Goal: Task Accomplishment & Management: Manage account settings

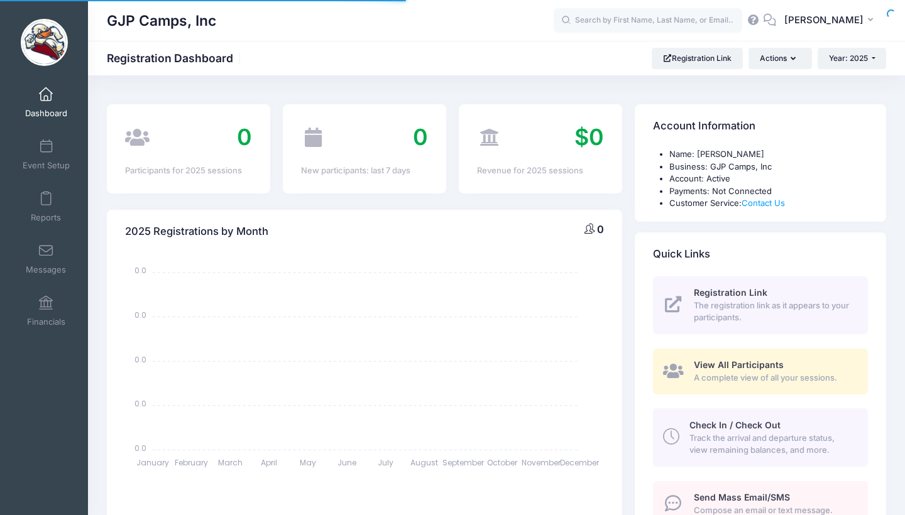
select select
click at [59, 167] on span "Event Setup" at bounding box center [46, 165] width 47 height 11
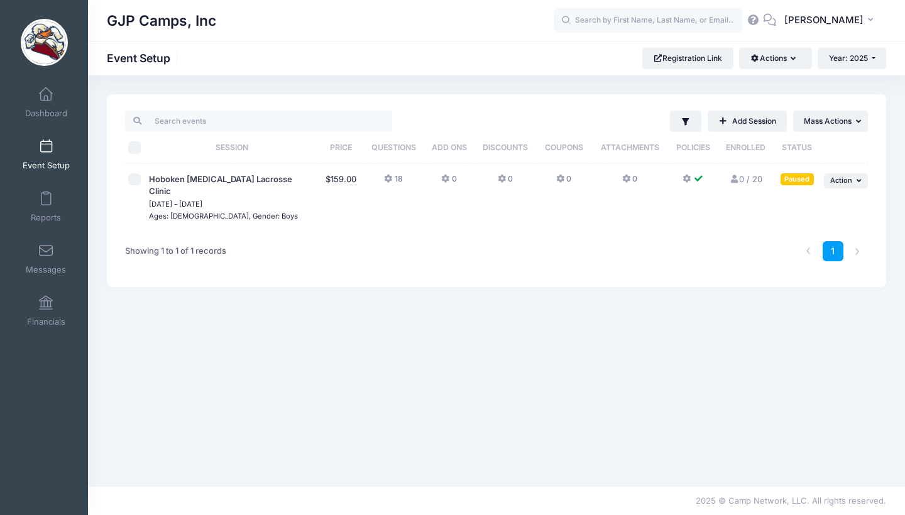
click at [227, 198] on span "[DATE] - [DATE]" at bounding box center [232, 204] width 167 height 13
click at [234, 179] on span "Hoboken [MEDICAL_DATA] Lacrosse Clinic" at bounding box center [220, 185] width 143 height 23
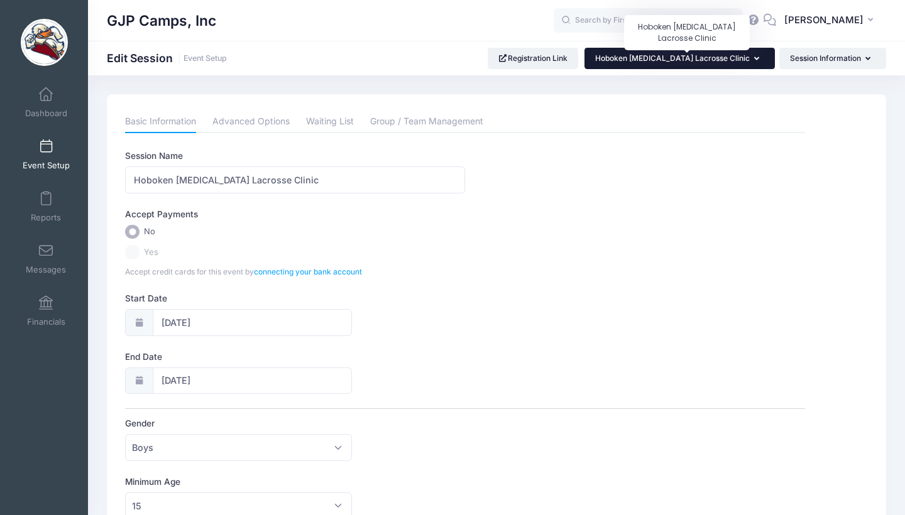
click at [726, 58] on span "Hoboken [MEDICAL_DATA] Lacrosse Clinic" at bounding box center [672, 57] width 155 height 9
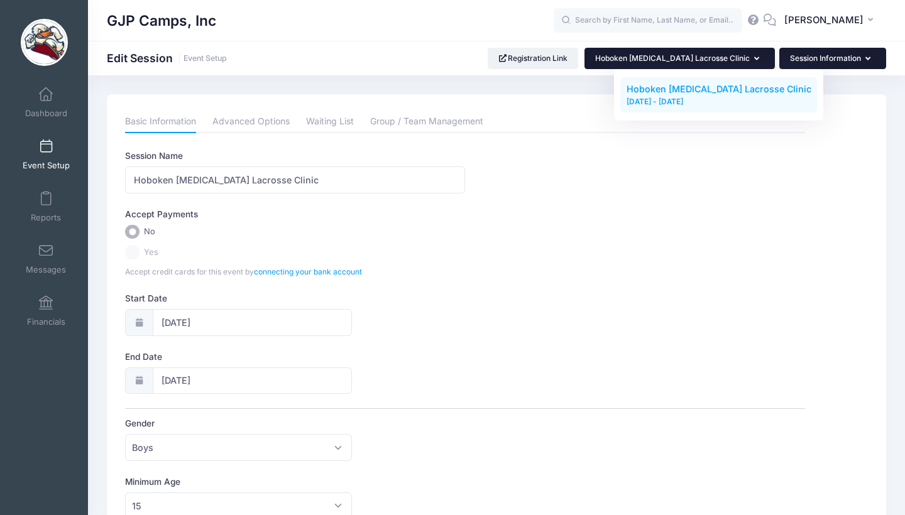
click at [831, 62] on button "Session Information" at bounding box center [832, 58] width 107 height 21
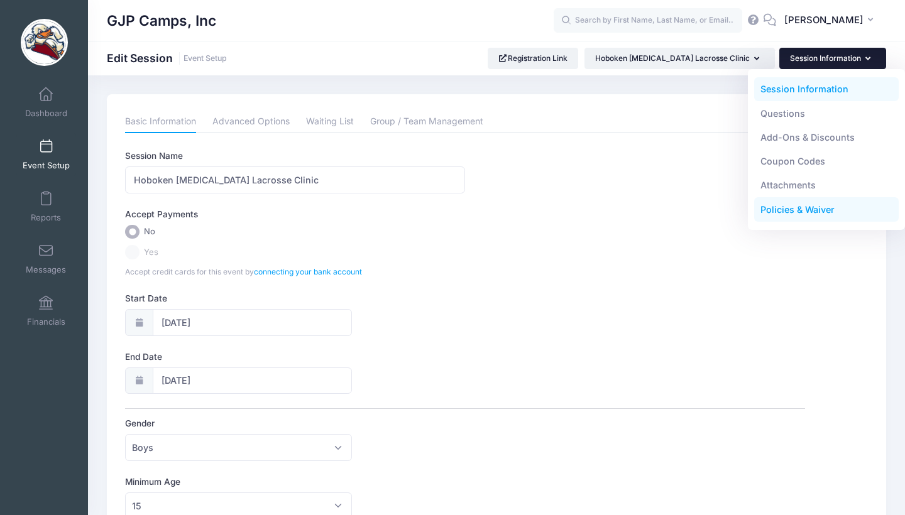
click at [792, 208] on link "Policies & Waiver" at bounding box center [826, 210] width 145 height 24
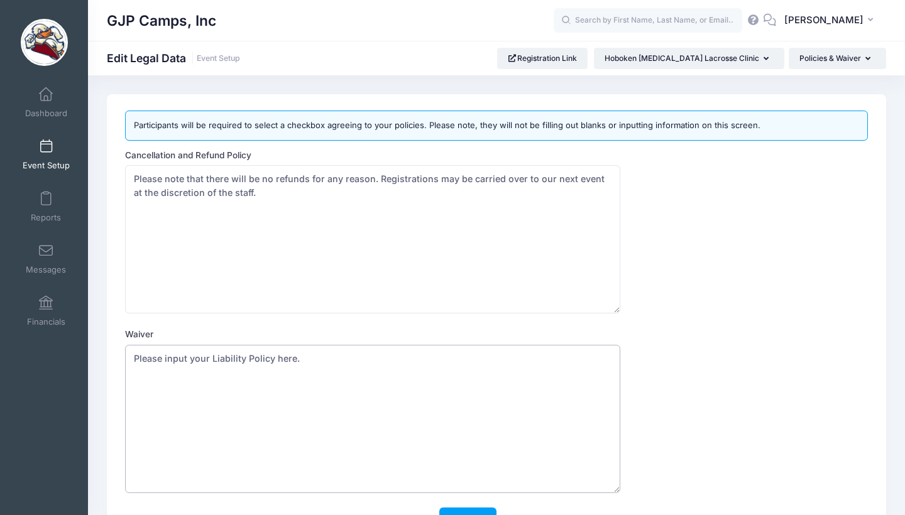
click at [190, 346] on textarea "Please input your Liability Policy here." at bounding box center [372, 419] width 495 height 148
paste textarea "In consideration of being allowed to participate in any way in the Riot Lacross…"
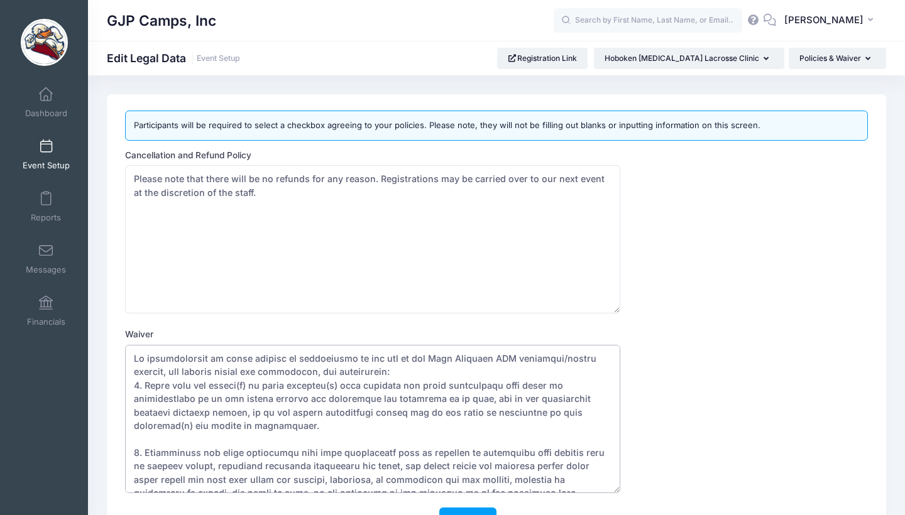
drag, startPoint x: 489, startPoint y: 357, endPoint x: 412, endPoint y: 357, distance: 76.7
click at [412, 357] on textarea "Please input your Liability Policy here." at bounding box center [372, 419] width 495 height 148
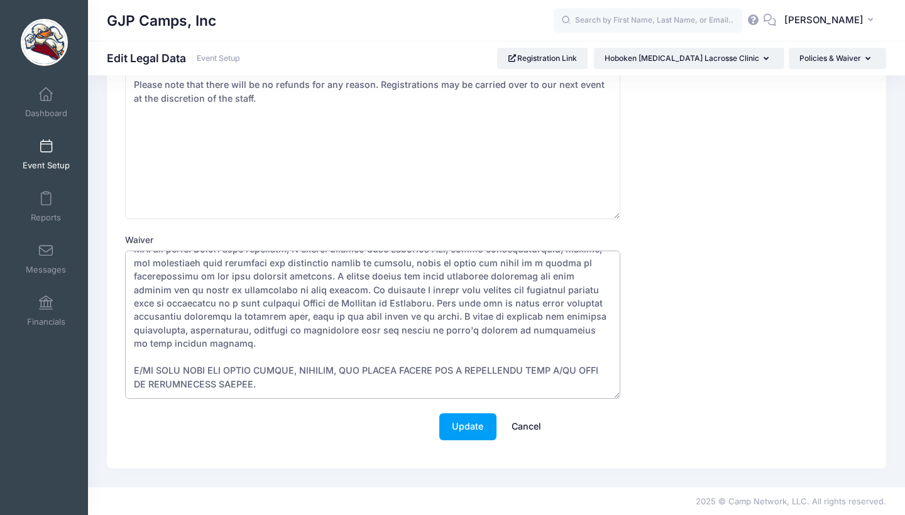
scroll to position [94, 0]
drag, startPoint x: 217, startPoint y: 385, endPoint x: 131, endPoint y: 386, distance: 86.7
click at [131, 386] on textarea "Please input your Liability Policy here." at bounding box center [372, 325] width 495 height 148
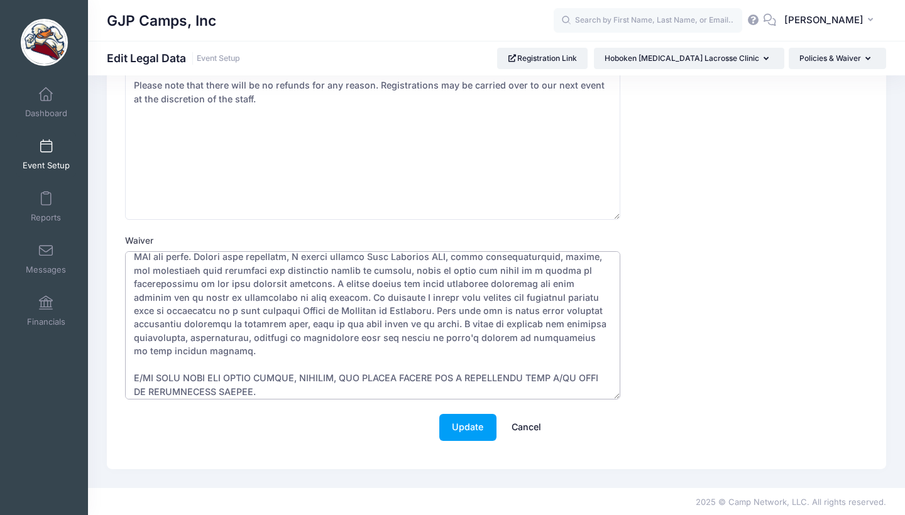
scroll to position [446, 0]
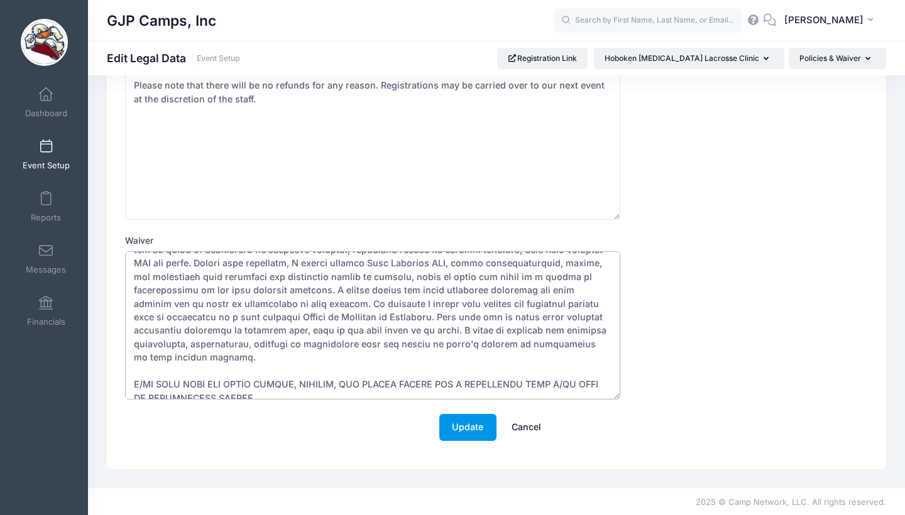
type textarea "In consideration of being allowed to participate in any way in the GJP Camps, I…"
click at [451, 429] on button "Update" at bounding box center [467, 427] width 57 height 27
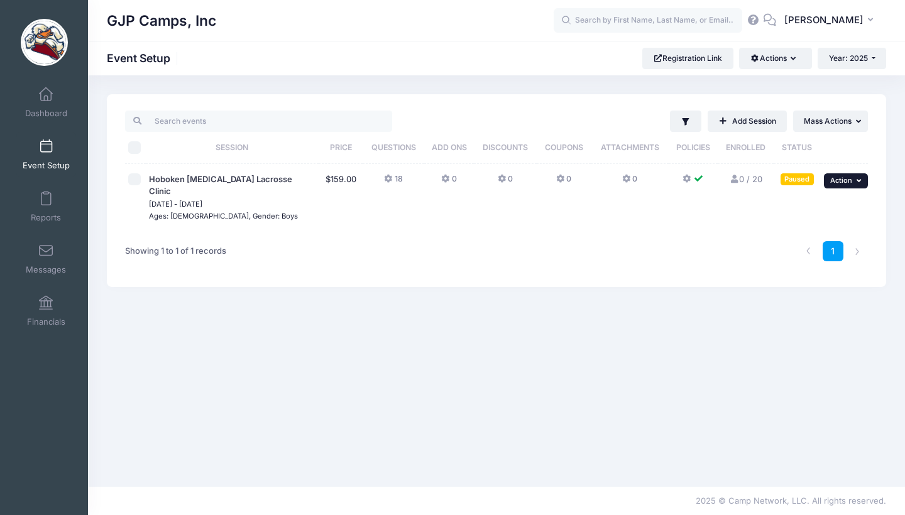
click at [859, 187] on button "... Action" at bounding box center [846, 180] width 44 height 15
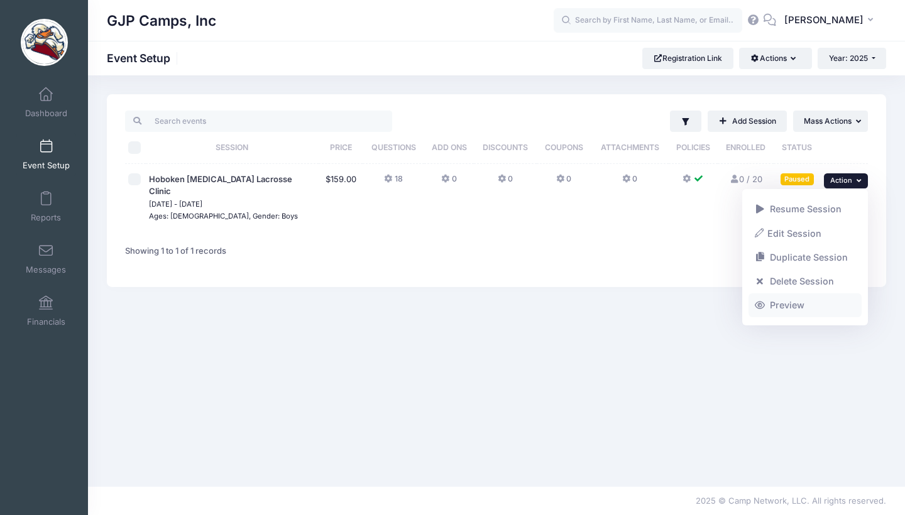
click at [787, 310] on link "Preview" at bounding box center [805, 305] width 114 height 24
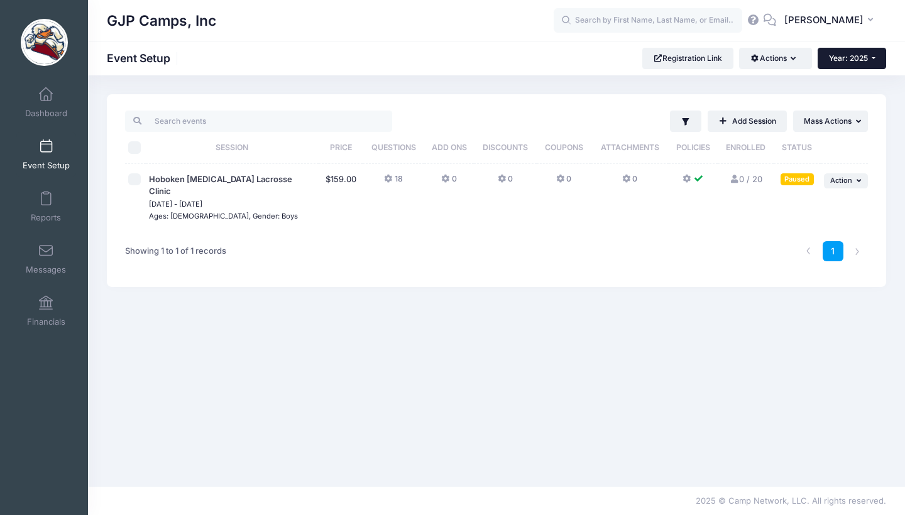
click at [857, 62] on span "Year: 2025" at bounding box center [848, 57] width 39 height 9
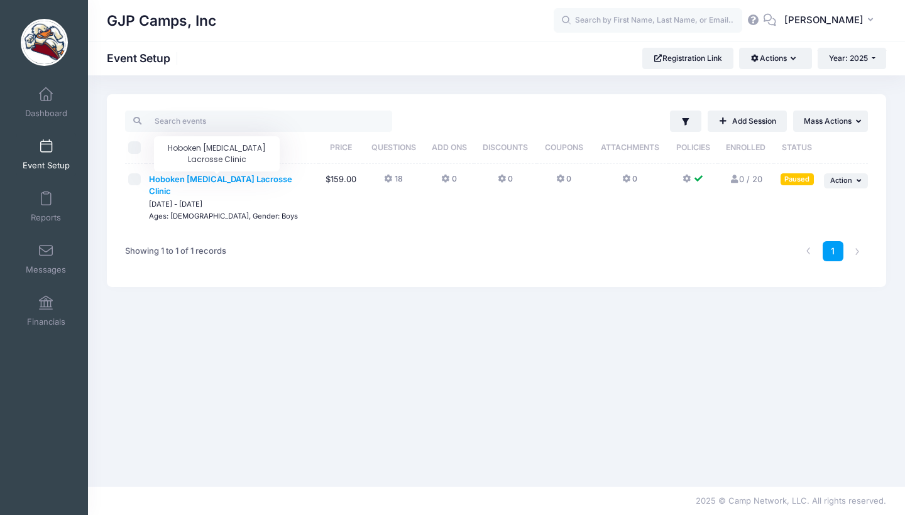
click at [234, 182] on span "Hoboken [MEDICAL_DATA] Lacrosse Clinic" at bounding box center [220, 185] width 143 height 23
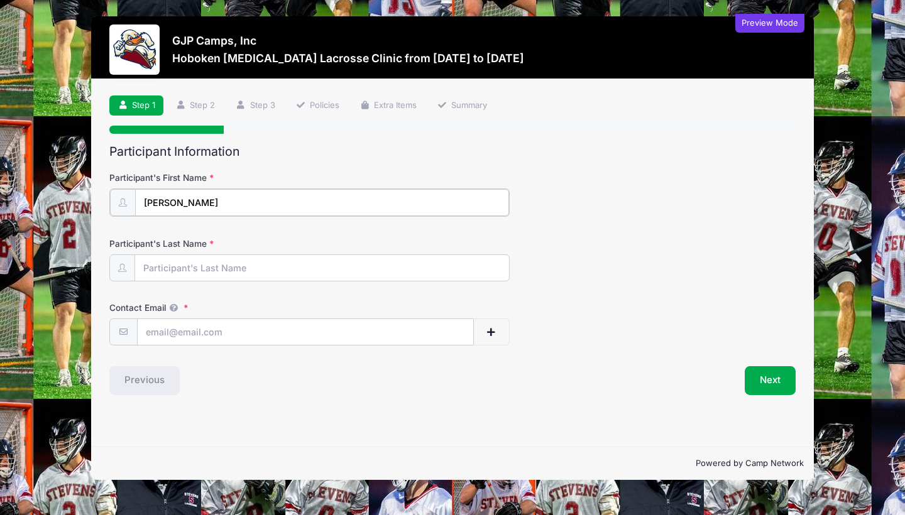
type input "Jon"
type input "Lanzalotto"
type input "jonlanzalotto@gmail.com"
click at [764, 373] on button "Next" at bounding box center [770, 379] width 51 height 29
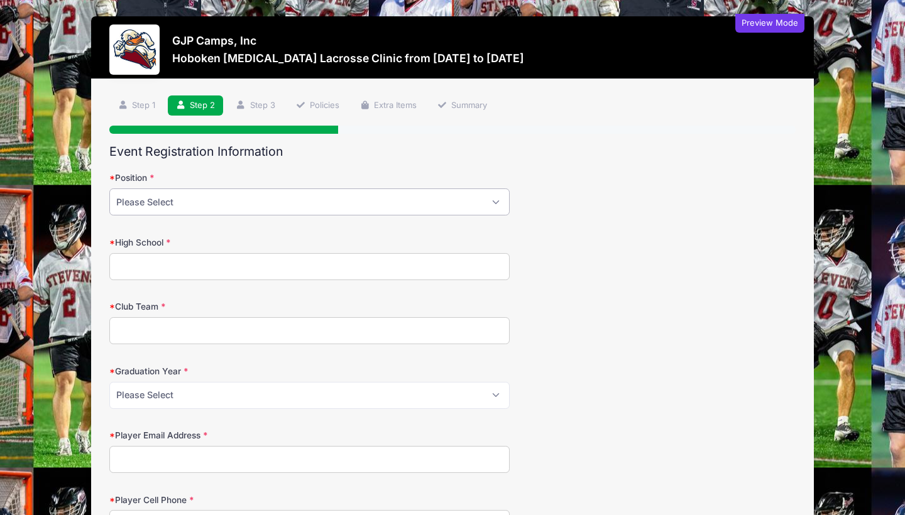
select select "Midfield"
click at [206, 268] on input "High School" at bounding box center [309, 266] width 400 height 27
type input "South Brunswick"
type input "Turnpike"
select select "2028"
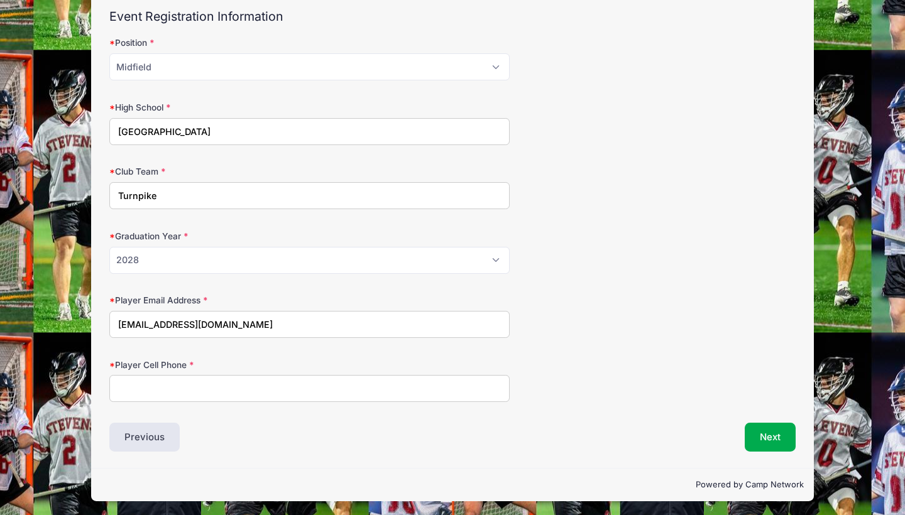
scroll to position [134, 0]
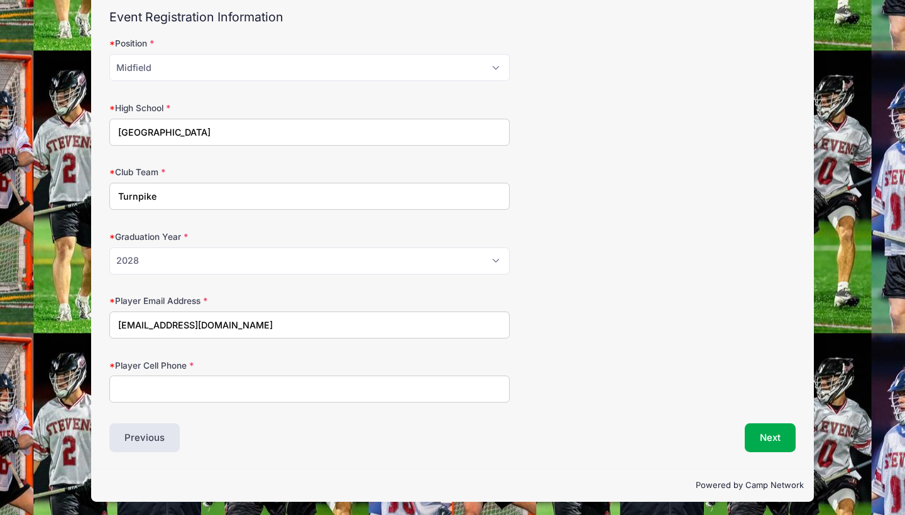
type input "jonlanzalotto@gmail.com"
type input "7326900506"
click at [773, 428] on button "Next" at bounding box center [770, 438] width 51 height 29
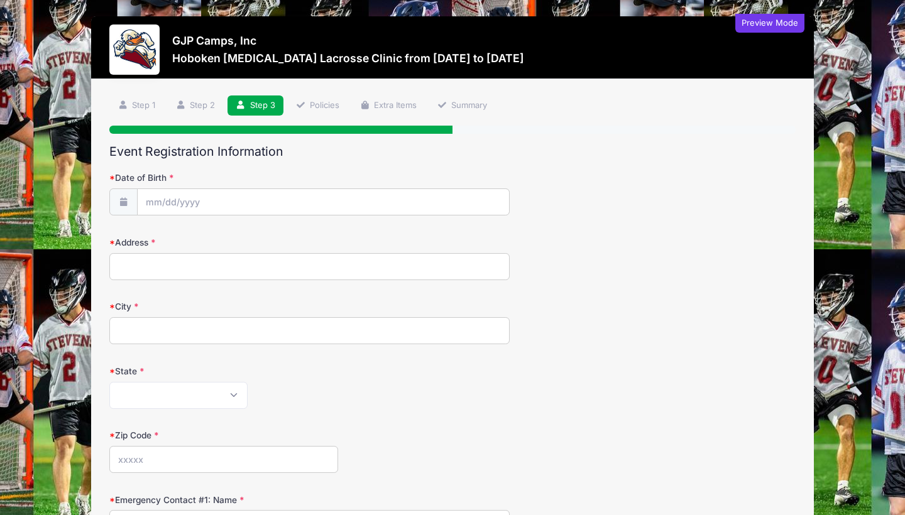
scroll to position [0, 0]
click at [273, 194] on input "Date of Birth" at bounding box center [323, 202] width 371 height 27
click at [204, 353] on span "23" at bounding box center [202, 350] width 23 height 23
type input "09/23/2025"
click at [200, 202] on input "09/23/2025" at bounding box center [323, 202] width 371 height 27
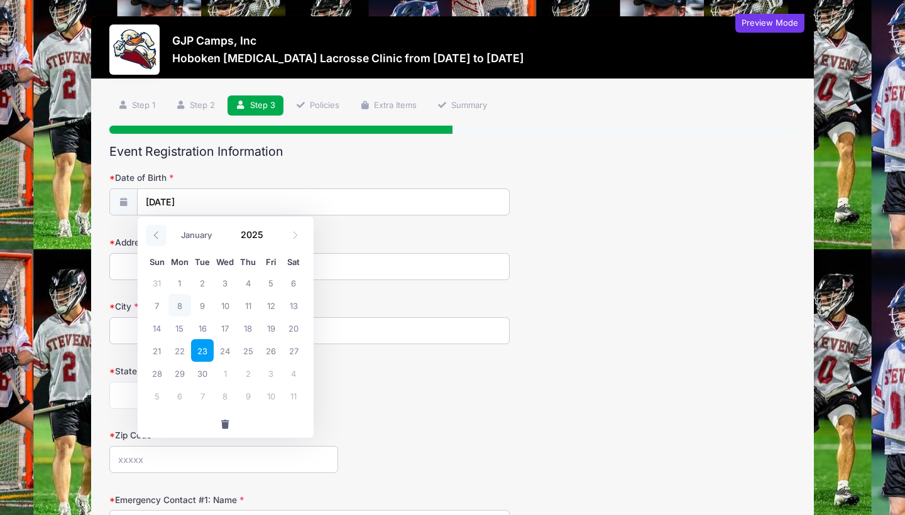
click at [156, 234] on icon at bounding box center [155, 235] width 4 height 8
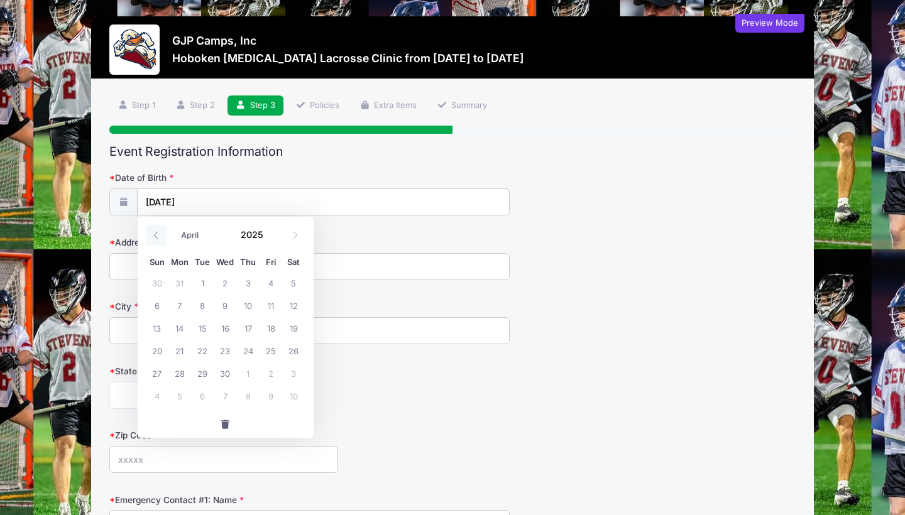
click at [156, 234] on icon at bounding box center [155, 235] width 4 height 8
select select "2"
click at [278, 242] on div "January February March April May June July August September October November De…" at bounding box center [226, 235] width 160 height 29
click at [274, 231] on span at bounding box center [271, 229] width 9 height 9
click at [270, 243] on span at bounding box center [271, 238] width 9 height 9
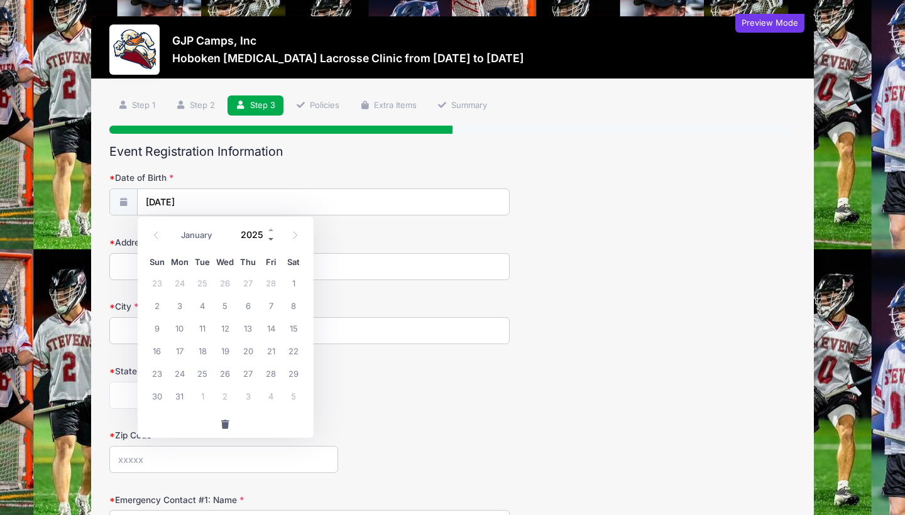
click at [270, 243] on span at bounding box center [271, 238] width 9 height 9
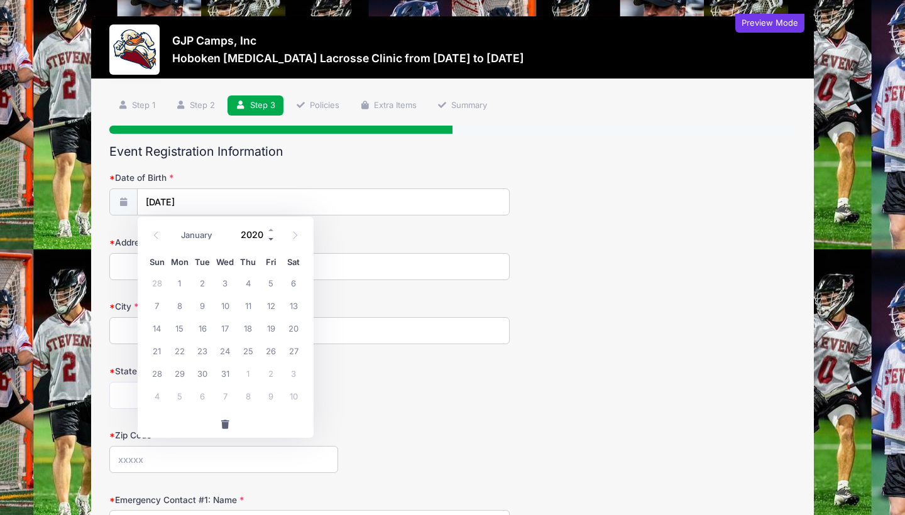
click at [270, 243] on span at bounding box center [271, 238] width 9 height 9
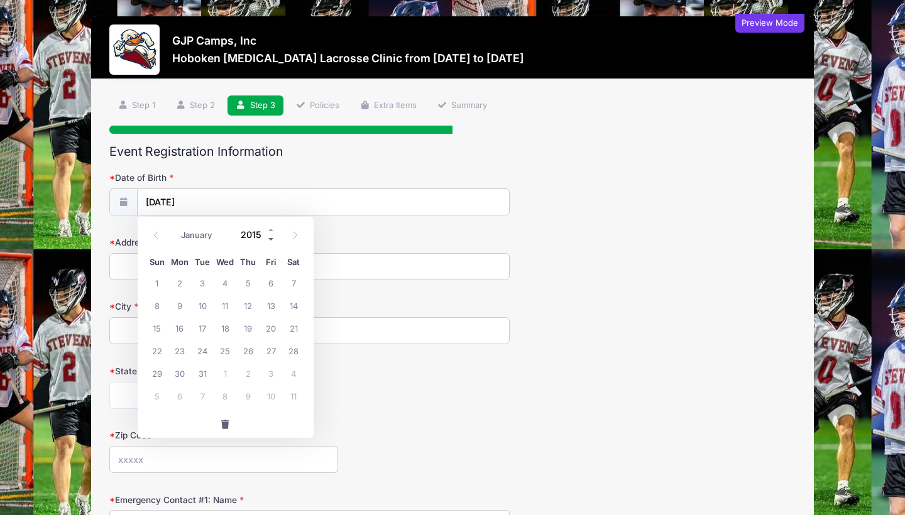
click at [270, 243] on span at bounding box center [271, 238] width 9 height 9
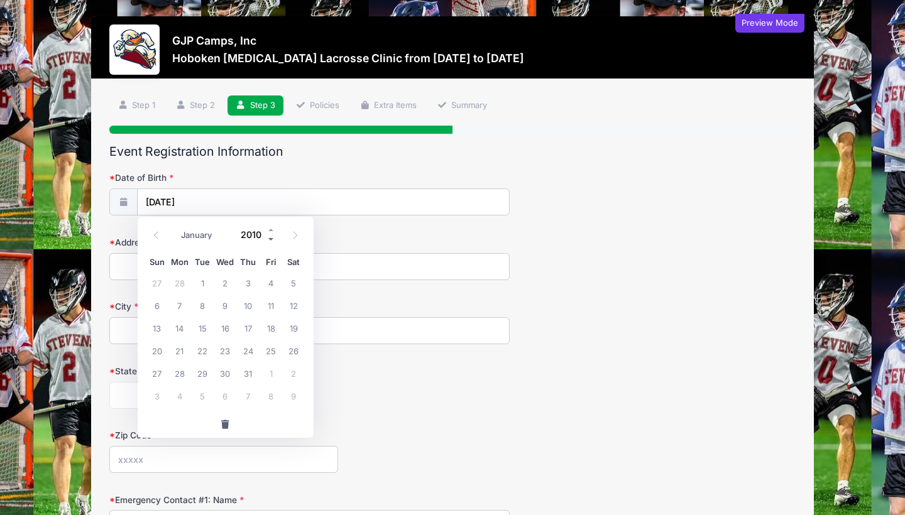
click at [270, 243] on span at bounding box center [271, 238] width 9 height 9
type input "2007"
click at [231, 301] on span "7" at bounding box center [225, 305] width 23 height 23
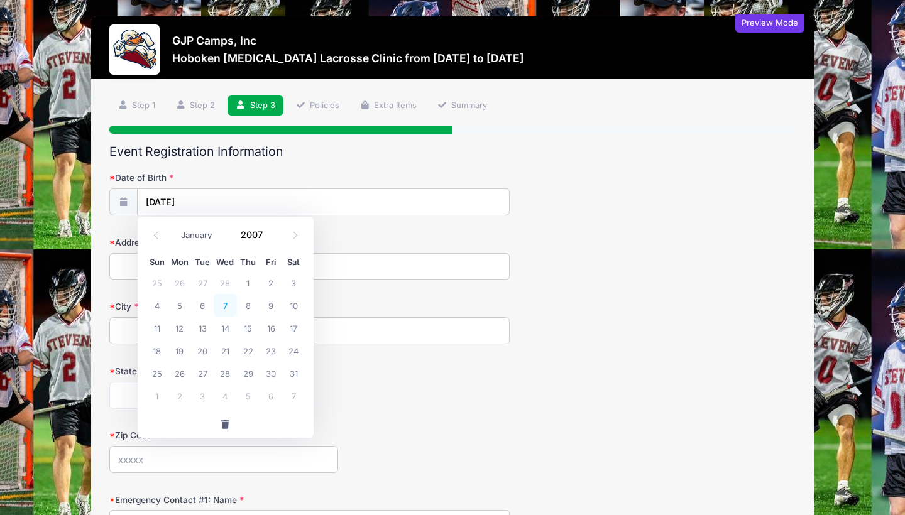
type input "03/07/2007"
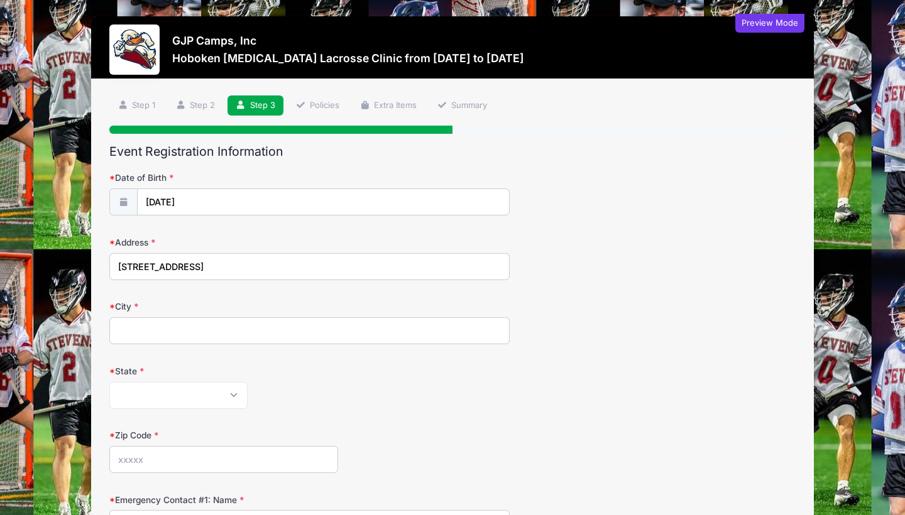
type input "406 Jefferson St"
type input "Hoboken"
click at [195, 412] on form "Date of Birth 03/07/2007 Address 406 Jefferson St City Hoboken State Alabama Al…" at bounding box center [452, 419] width 686 height 495
select select "NJ"
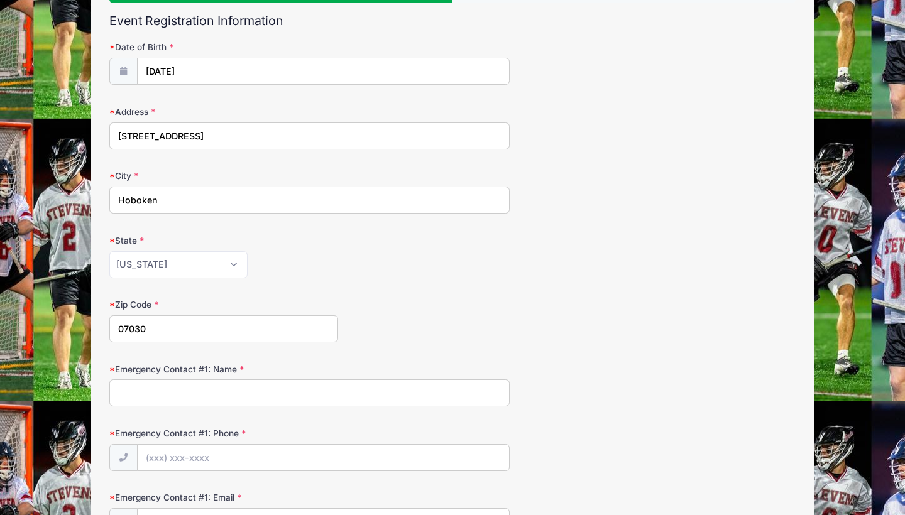
scroll to position [146, 0]
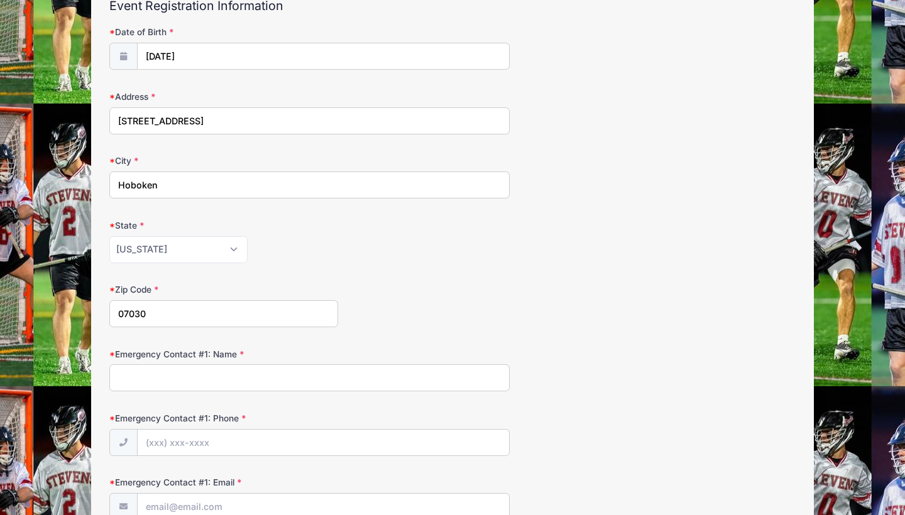
type input "07030"
type input "0"
type input "(0"
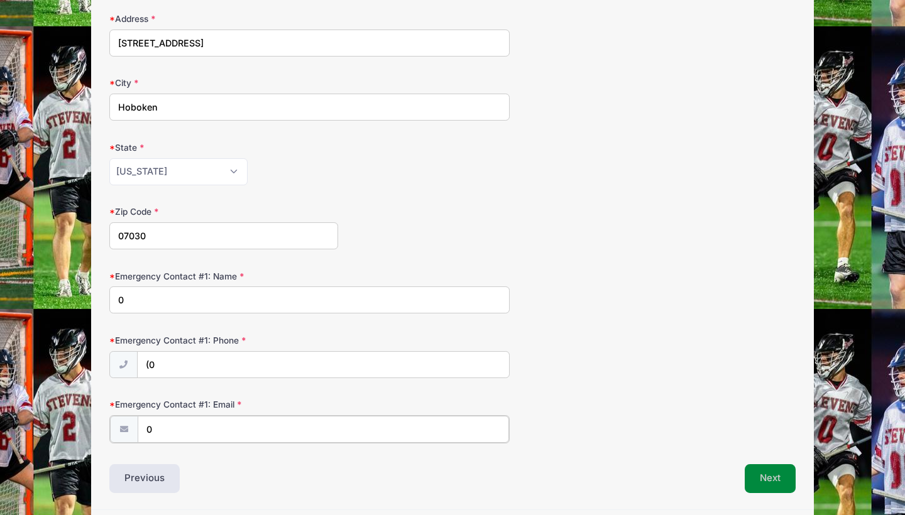
type input "0"
click at [769, 464] on button "Next" at bounding box center [770, 477] width 51 height 29
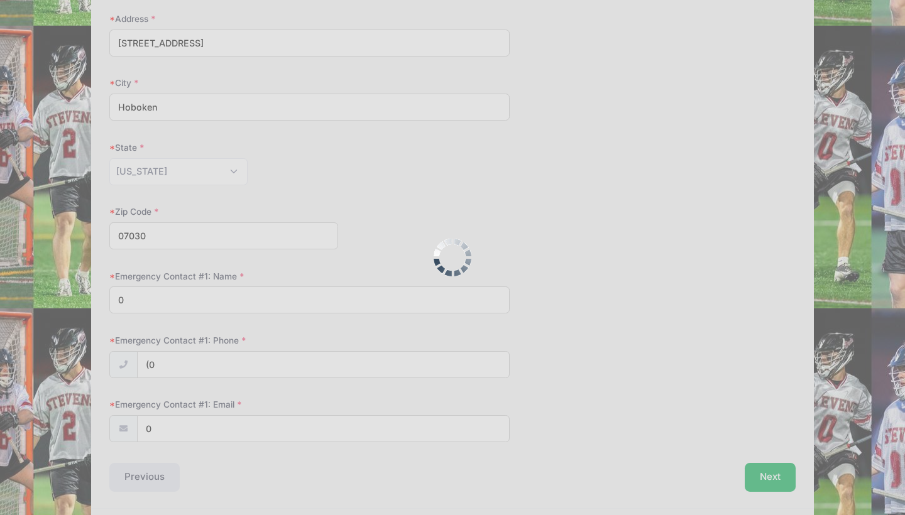
scroll to position [293, 0]
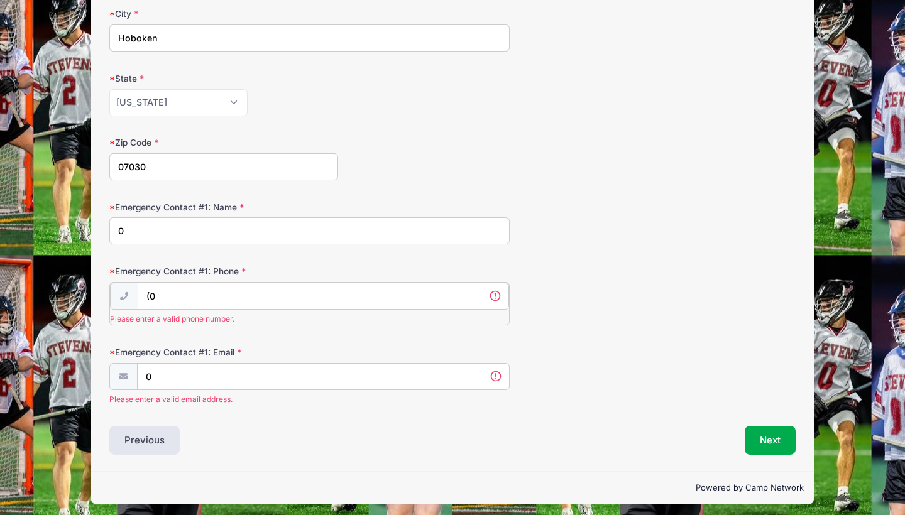
click at [250, 294] on input "(0" at bounding box center [323, 296] width 371 height 27
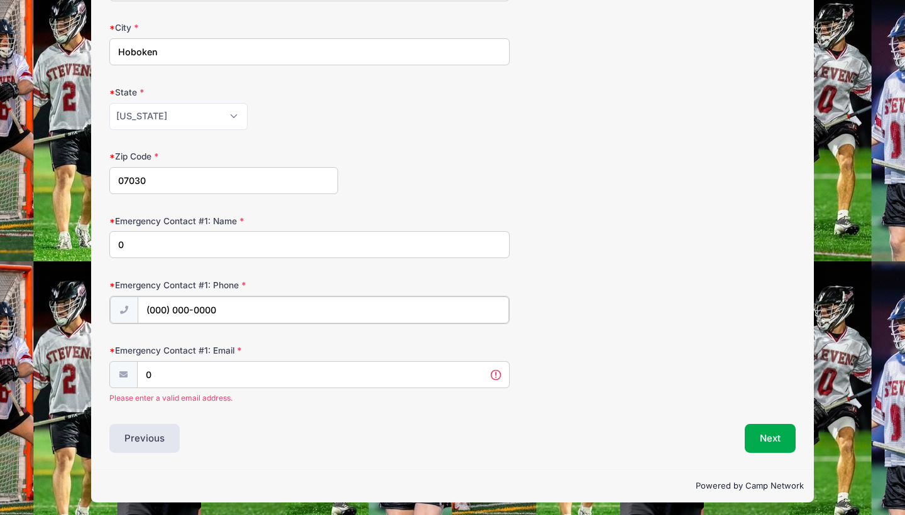
type input "(000) 000-0000"
click at [212, 380] on input "0" at bounding box center [323, 374] width 371 height 27
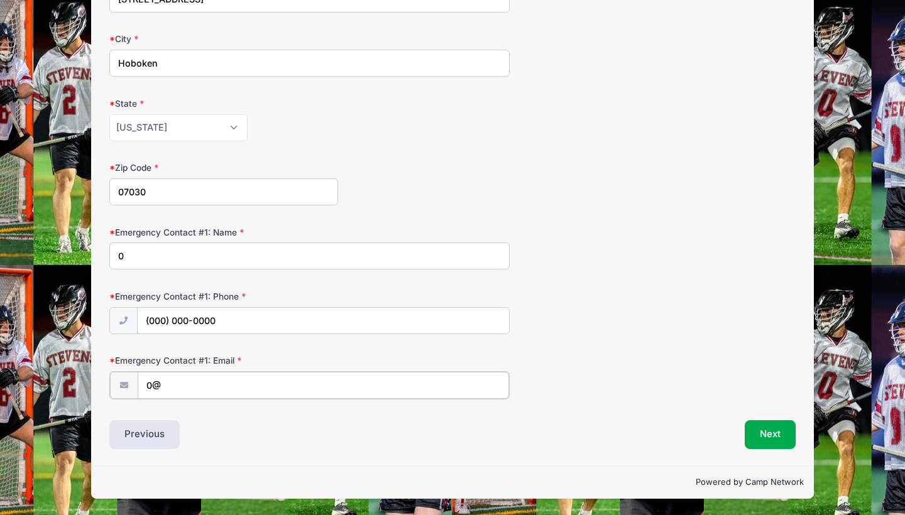
scroll to position [263, 0]
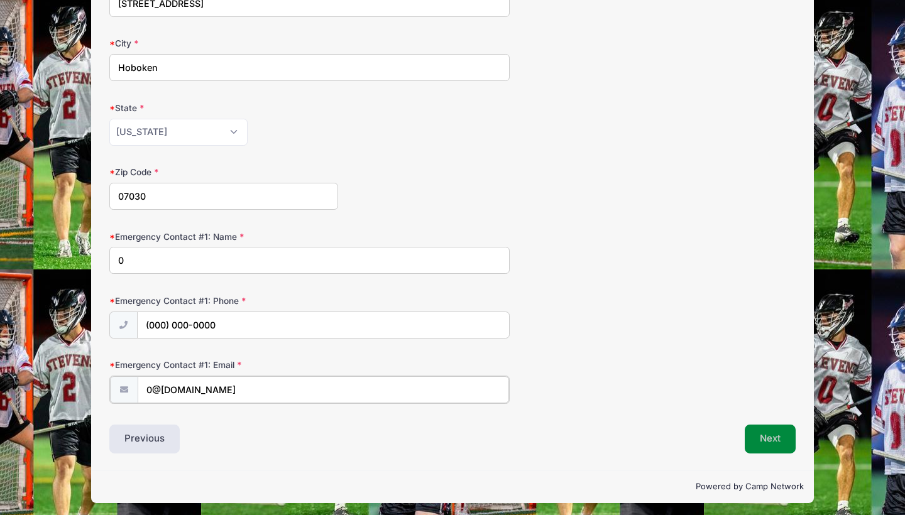
type input "0@gmail.com"
click at [775, 425] on button "Next" at bounding box center [770, 439] width 51 height 29
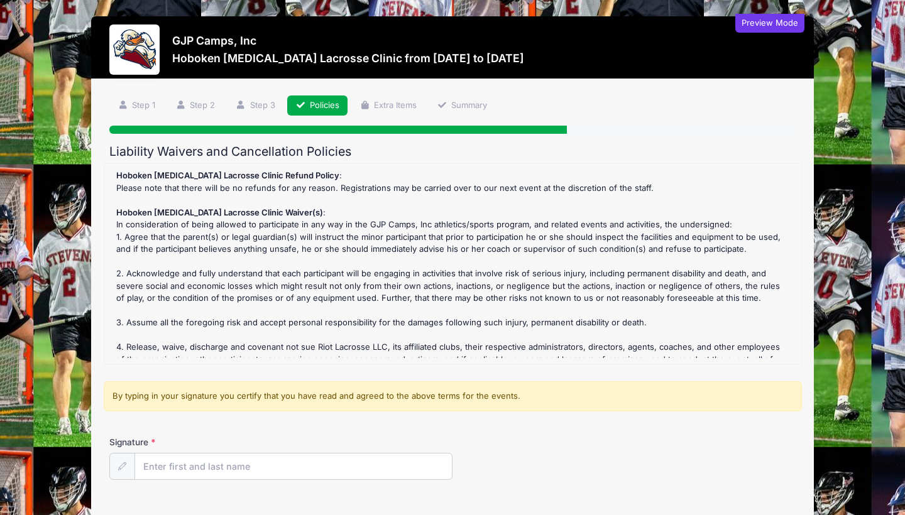
scroll to position [0, 0]
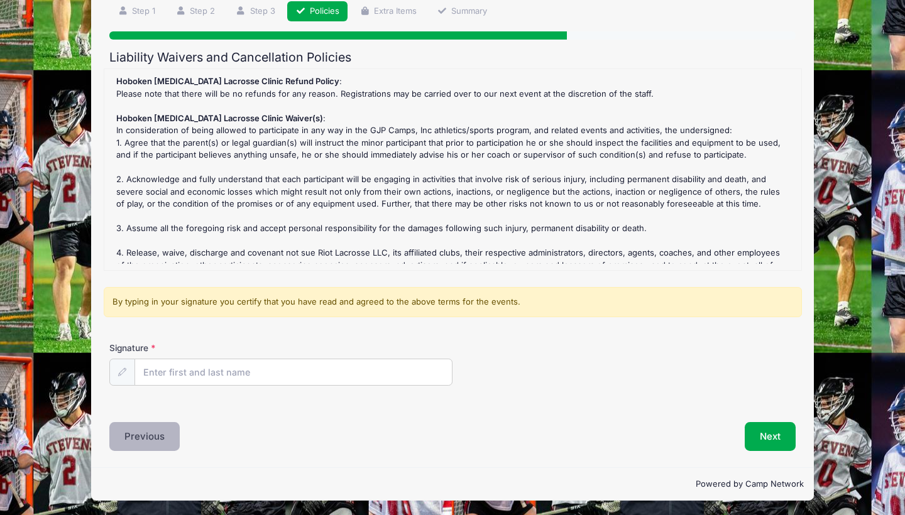
click at [140, 439] on button "Previous" at bounding box center [144, 436] width 70 height 29
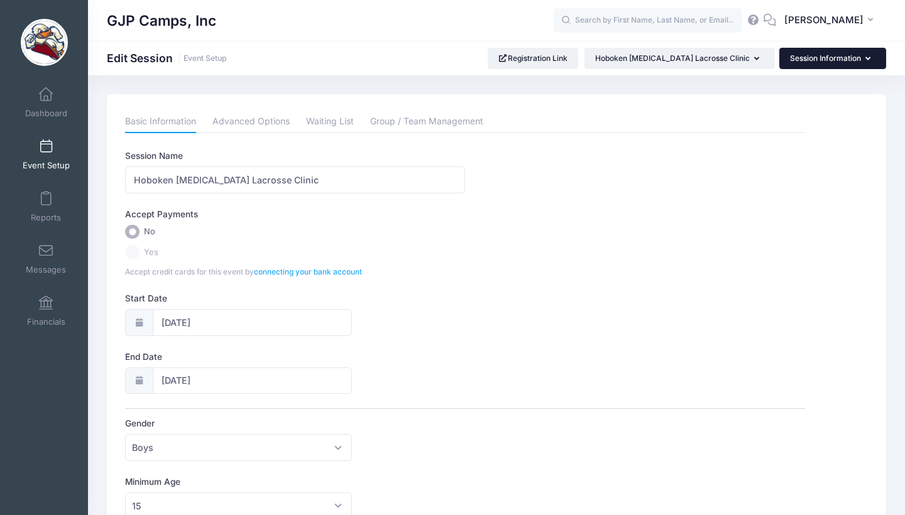
click at [814, 59] on button "Session Information" at bounding box center [832, 58] width 107 height 21
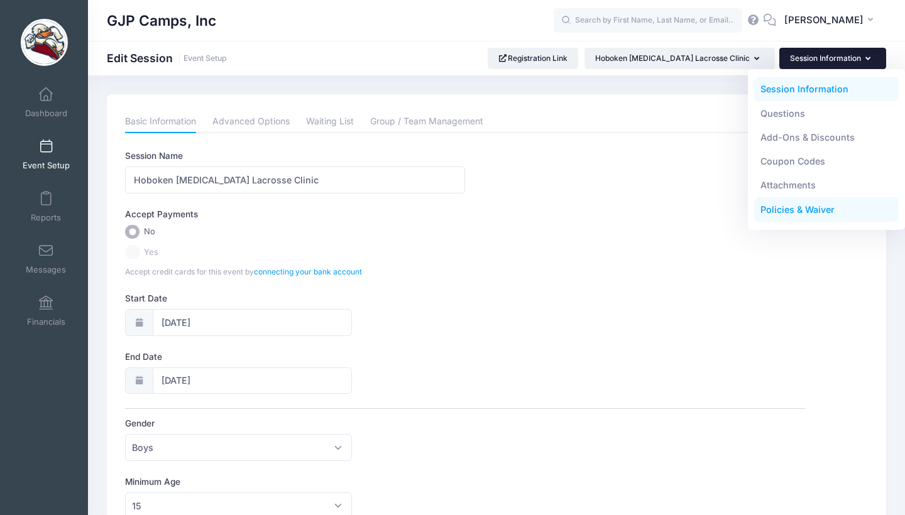
click at [818, 212] on link "Policies & Waiver" at bounding box center [826, 210] width 145 height 24
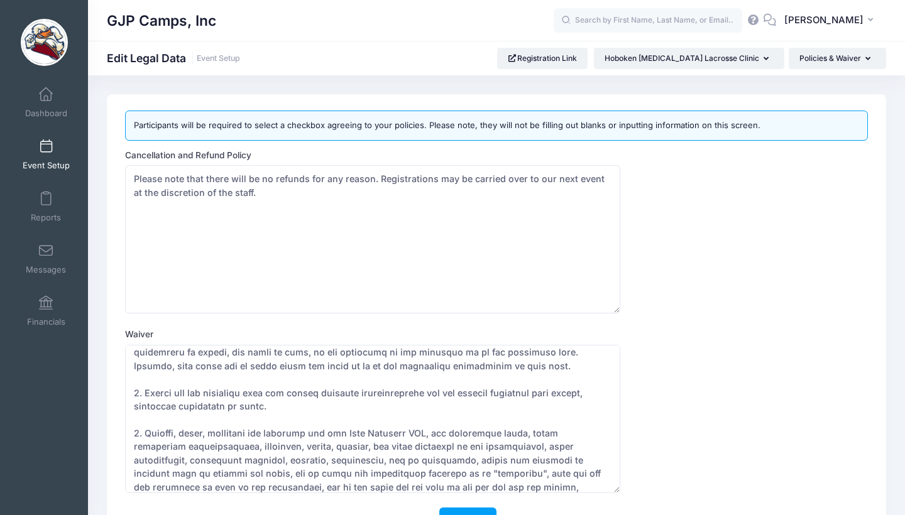
scroll to position [188, 0]
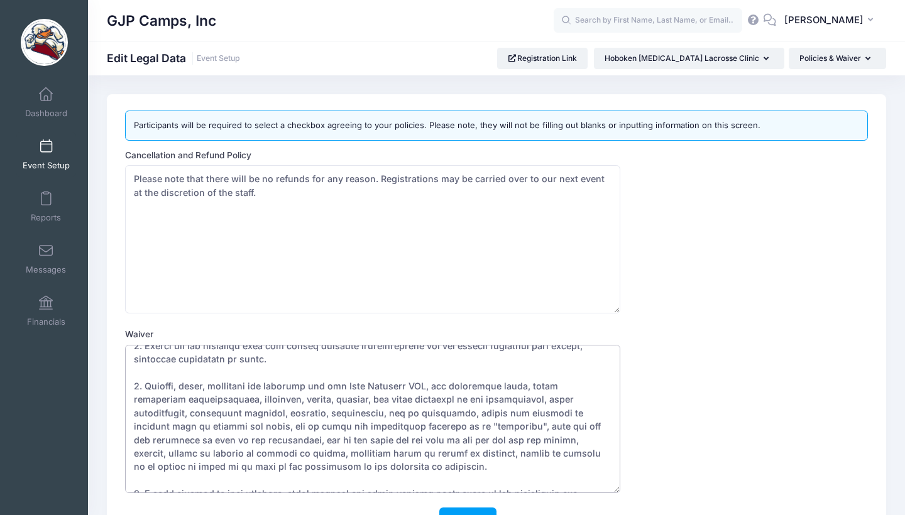
drag, startPoint x: 431, startPoint y: 368, endPoint x: 355, endPoint y: 372, distance: 76.2
click at [355, 372] on textarea "Waiver" at bounding box center [372, 419] width 495 height 148
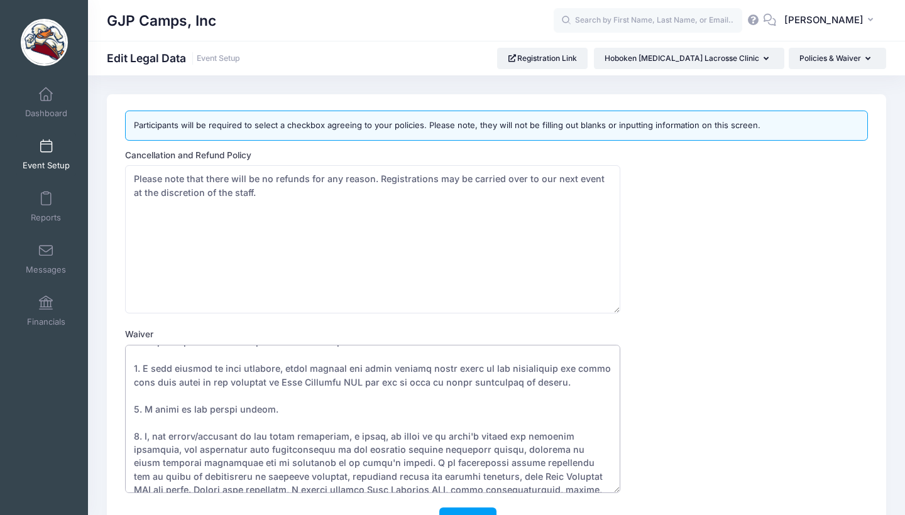
scroll to position [309, 0]
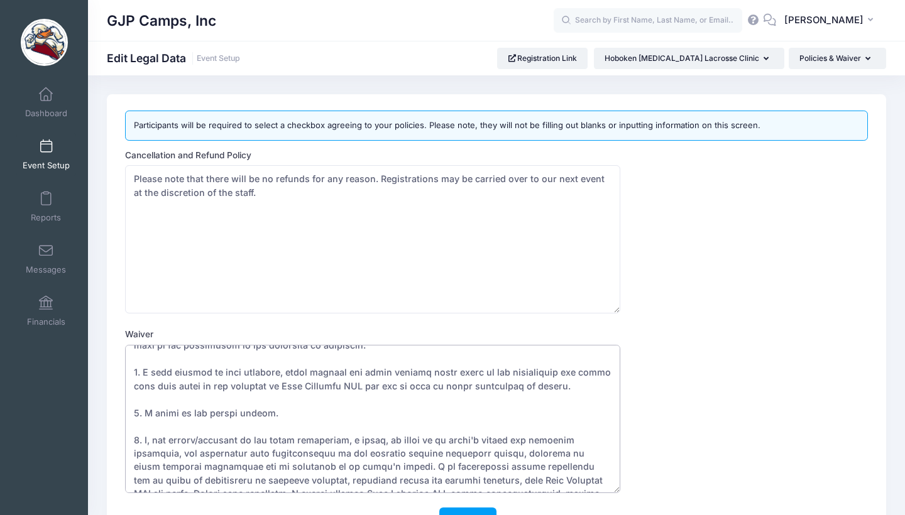
drag, startPoint x: 339, startPoint y: 366, endPoint x: 264, endPoint y: 369, distance: 75.5
click at [264, 369] on textarea "Waiver" at bounding box center [372, 419] width 495 height 148
click at [322, 427] on textarea "Waiver" at bounding box center [372, 419] width 495 height 148
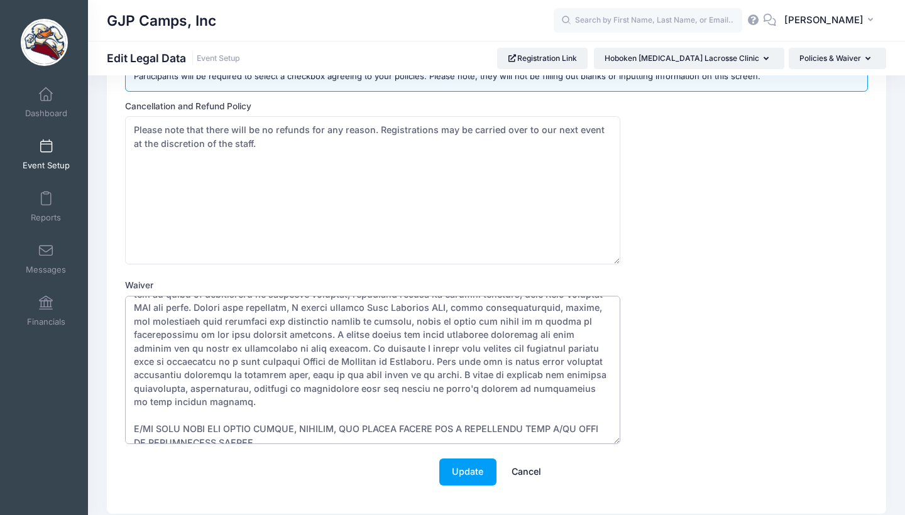
scroll to position [53, 0]
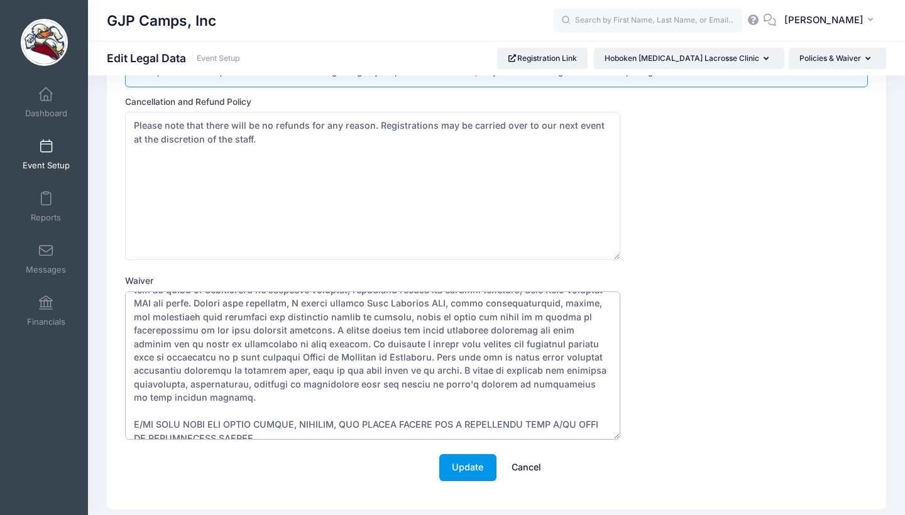
type textarea "In consideration of being allowed to participate in any way in the GJP Camps, I…"
click at [474, 473] on button "Update" at bounding box center [467, 467] width 57 height 27
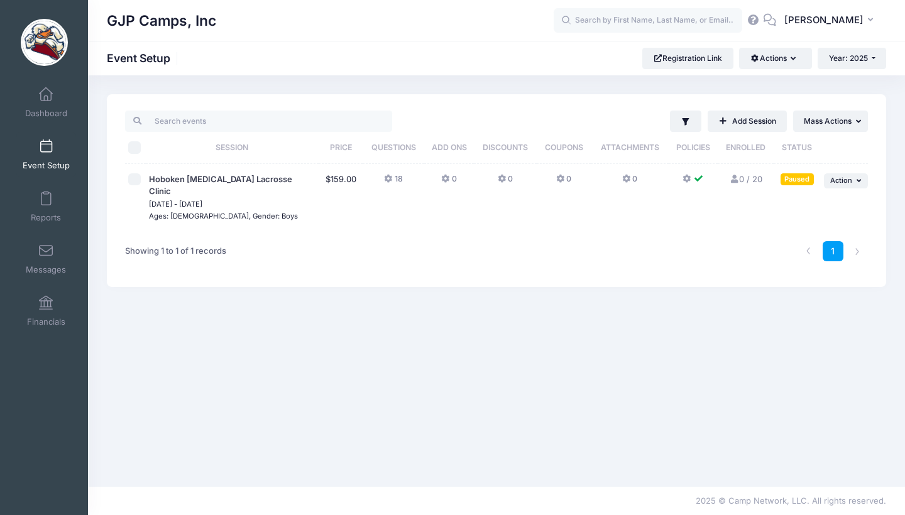
click at [388, 179] on icon at bounding box center [389, 179] width 10 height 0
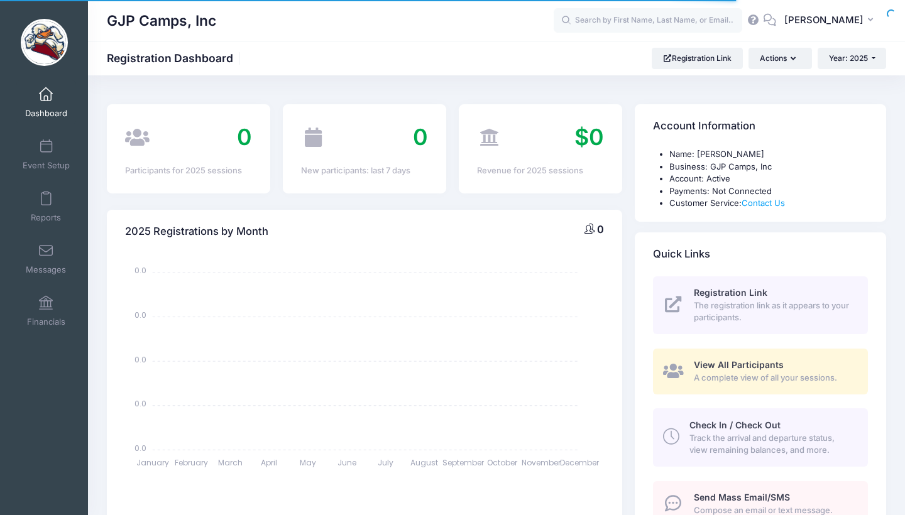
select select
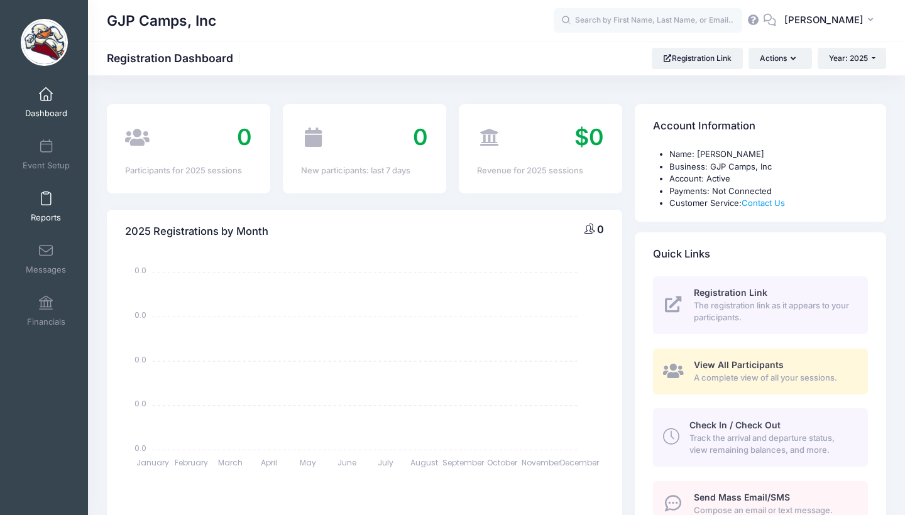
click at [46, 200] on span at bounding box center [46, 199] width 0 height 14
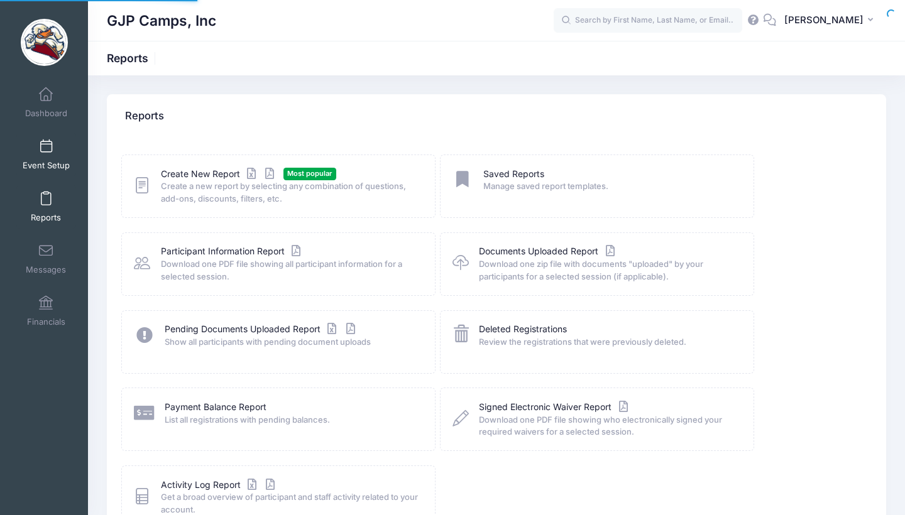
click at [42, 167] on span "Event Setup" at bounding box center [46, 165] width 47 height 11
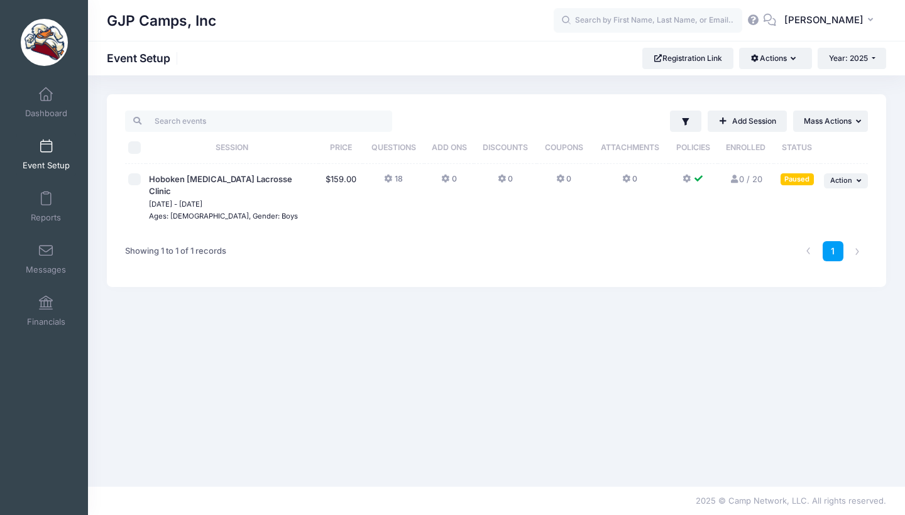
click at [383, 177] on td "18" at bounding box center [394, 198] width 62 height 68
click at [385, 179] on icon at bounding box center [389, 179] width 10 height 0
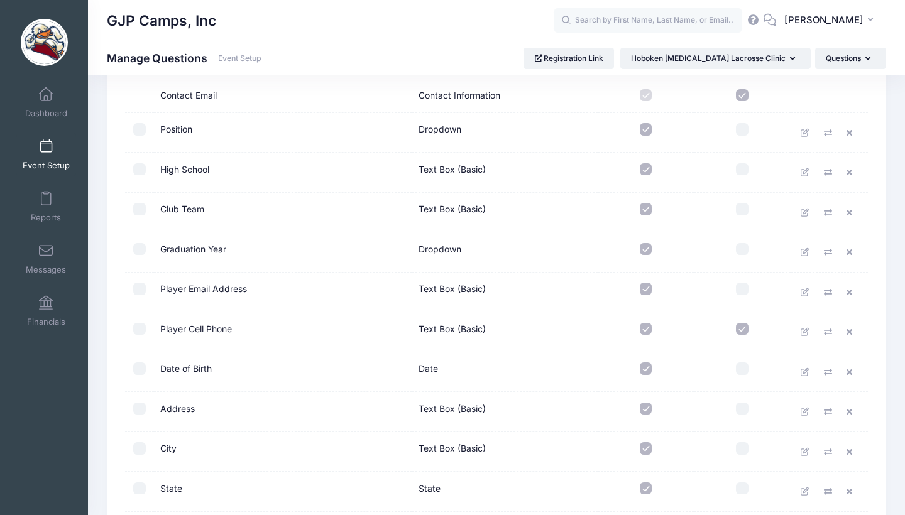
scroll to position [200, 0]
click at [806, 133] on icon at bounding box center [806, 132] width 10 height 8
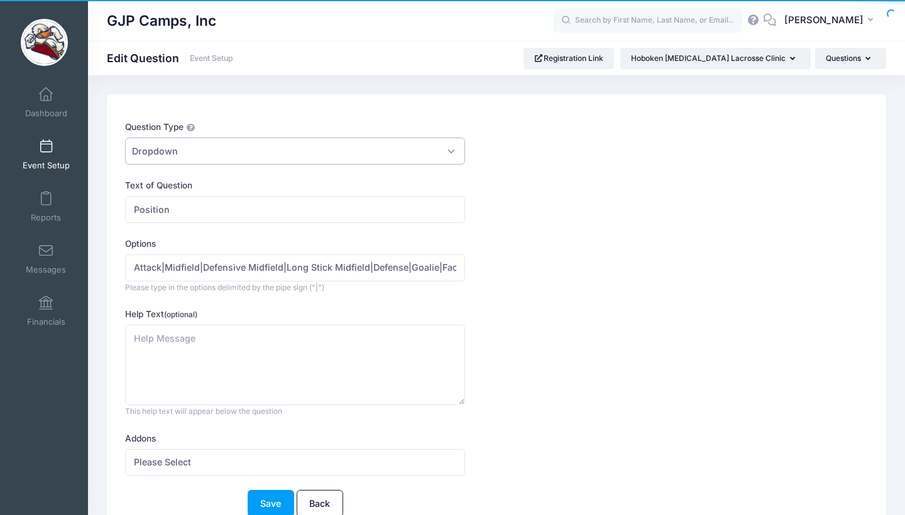
click at [204, 138] on span "Dropdown" at bounding box center [295, 151] width 340 height 27
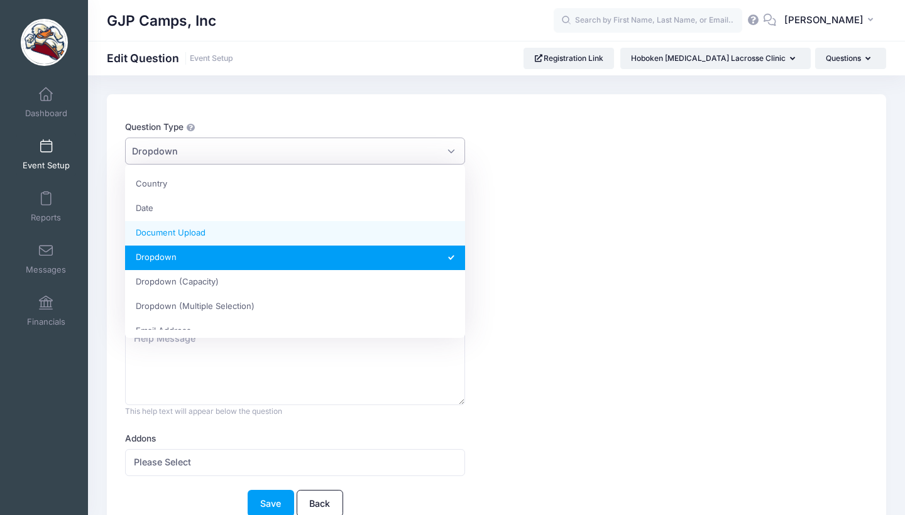
scroll to position [62, 0]
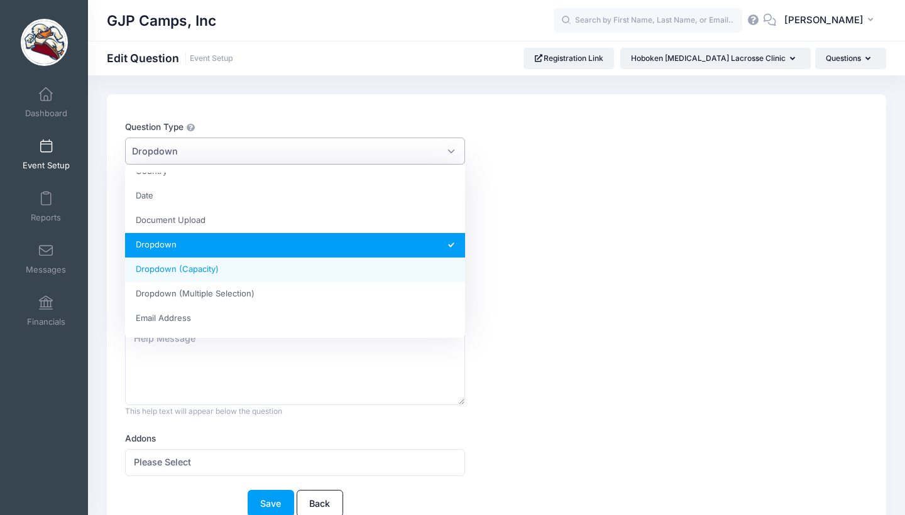
select select "dropdown_capabilities"
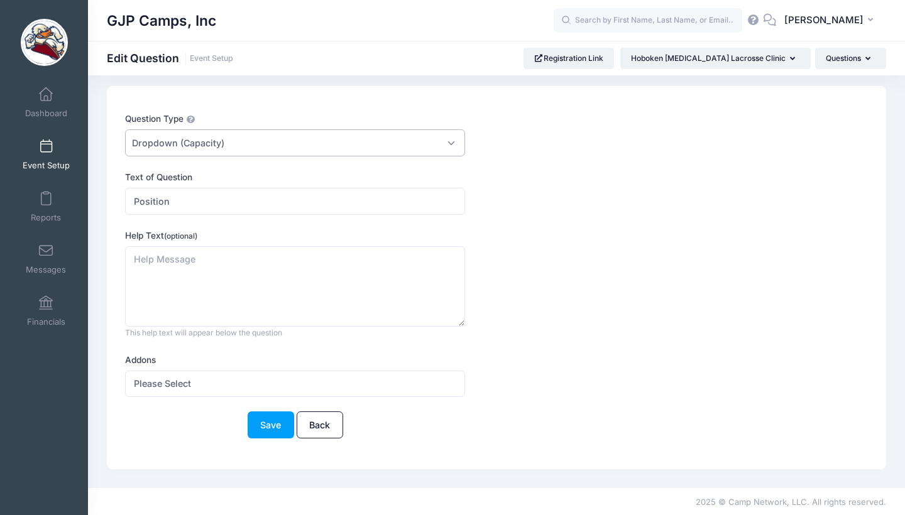
scroll to position [8, 0]
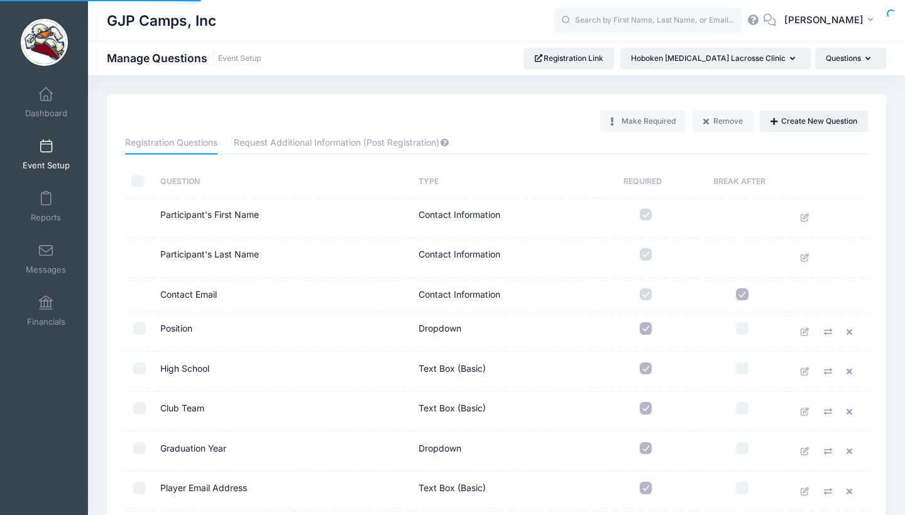
scroll to position [200, 0]
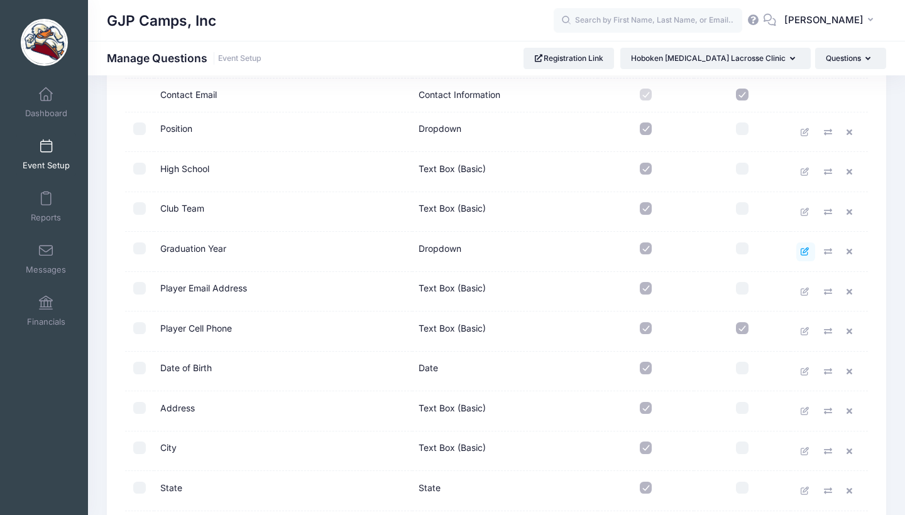
click at [806, 248] on icon at bounding box center [806, 252] width 10 height 8
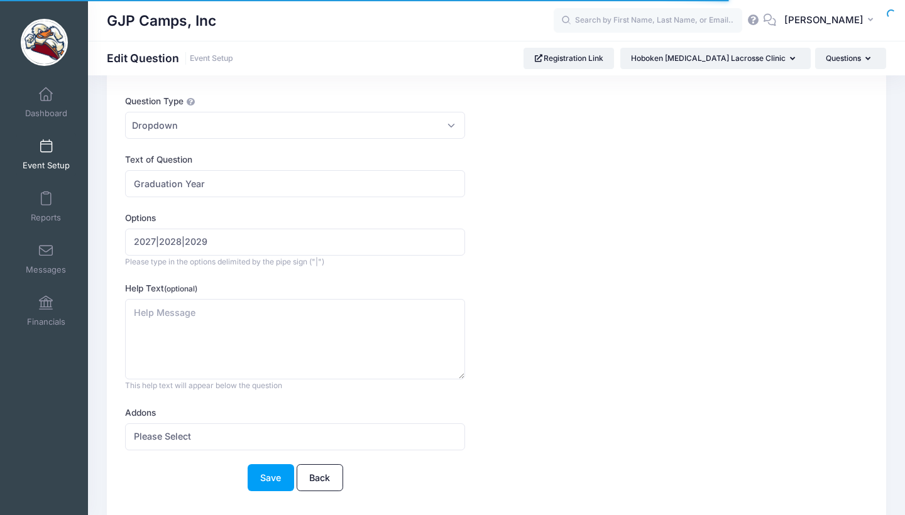
scroll to position [29, 0]
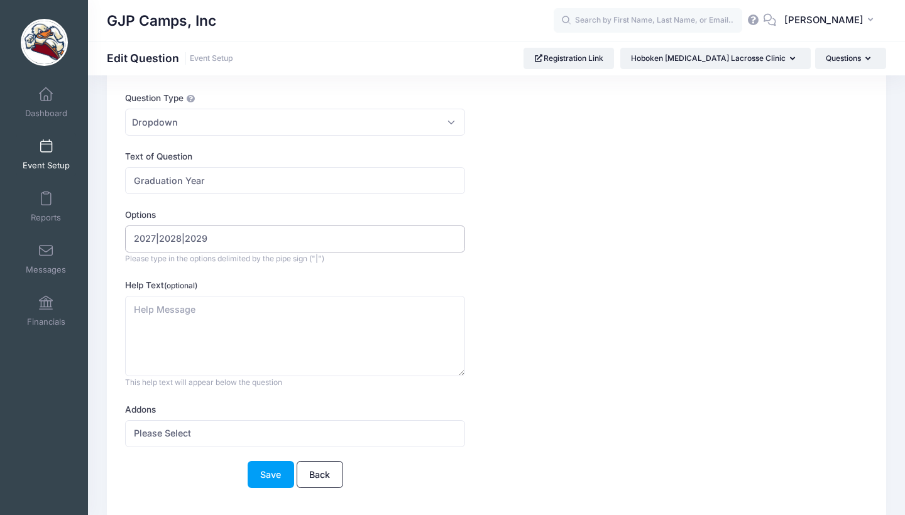
drag, startPoint x: 246, startPoint y: 231, endPoint x: 123, endPoint y: 231, distance: 123.8
click at [123, 231] on div "Question Type Please Select Checkboxes Country Date Document Upload Dropdown Dr…" at bounding box center [465, 297] width 692 height 411
click at [302, 120] on span "Dropdown" at bounding box center [295, 122] width 340 height 27
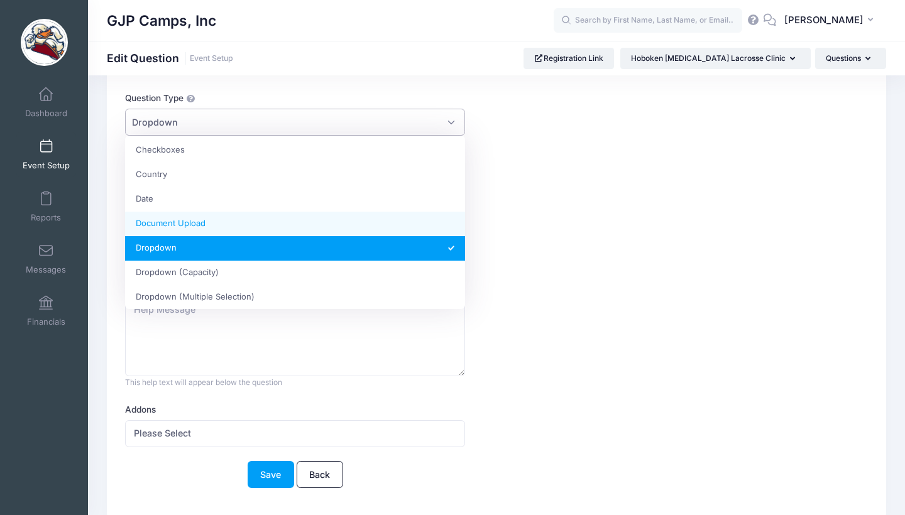
scroll to position [36, 0]
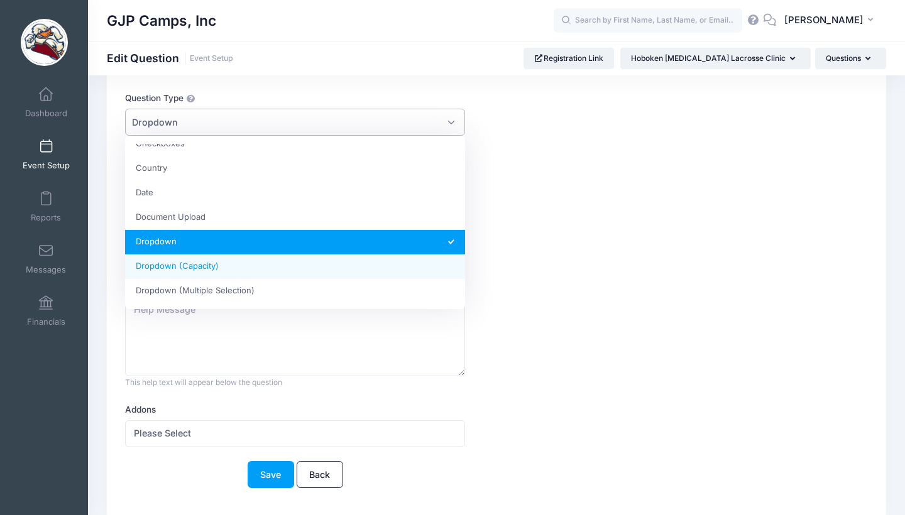
select select "dropdown_capabilities"
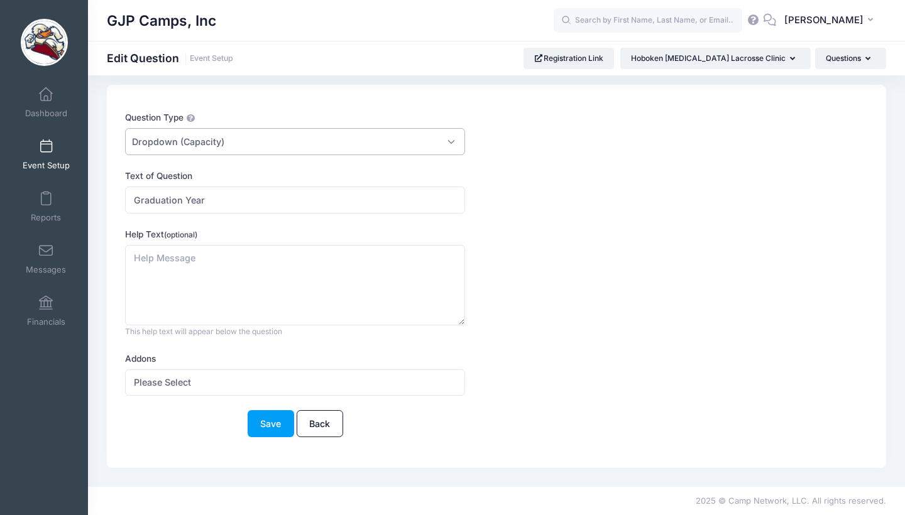
scroll to position [8, 0]
click at [235, 239] on label "Help Text (optional)" at bounding box center [295, 236] width 340 height 13
click at [235, 247] on textarea "Help Text (optional)" at bounding box center [295, 287] width 340 height 81
click at [222, 268] on textarea "Help Text (optional)" at bounding box center [295, 287] width 340 height 81
paste textarea "2027|2028|2029"
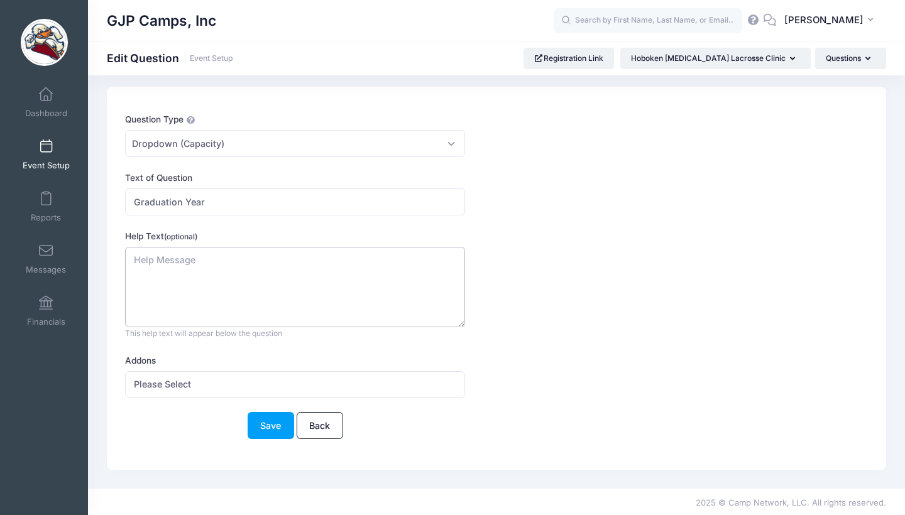
type textarea "2027|2028|2029"
click at [258, 260] on textarea "2027|2028|2029" at bounding box center [295, 287] width 340 height 81
click at [264, 438] on div "Question Type Please Select Checkboxes Country Date Document Upload Dropdown Dr…" at bounding box center [465, 283] width 692 height 341
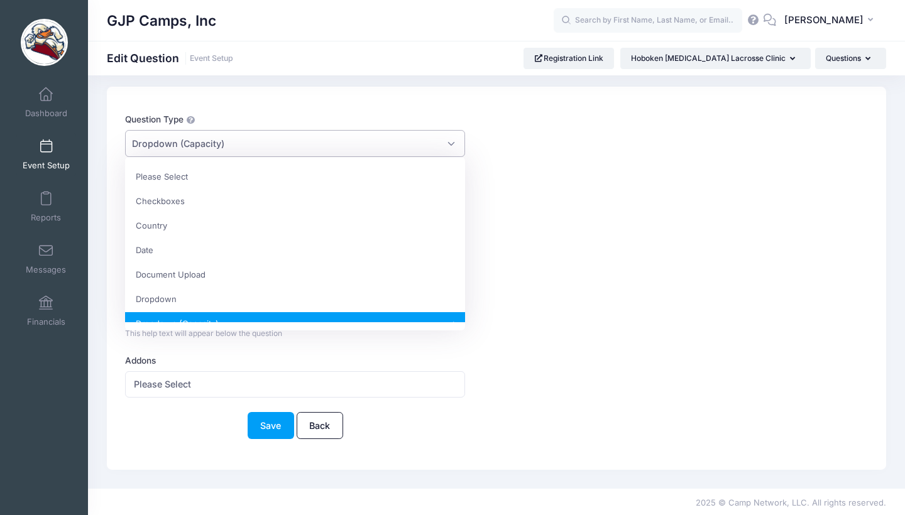
click at [287, 153] on span "Dropdown (Capacity)" at bounding box center [295, 143] width 340 height 27
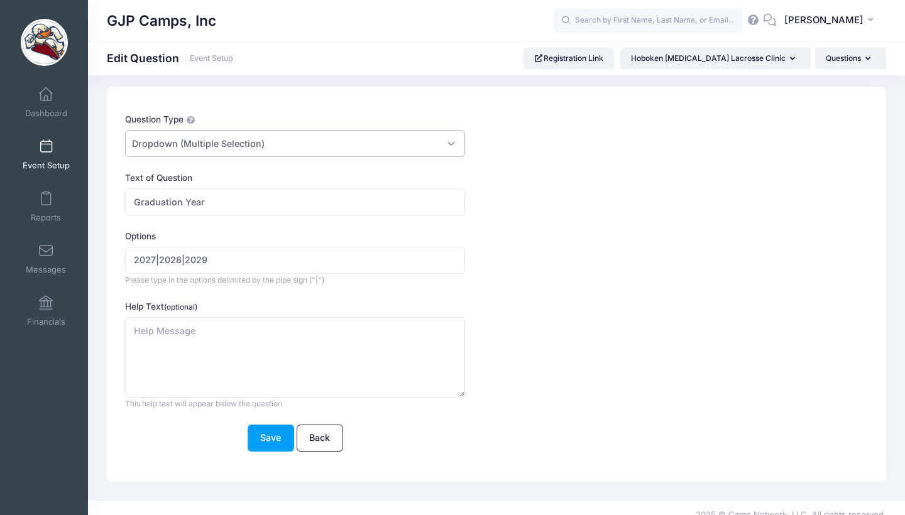
click at [227, 136] on span "Dropdown (Multiple Selection)" at bounding box center [295, 143] width 340 height 27
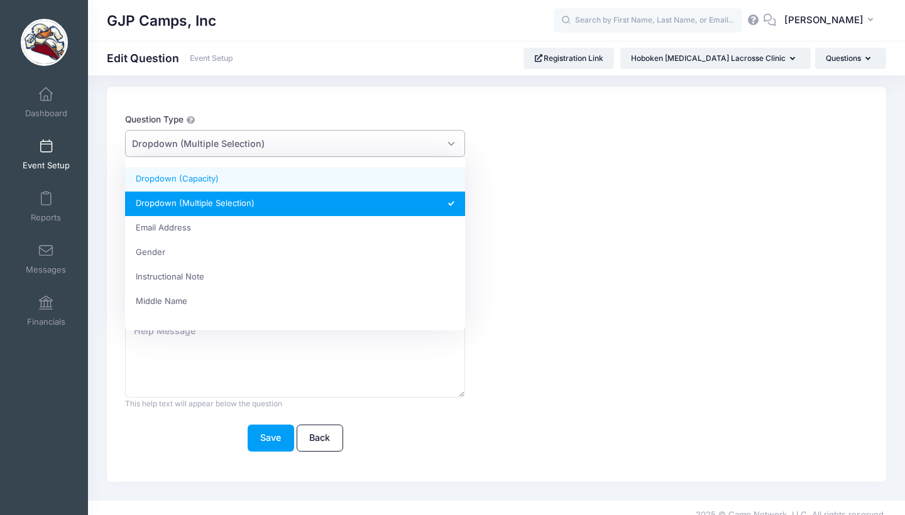
select select "dropdown_capabilities"
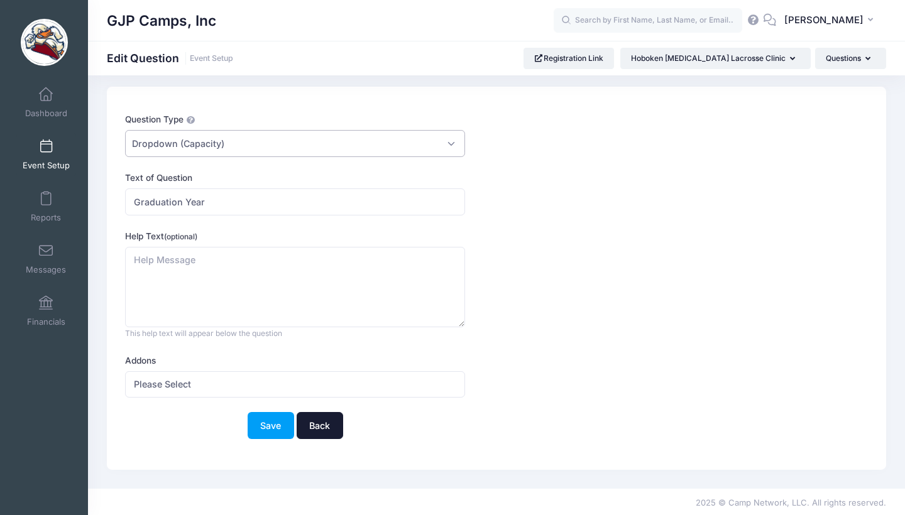
click at [318, 417] on link "Back" at bounding box center [320, 425] width 46 height 27
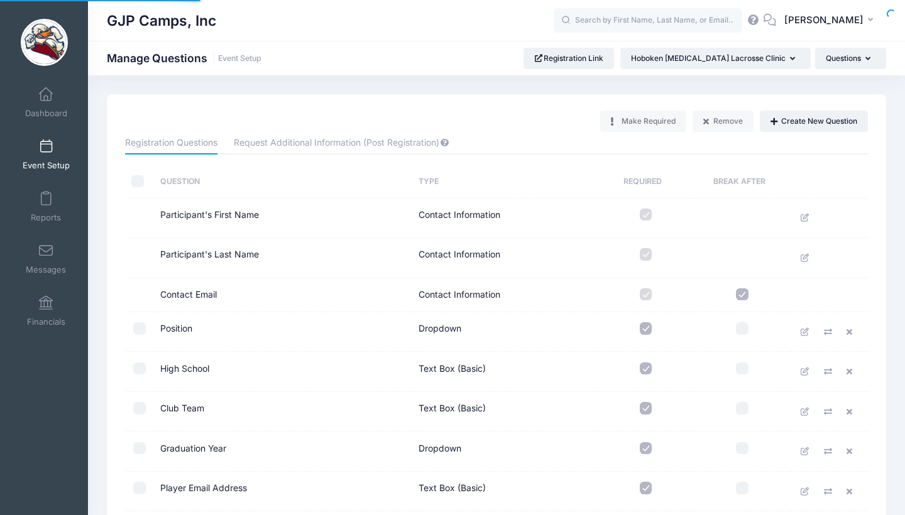
scroll to position [200, 0]
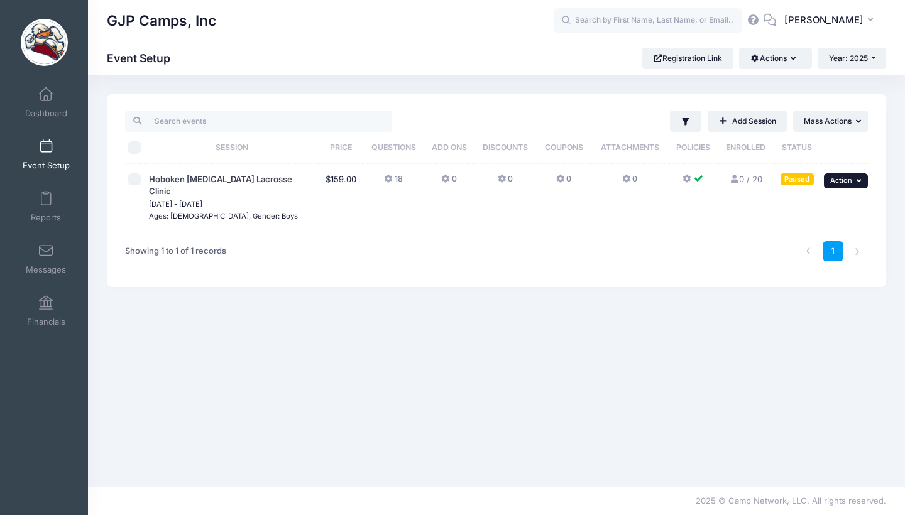
click at [845, 175] on button "... Action" at bounding box center [846, 180] width 44 height 15
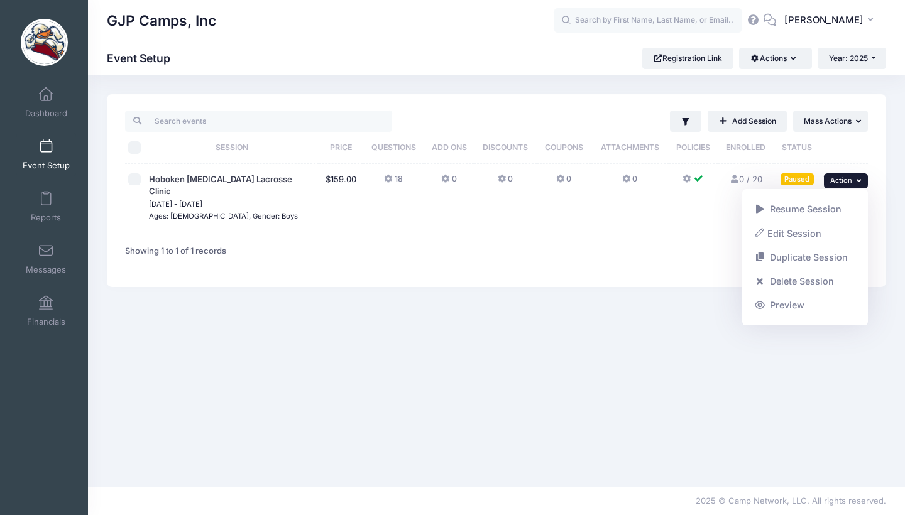
click at [363, 238] on div "Showing 1 to 1 of 1 records" at bounding box center [276, 252] width 314 height 40
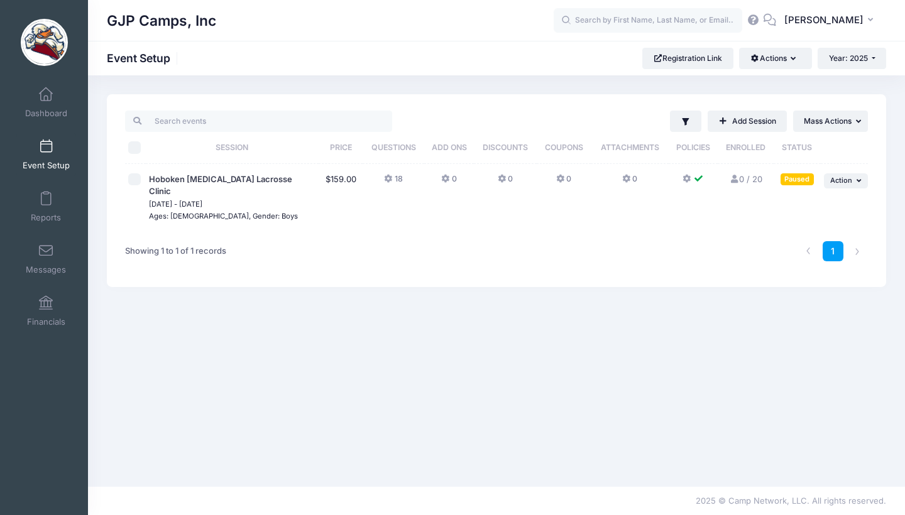
click at [841, 169] on td "... Action Resume Session Pause Session Edit Session Duplicate Session Delete S…" at bounding box center [844, 198] width 47 height 68
click at [840, 175] on button "... Action" at bounding box center [846, 180] width 44 height 15
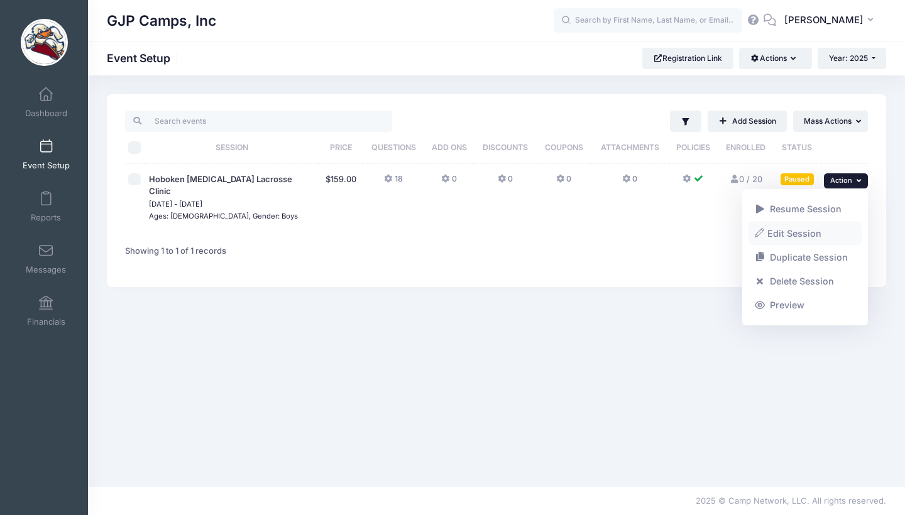
click at [811, 236] on link "Edit Session" at bounding box center [805, 233] width 114 height 24
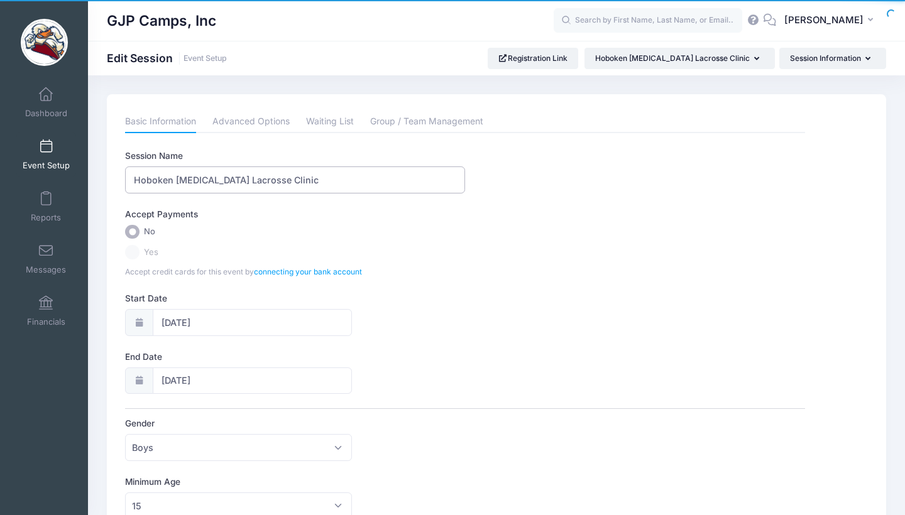
click at [321, 177] on input "Hoboken [MEDICAL_DATA] Lacrosse Clinic" at bounding box center [295, 180] width 340 height 27
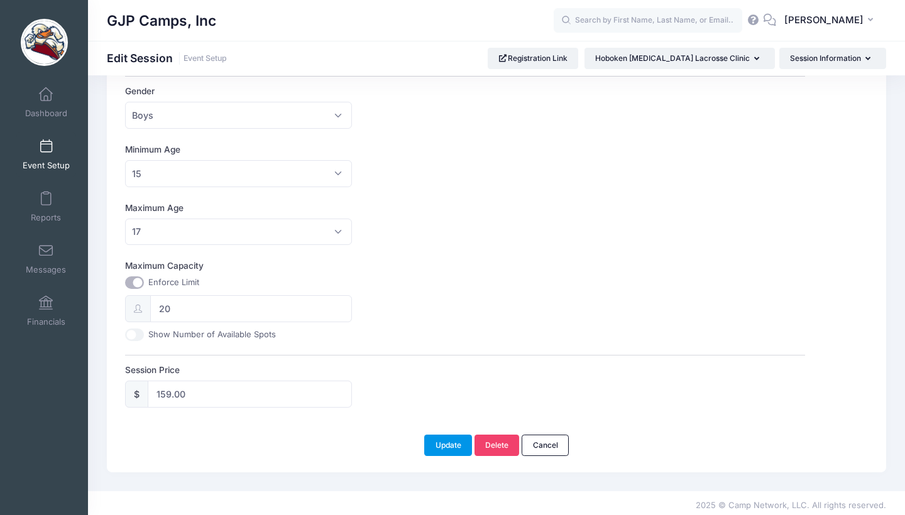
type input "Hoboken [MEDICAL_DATA] Lacrosse Clinic (Attack)"
click at [449, 440] on button "Update" at bounding box center [448, 445] width 48 height 21
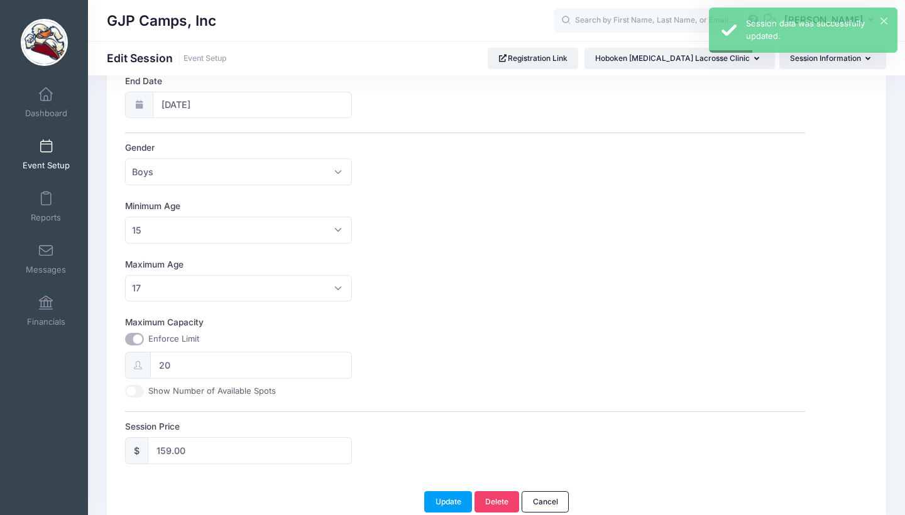
scroll to position [285, 0]
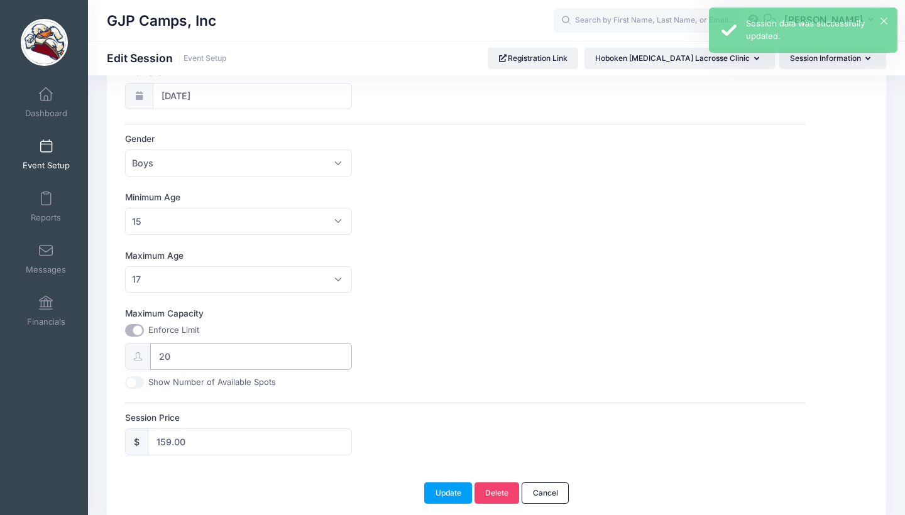
drag, startPoint x: 201, startPoint y: 344, endPoint x: 136, endPoint y: 344, distance: 64.7
click at [136, 344] on div "20" at bounding box center [238, 356] width 226 height 27
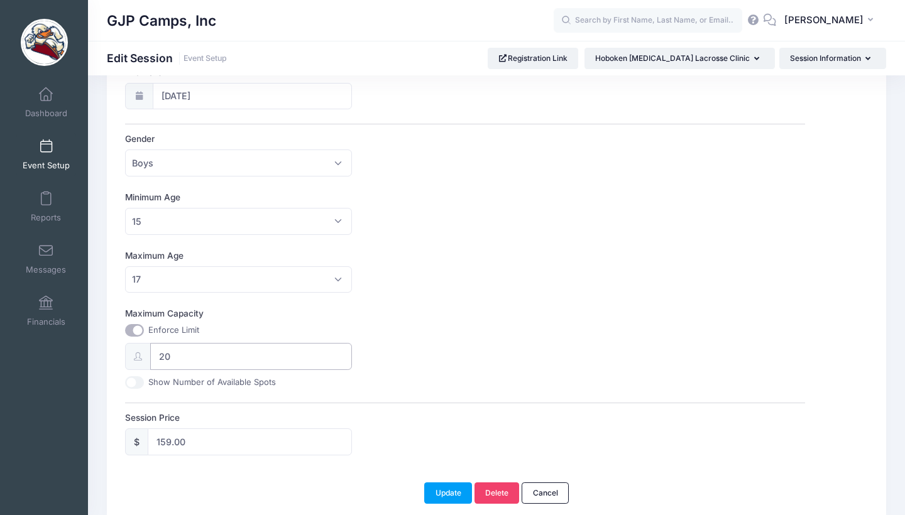
drag, startPoint x: 193, startPoint y: 357, endPoint x: 155, endPoint y: 357, distance: 38.3
click at [155, 357] on input "20" at bounding box center [250, 356] width 201 height 27
type input "1"
type input "2"
type input "18"
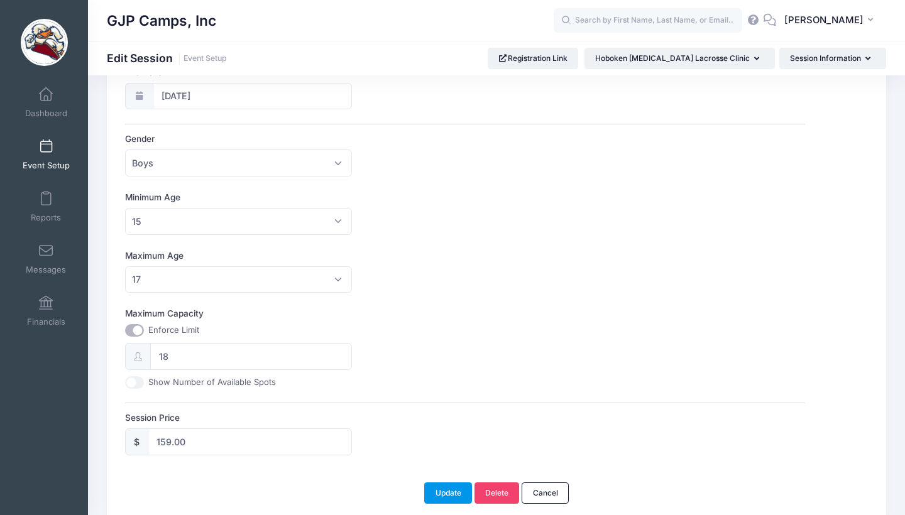
click at [449, 487] on button "Update" at bounding box center [448, 493] width 48 height 21
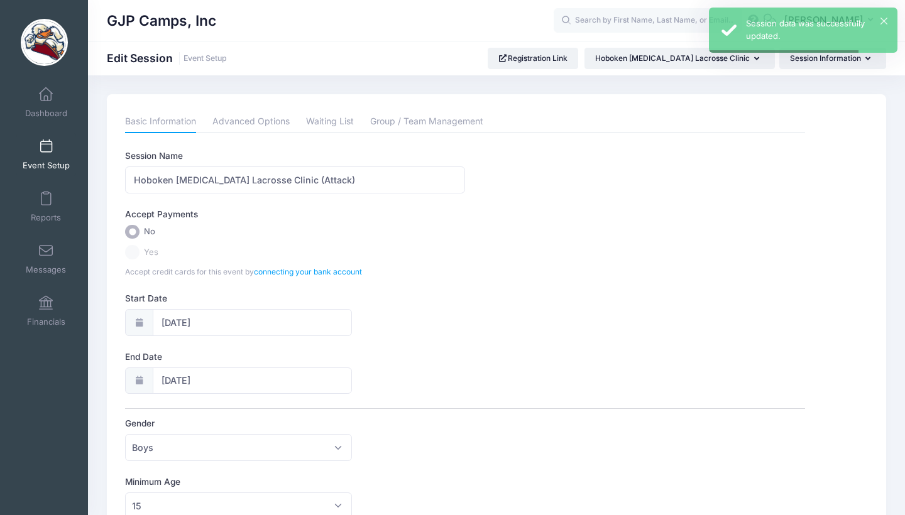
scroll to position [0, 0]
click at [46, 152] on span at bounding box center [46, 147] width 0 height 14
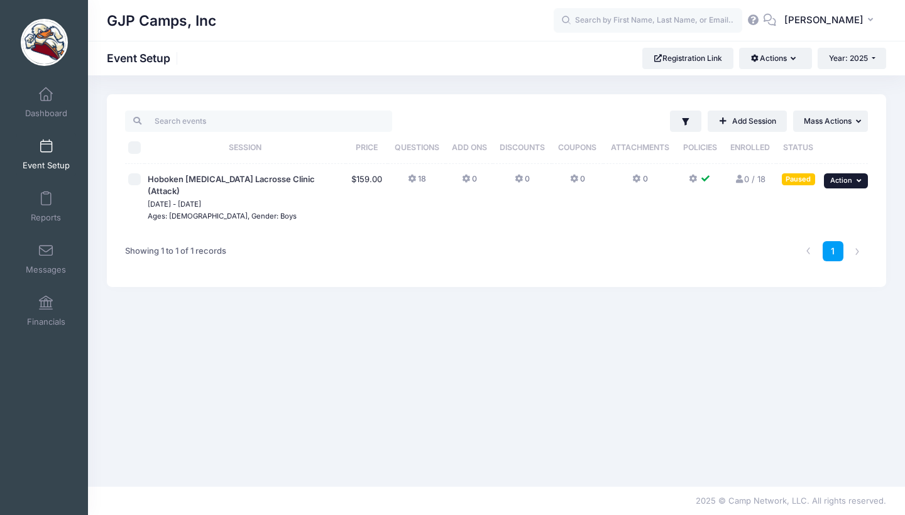
click at [859, 179] on icon "button" at bounding box center [860, 180] width 8 height 7
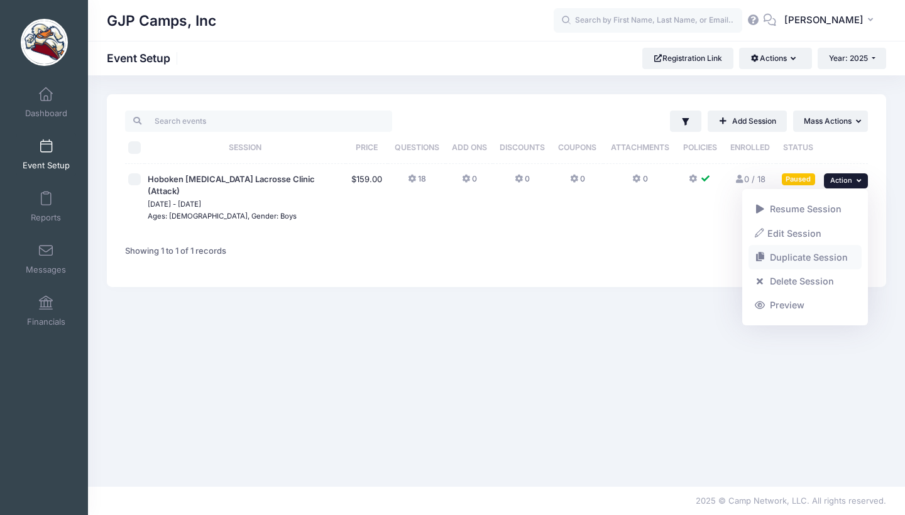
click at [822, 258] on link "Duplicate Session" at bounding box center [805, 258] width 114 height 24
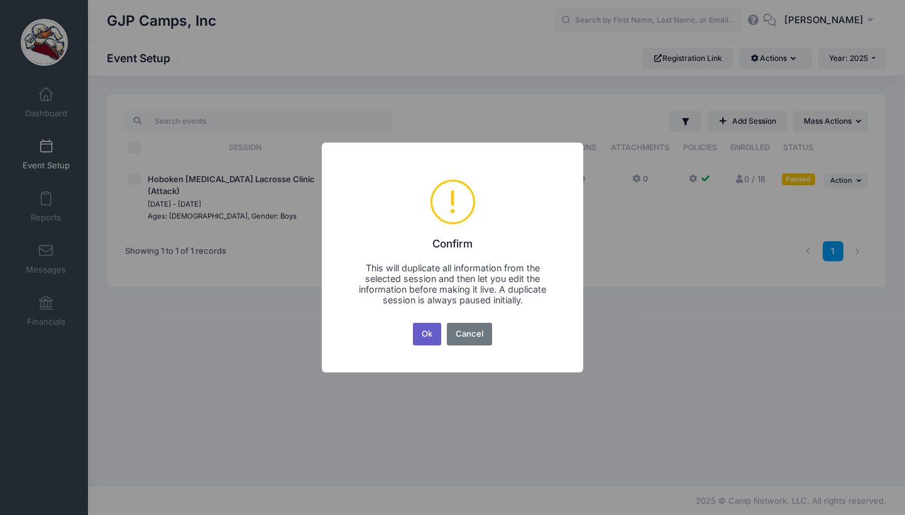
click at [425, 340] on button "Ok" at bounding box center [427, 334] width 29 height 23
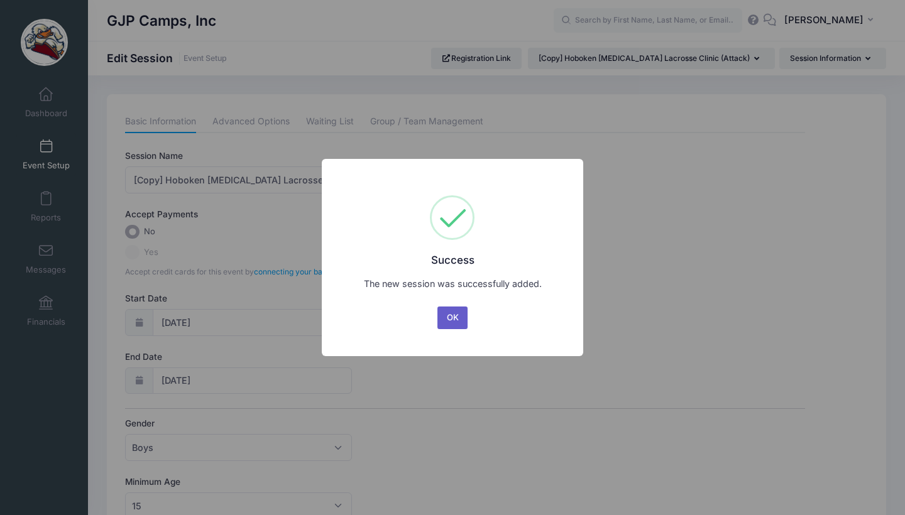
click at [457, 328] on button "OK" at bounding box center [452, 318] width 30 height 23
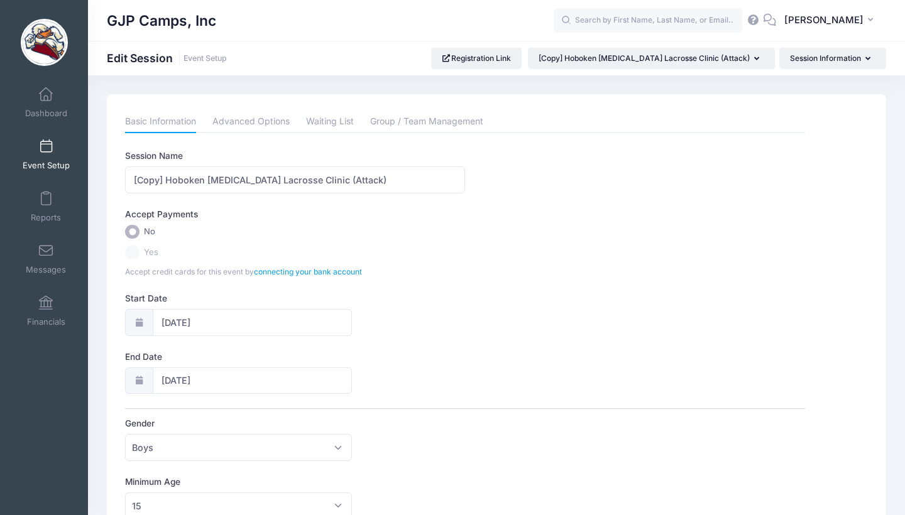
click at [62, 167] on span "Event Setup" at bounding box center [46, 165] width 47 height 11
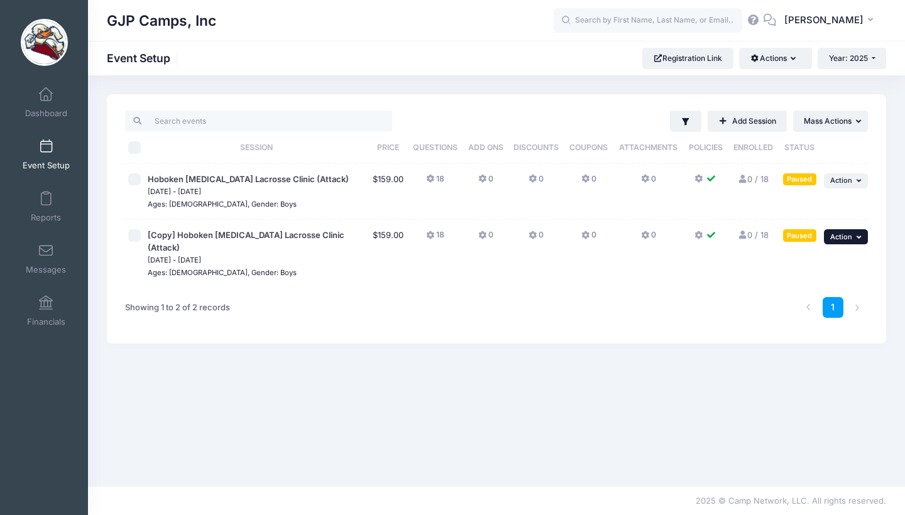
click at [854, 235] on button "... Action" at bounding box center [846, 236] width 44 height 15
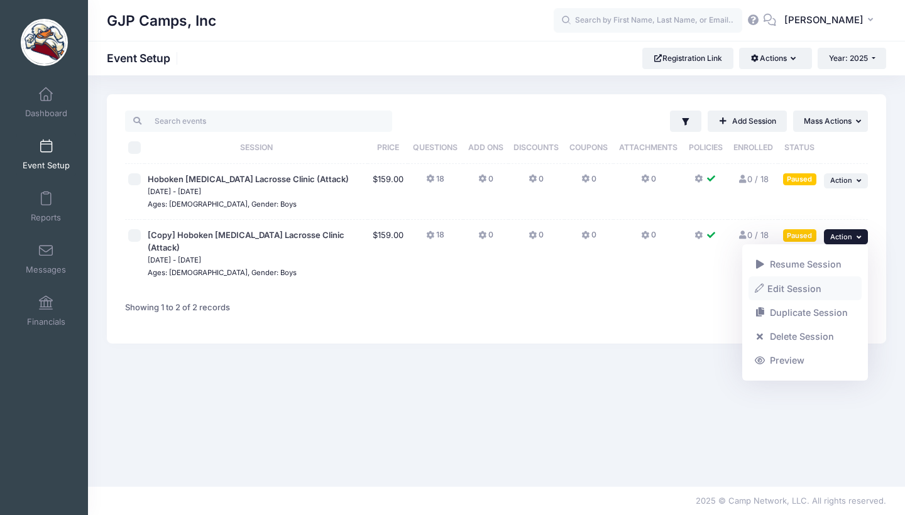
click at [816, 284] on link "Edit Session" at bounding box center [805, 288] width 114 height 24
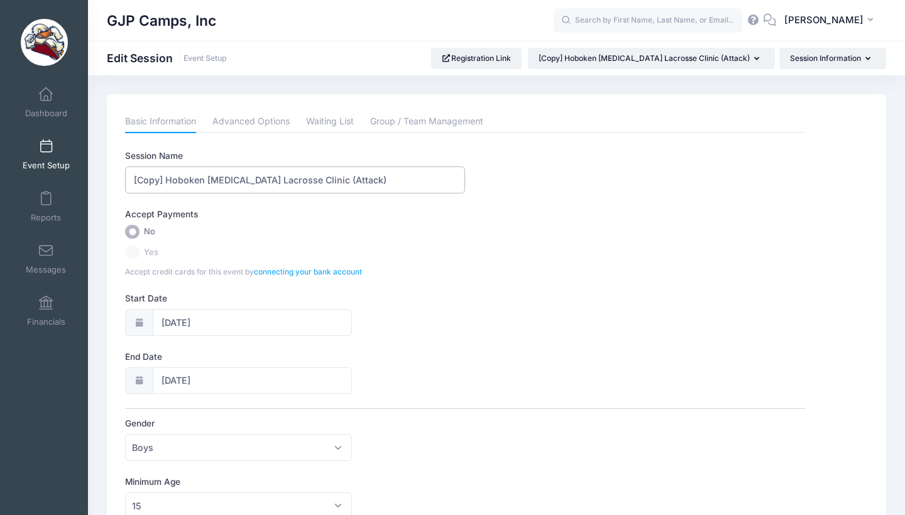
click at [347, 179] on input "[Copy] Hoboken Shootout Lacrosse Clinic (Attack)" at bounding box center [295, 180] width 340 height 27
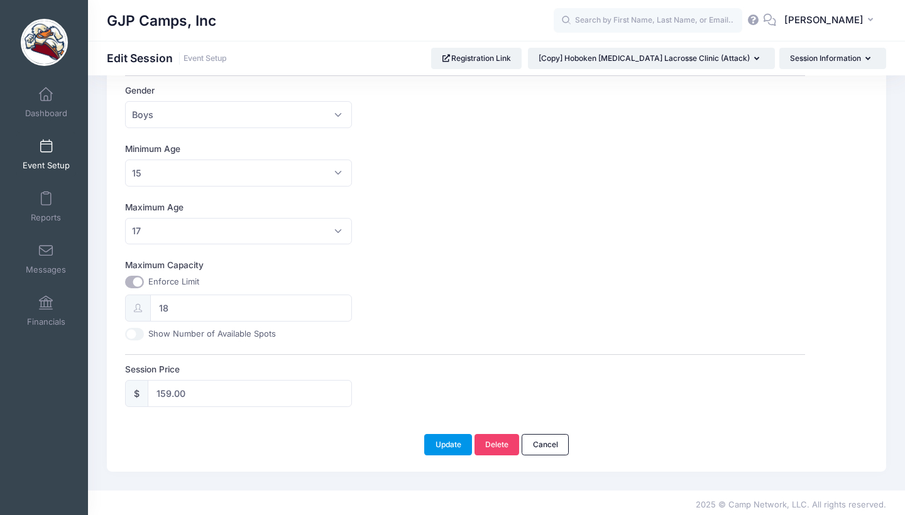
type input "[Copy] Hoboken [MEDICAL_DATA] Lacrosse Clinic ([GEOGRAPHIC_DATA])"
click at [437, 441] on button "Update" at bounding box center [448, 445] width 48 height 21
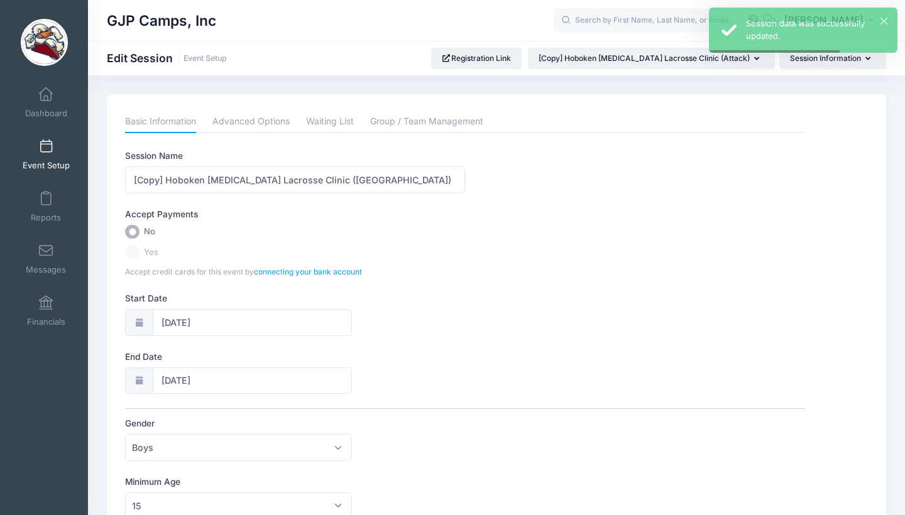
click at [61, 155] on link "Event Setup" at bounding box center [46, 155] width 60 height 44
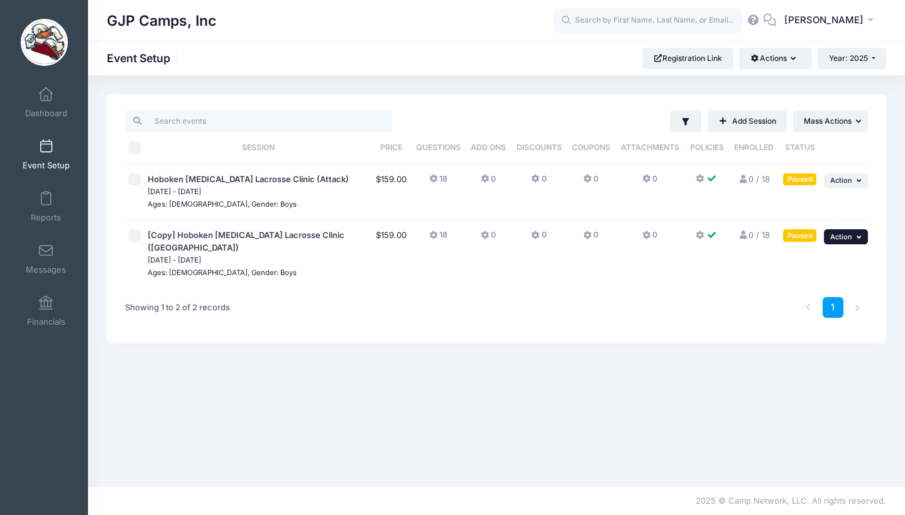
click at [839, 238] on span "Action" at bounding box center [841, 236] width 22 height 9
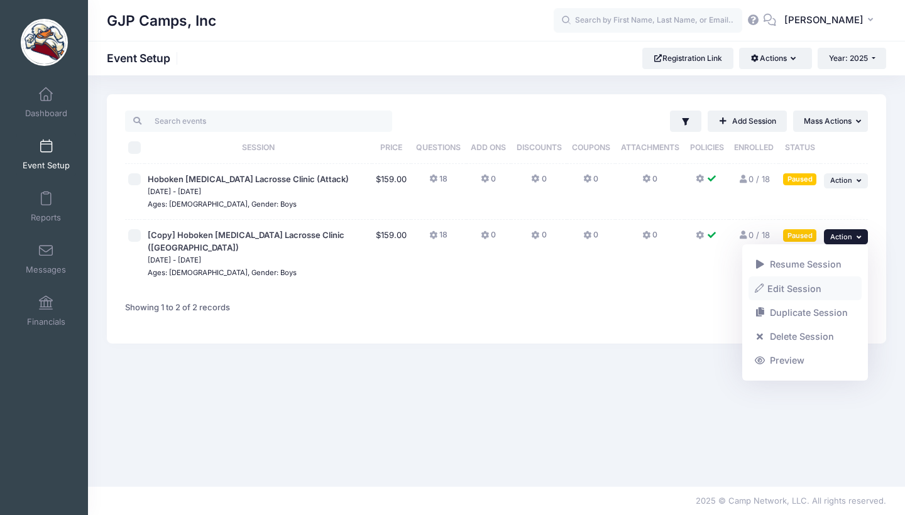
click at [797, 288] on link "Edit Session" at bounding box center [805, 288] width 114 height 24
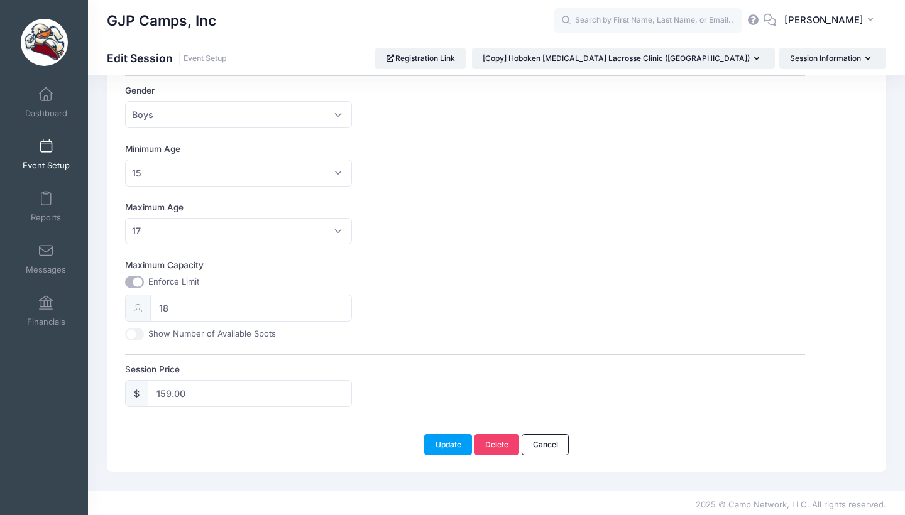
scroll to position [332, 0]
drag, startPoint x: 177, startPoint y: 310, endPoint x: 158, endPoint y: 312, distance: 19.6
click at [158, 312] on input "18" at bounding box center [250, 308] width 201 height 27
type input "1"
click at [439, 437] on button "Update" at bounding box center [448, 445] width 48 height 21
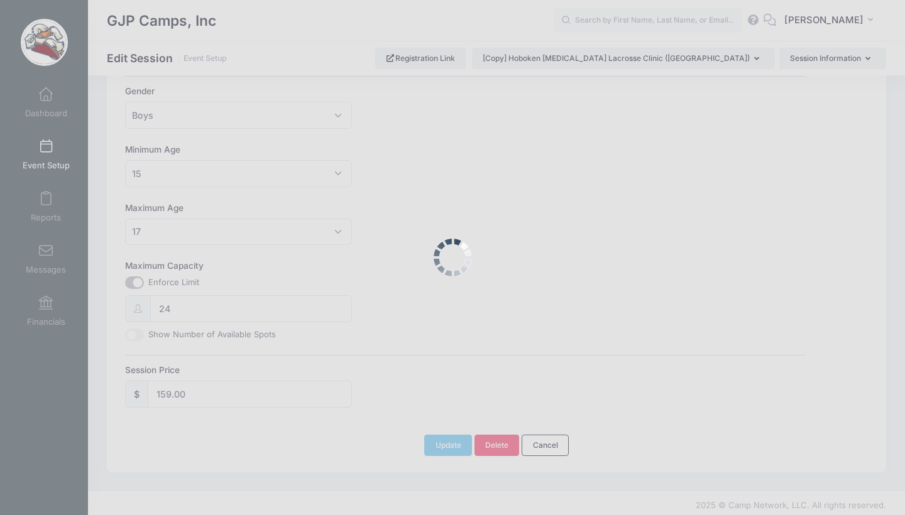
scroll to position [348, 0]
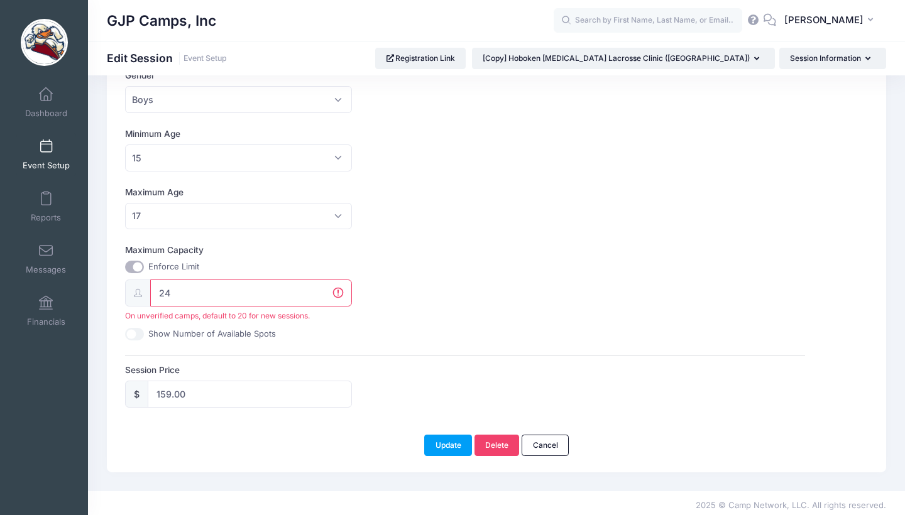
click at [240, 280] on input "24" at bounding box center [250, 293] width 201 height 27
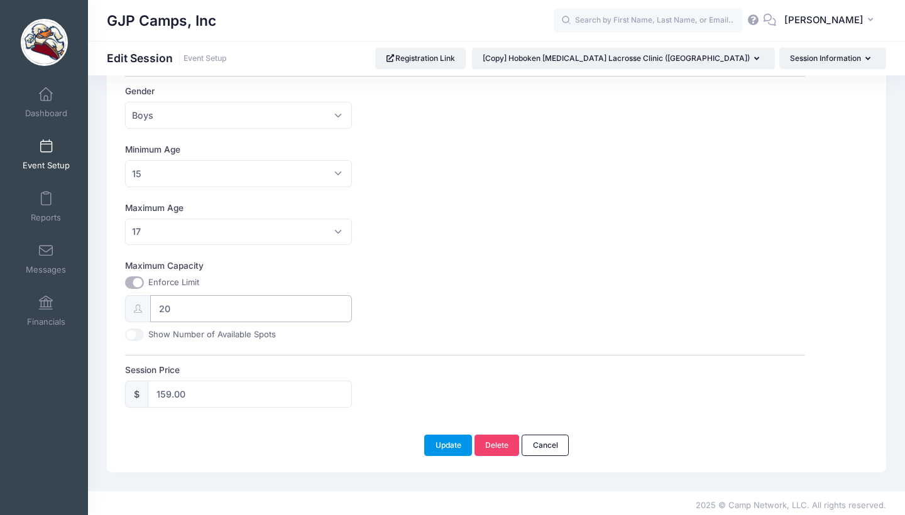
type input "20"
click at [447, 439] on button "Update" at bounding box center [448, 445] width 48 height 21
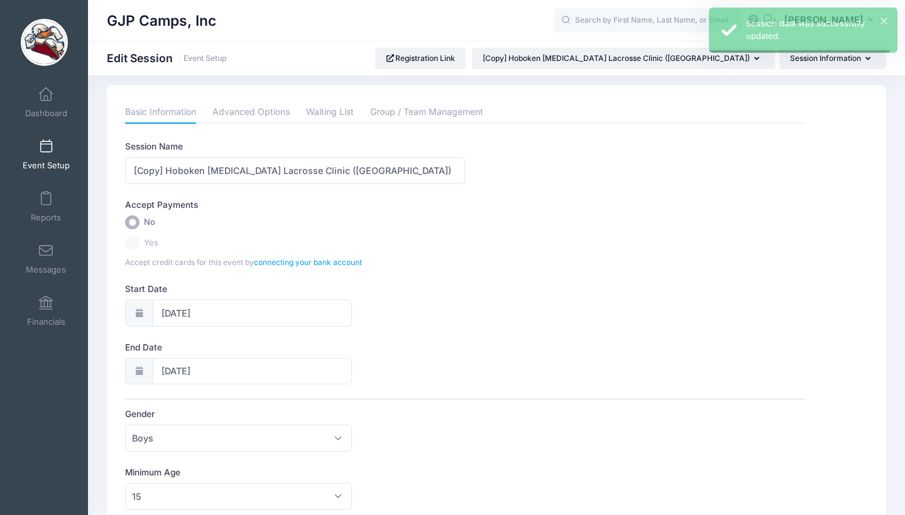
scroll to position [0, 0]
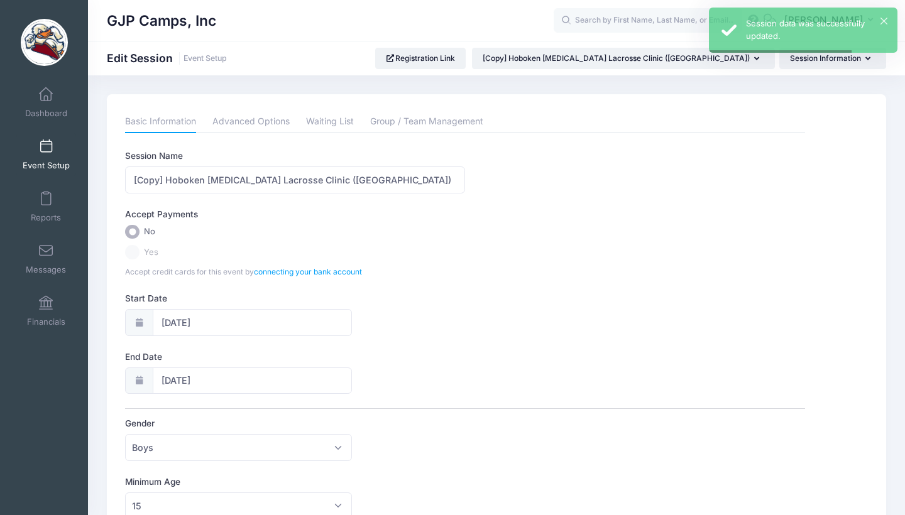
click at [53, 158] on link "Event Setup" at bounding box center [46, 155] width 60 height 44
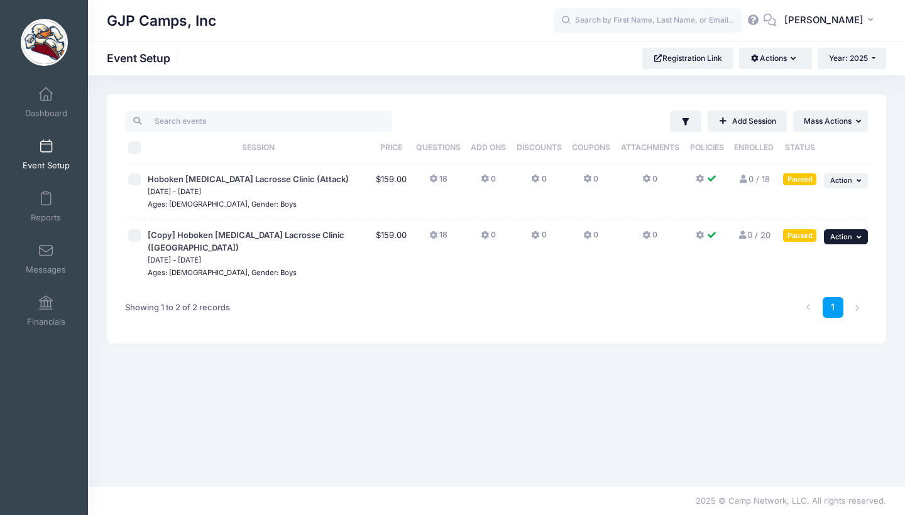
click at [850, 237] on span "Action" at bounding box center [841, 236] width 22 height 9
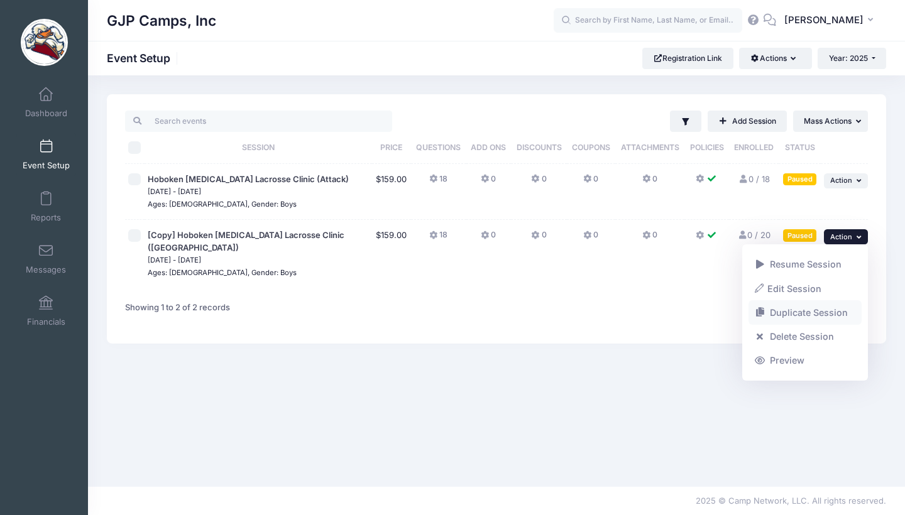
click at [808, 307] on link "Duplicate Session" at bounding box center [805, 313] width 114 height 24
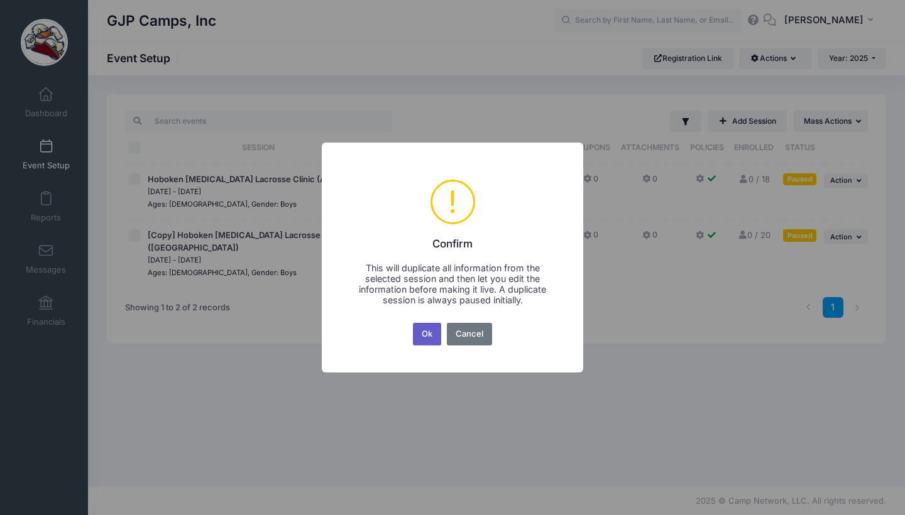
click at [417, 336] on button "Ok" at bounding box center [427, 334] width 29 height 23
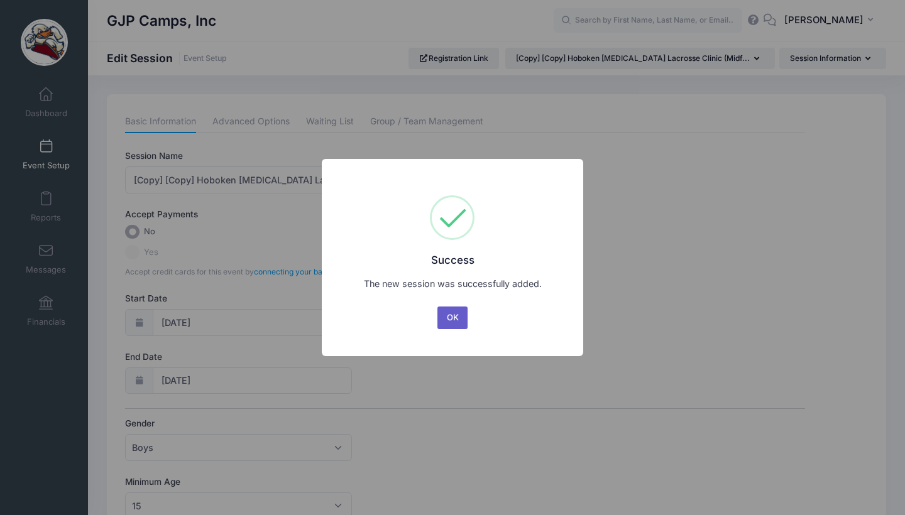
click at [450, 320] on button "OK" at bounding box center [452, 318] width 30 height 23
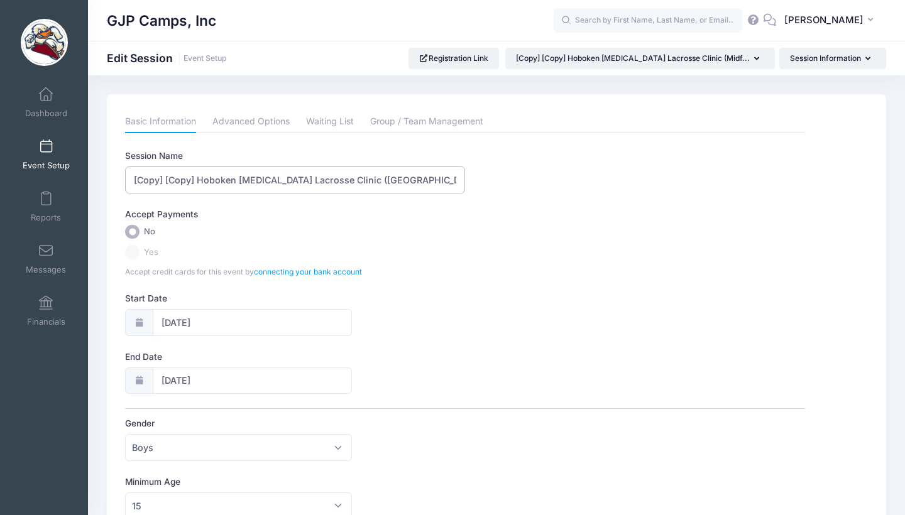
drag, startPoint x: 197, startPoint y: 180, endPoint x: 112, endPoint y: 180, distance: 84.2
click at [112, 180] on div "Please update the information for this particular session. Basic Information Ad…" at bounding box center [496, 449] width 779 height 711
click at [320, 180] on input "Hoboken [MEDICAL_DATA] Lacrosse Clinic ([GEOGRAPHIC_DATA])" at bounding box center [295, 180] width 340 height 27
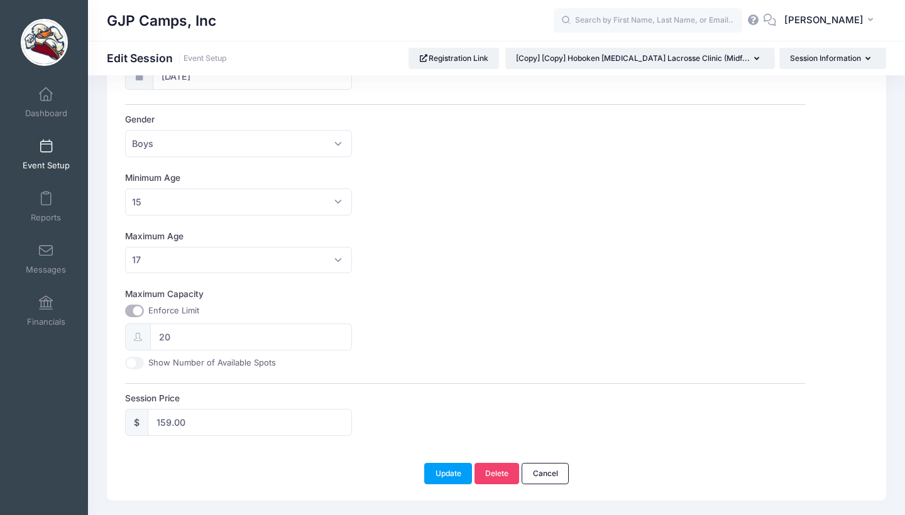
scroll to position [314, 0]
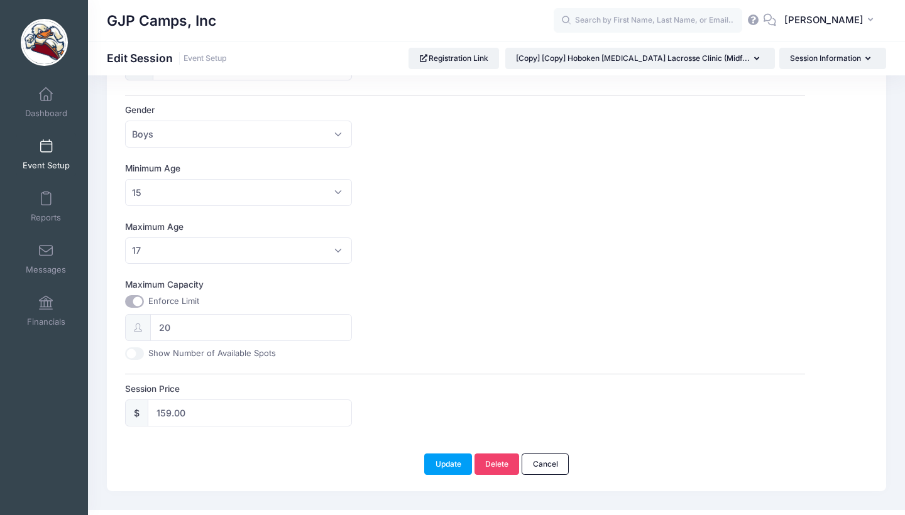
type input "Hoboken [MEDICAL_DATA] Lacrosse Clinic (Goalie)"
click at [182, 326] on input "20" at bounding box center [250, 327] width 201 height 27
type input "6"
click at [434, 454] on button "Update" at bounding box center [448, 464] width 48 height 21
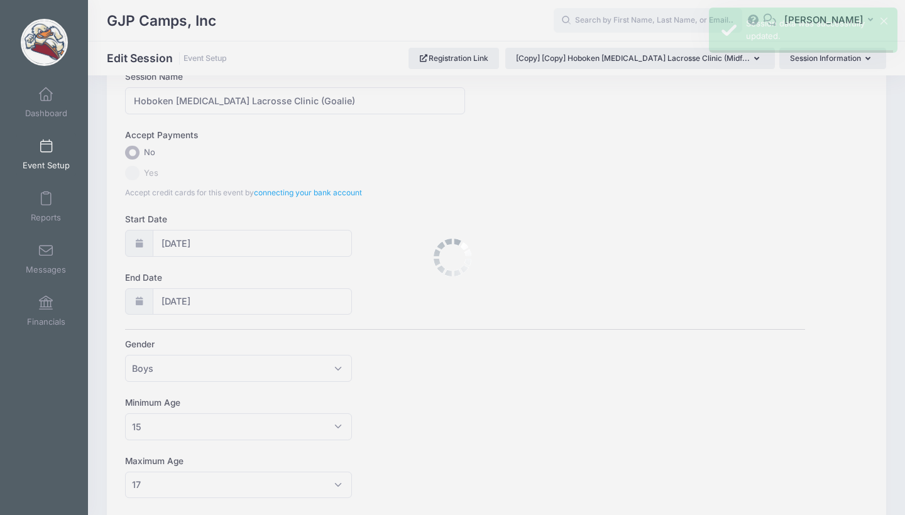
scroll to position [0, 0]
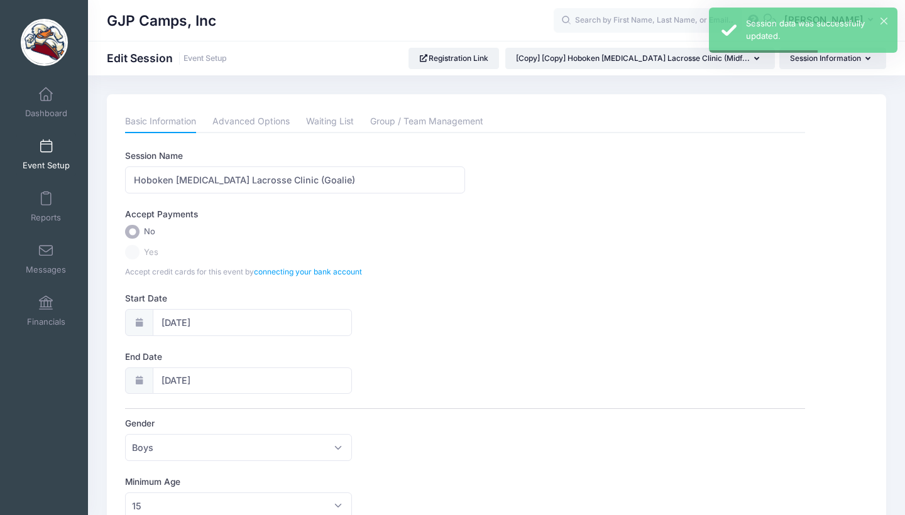
click at [67, 163] on span "Event Setup" at bounding box center [46, 165] width 47 height 11
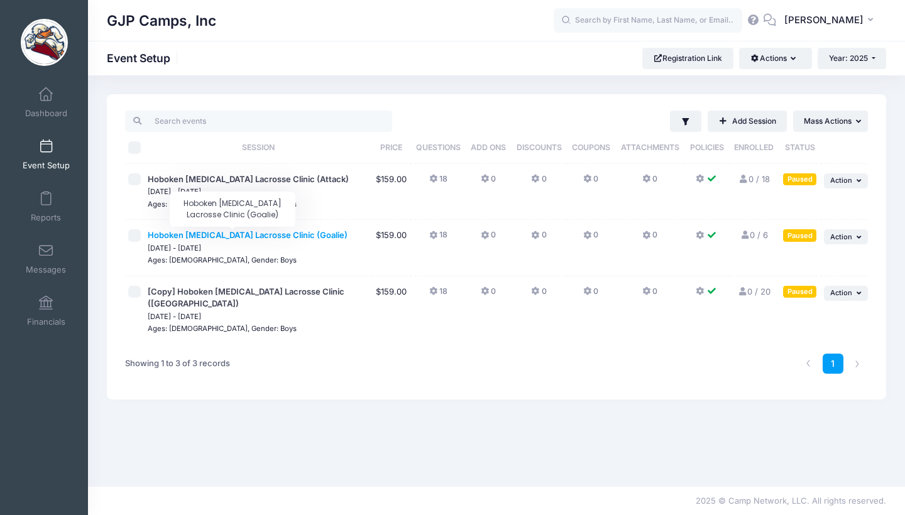
click at [255, 233] on span "Hoboken [MEDICAL_DATA] Lacrosse Clinic (Goalie)" at bounding box center [248, 235] width 200 height 10
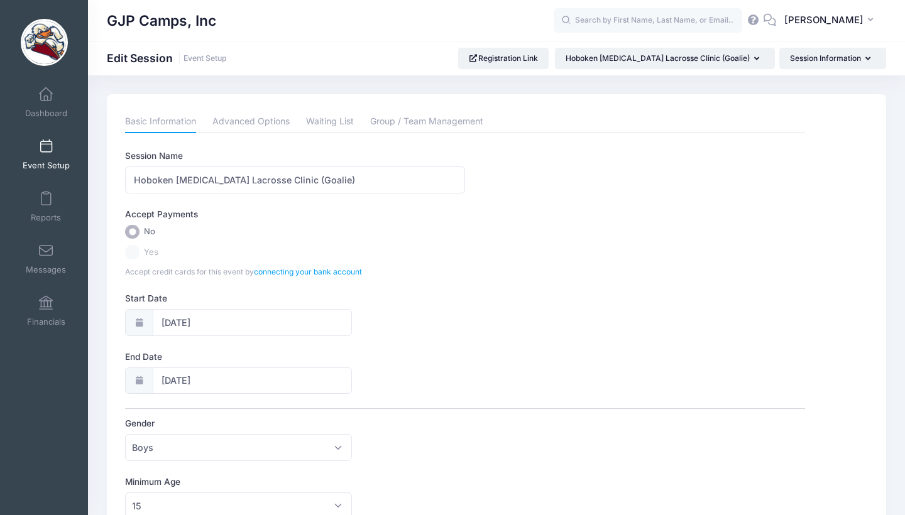
click at [268, 133] on div "Basic Information Advanced Options Waiting List Group / Team Management Session…" at bounding box center [464, 426] width 679 height 630
click at [270, 124] on link "Advanced Options" at bounding box center [250, 122] width 77 height 23
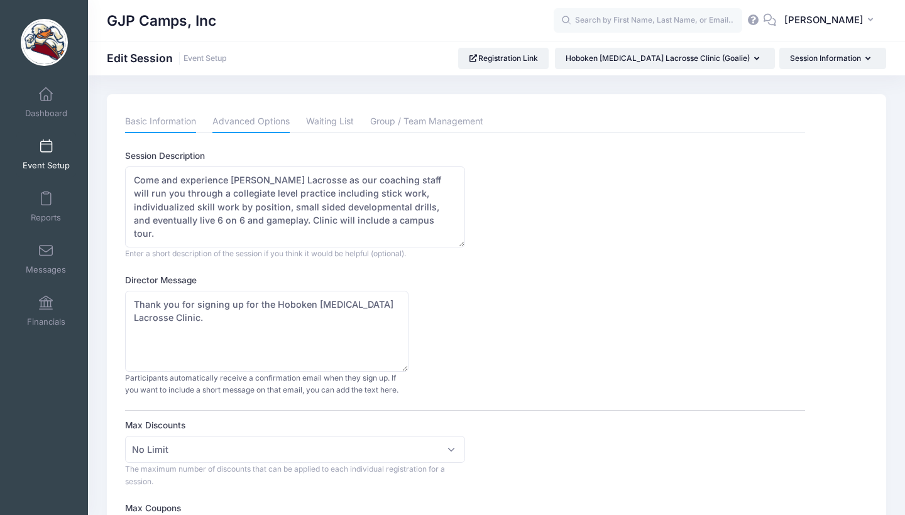
click at [164, 123] on link "Basic Information" at bounding box center [160, 122] width 71 height 23
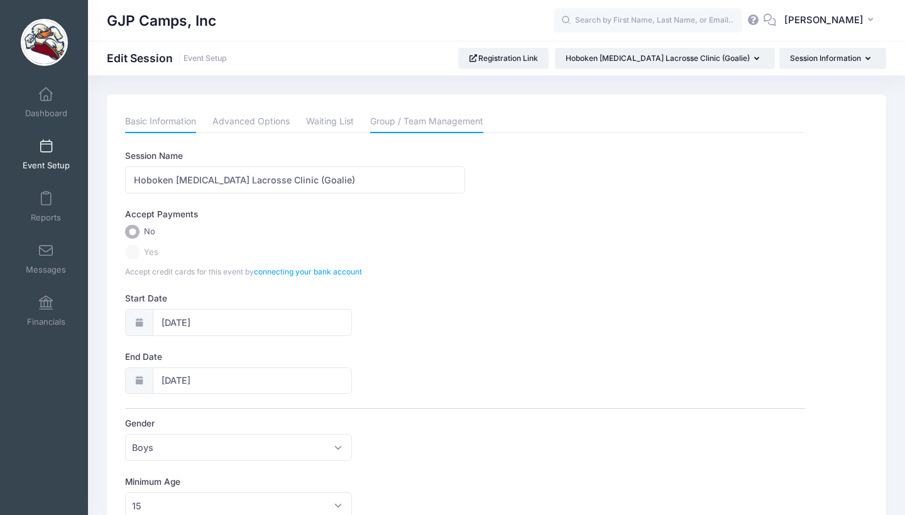
scroll to position [-1, 0]
click at [398, 128] on link "Group / Team Management" at bounding box center [426, 122] width 113 height 23
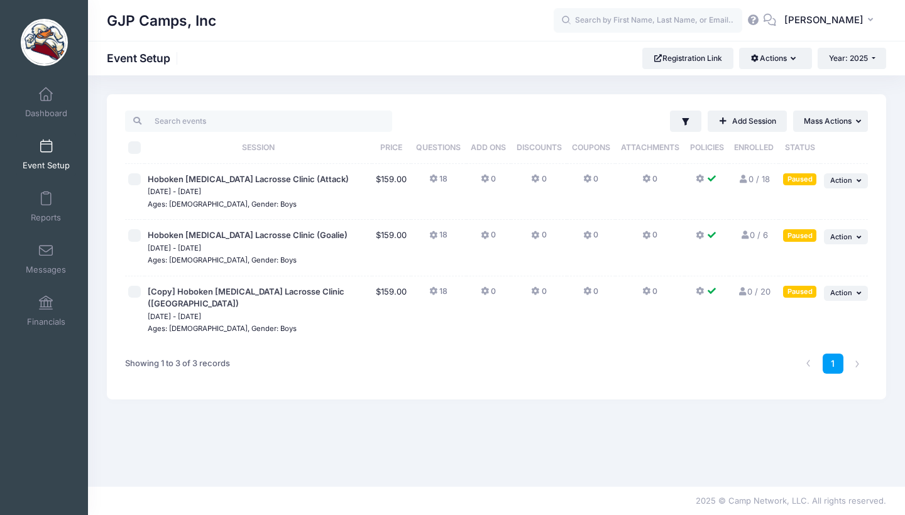
click at [436, 295] on button "18" at bounding box center [438, 295] width 18 height 18
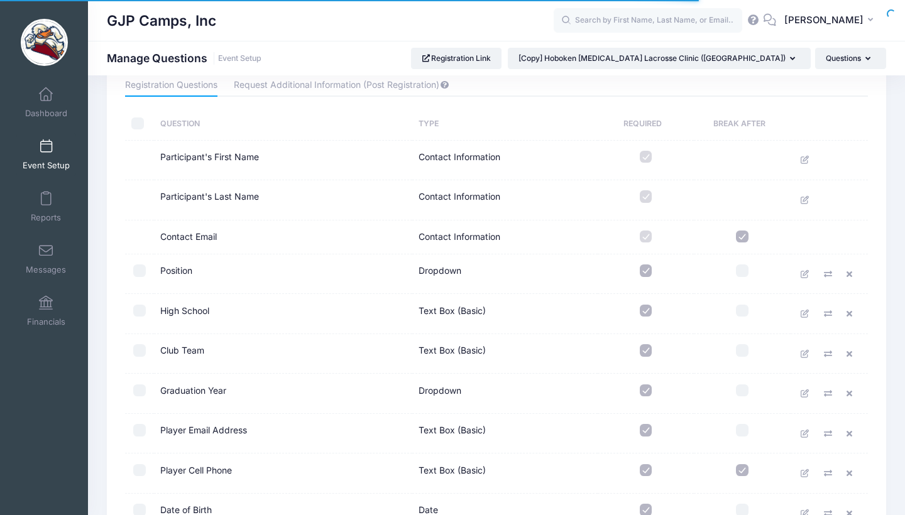
scroll to position [60, 0]
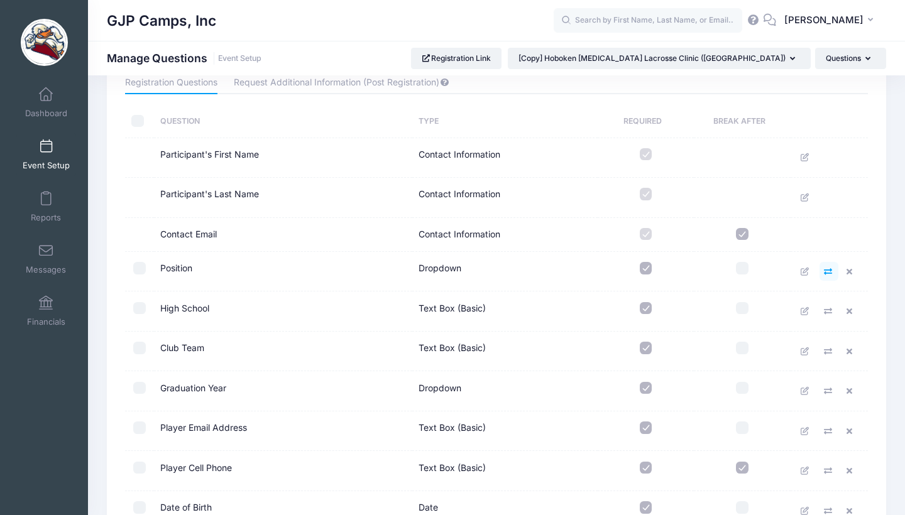
click at [824, 270] on icon at bounding box center [829, 272] width 10 height 8
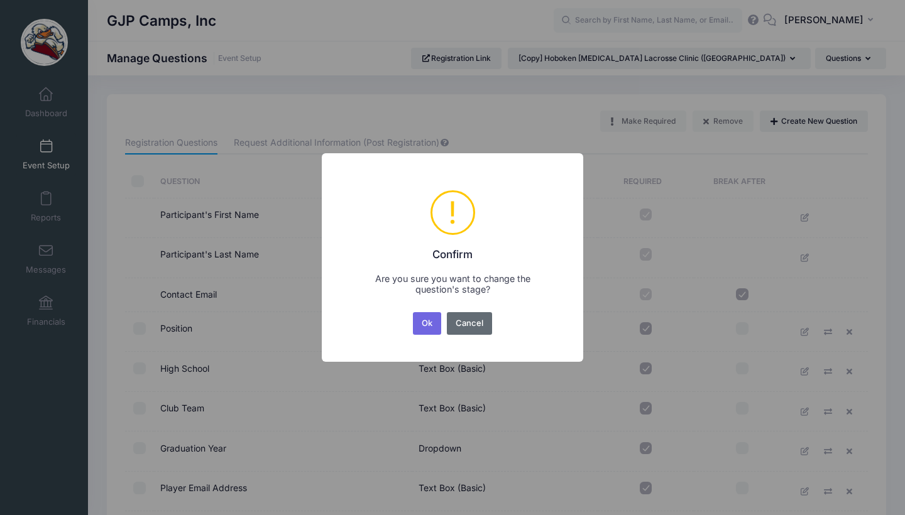
click at [469, 332] on button "Cancel" at bounding box center [470, 323] width 46 height 23
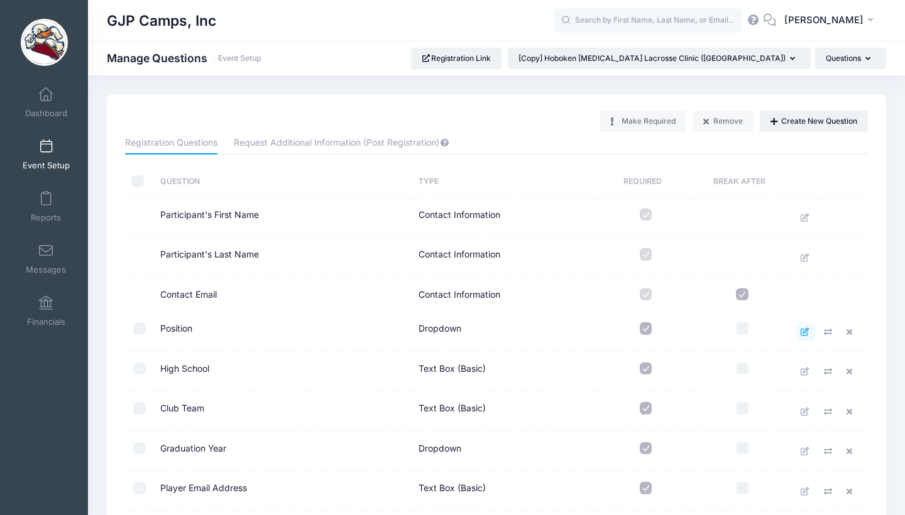
click at [808, 331] on icon at bounding box center [806, 332] width 10 height 8
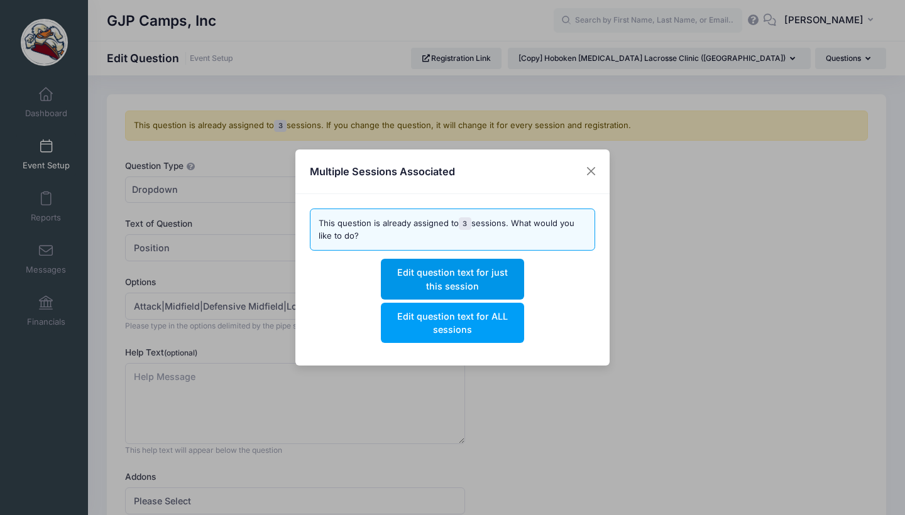
click at [513, 272] on button "Edit question text for just this session" at bounding box center [452, 279] width 143 height 40
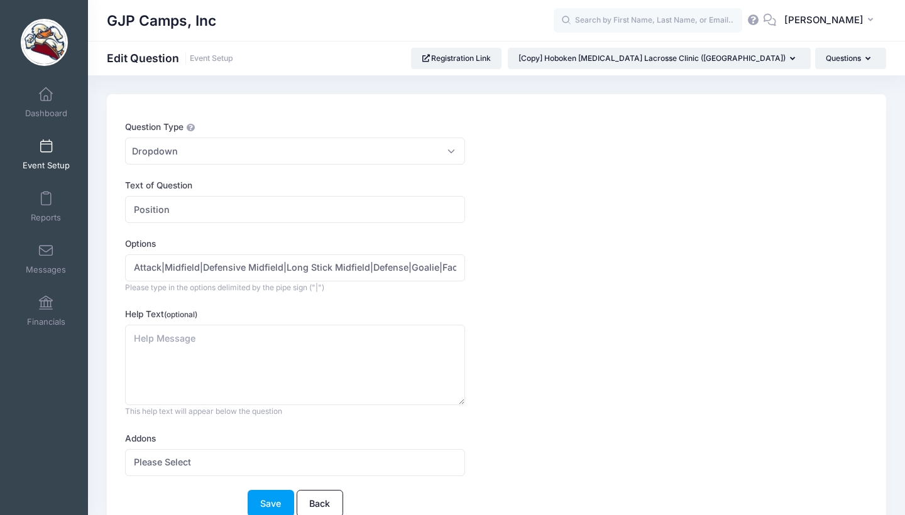
click at [49, 160] on span "Event Setup" at bounding box center [46, 165] width 47 height 11
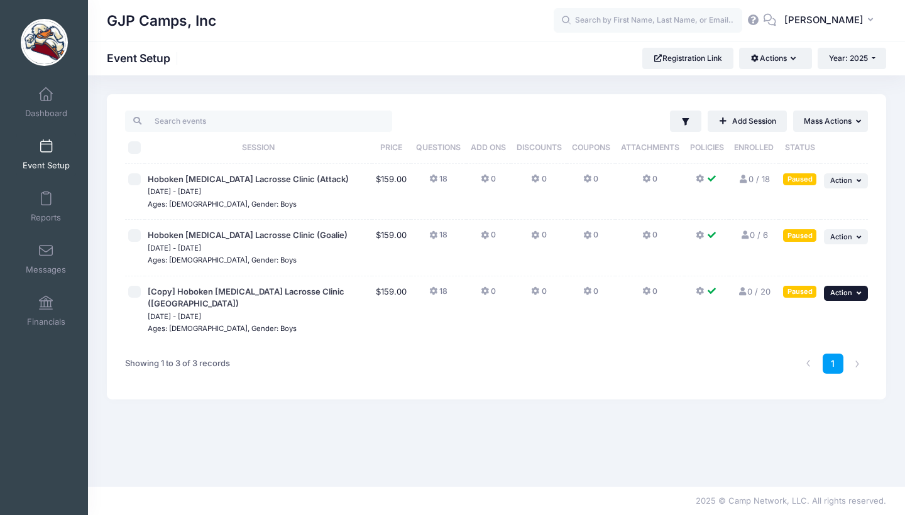
click at [846, 286] on button "... Action" at bounding box center [846, 293] width 44 height 15
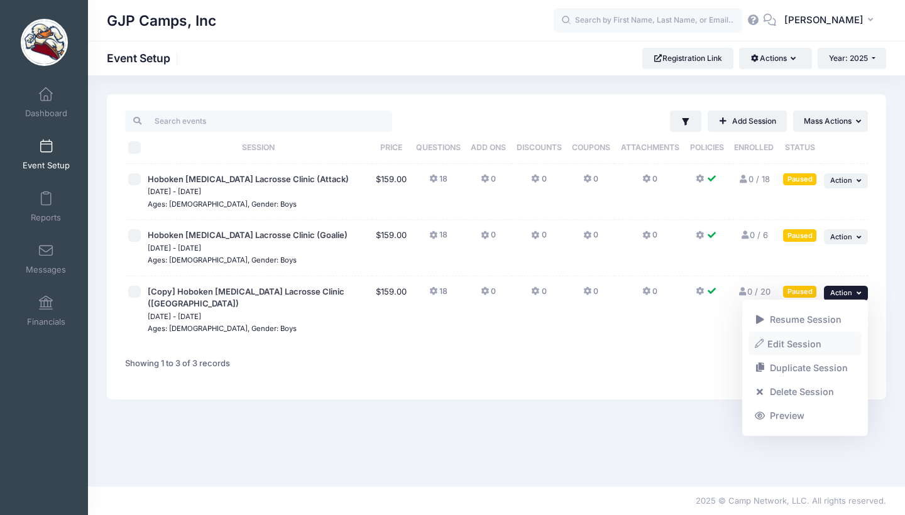
click at [776, 350] on link "Edit Session" at bounding box center [805, 344] width 114 height 24
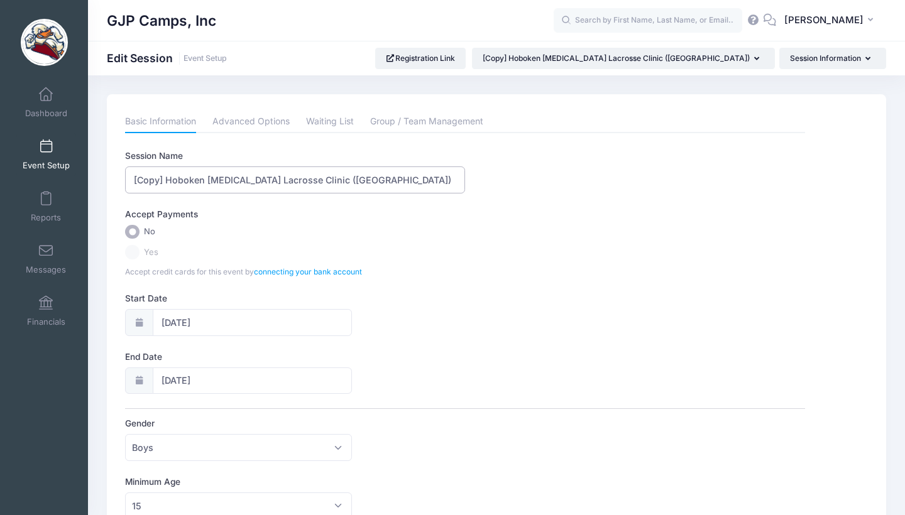
click at [165, 179] on input "[Copy] Hoboken [MEDICAL_DATA] Lacrosse Clinic ([GEOGRAPHIC_DATA])" at bounding box center [295, 180] width 340 height 27
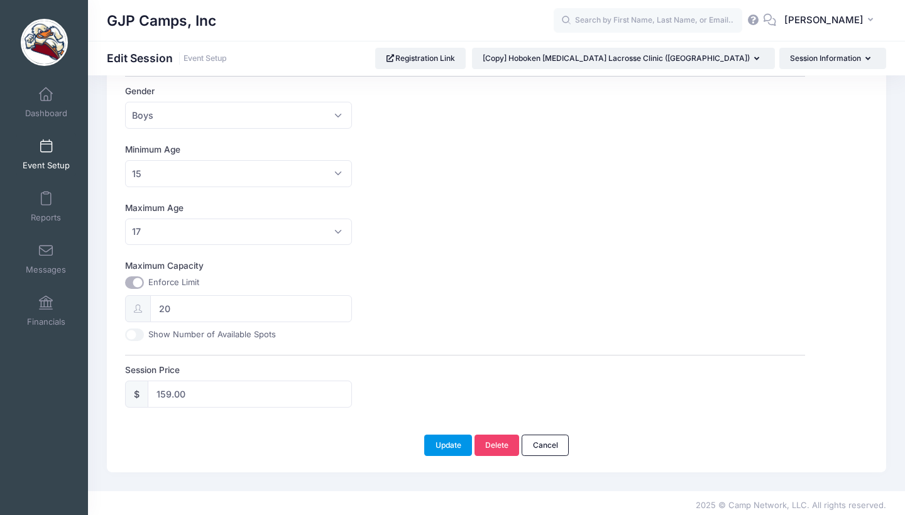
type input "Hoboken [MEDICAL_DATA] Lacrosse Clinic ([GEOGRAPHIC_DATA])"
click at [456, 442] on button "Update" at bounding box center [448, 445] width 48 height 21
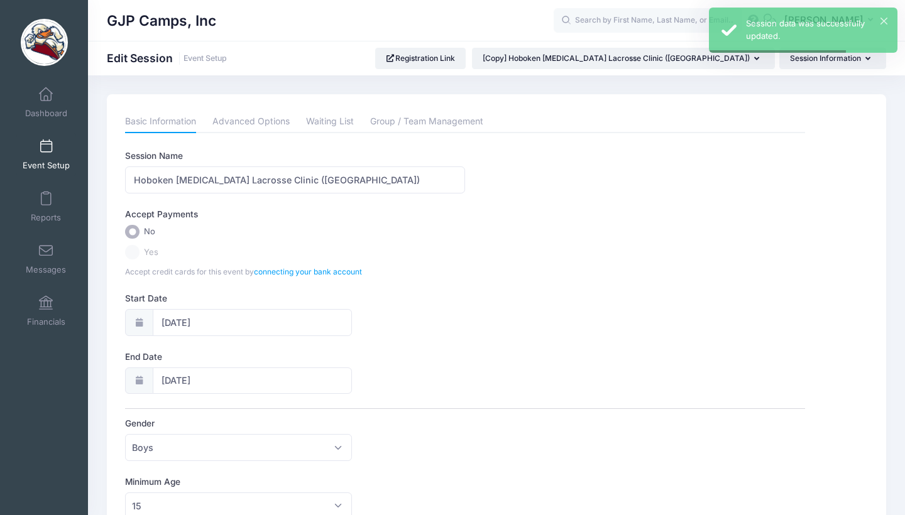
click at [59, 158] on link "Event Setup" at bounding box center [46, 155] width 60 height 44
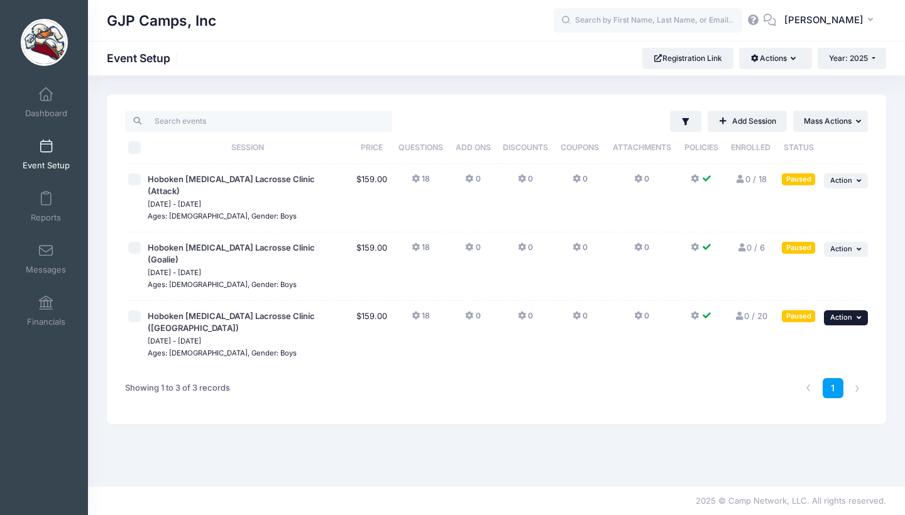
click at [858, 314] on icon "button" at bounding box center [860, 317] width 8 height 7
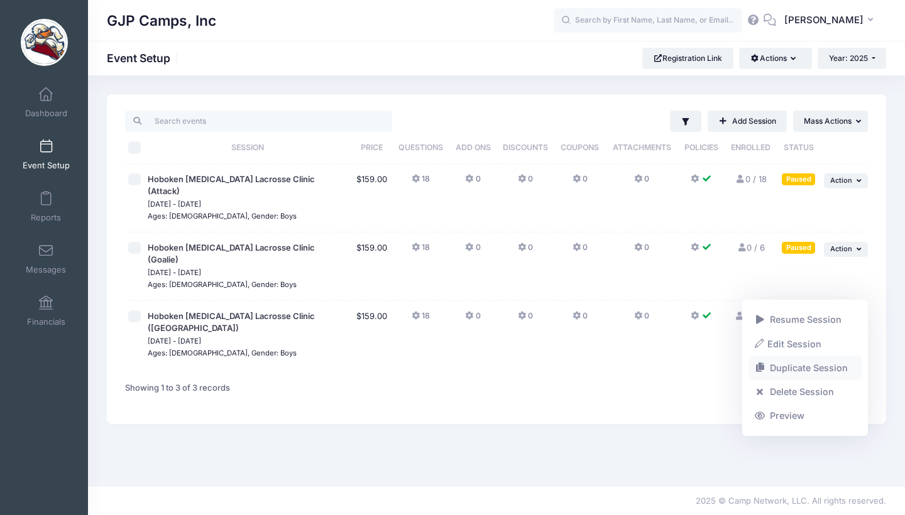
click at [835, 374] on link "Duplicate Session" at bounding box center [805, 368] width 114 height 24
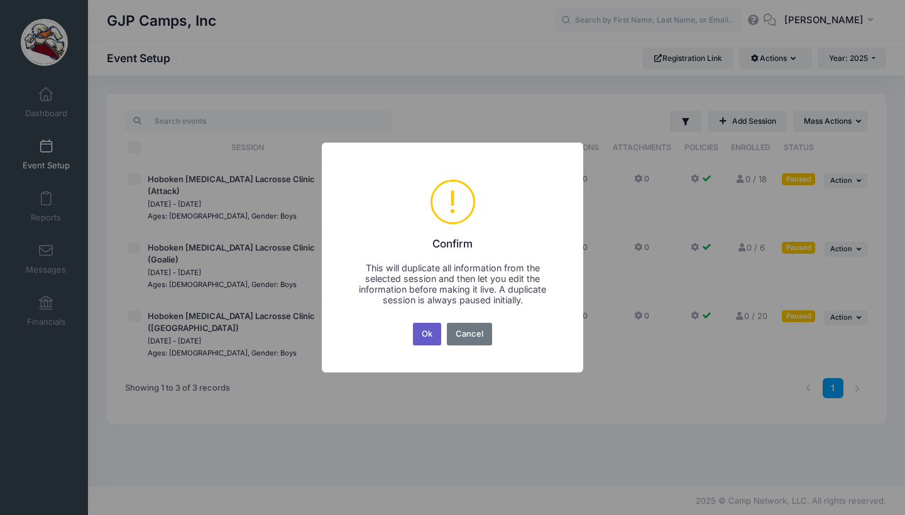
click at [426, 335] on button "Ok" at bounding box center [427, 334] width 29 height 23
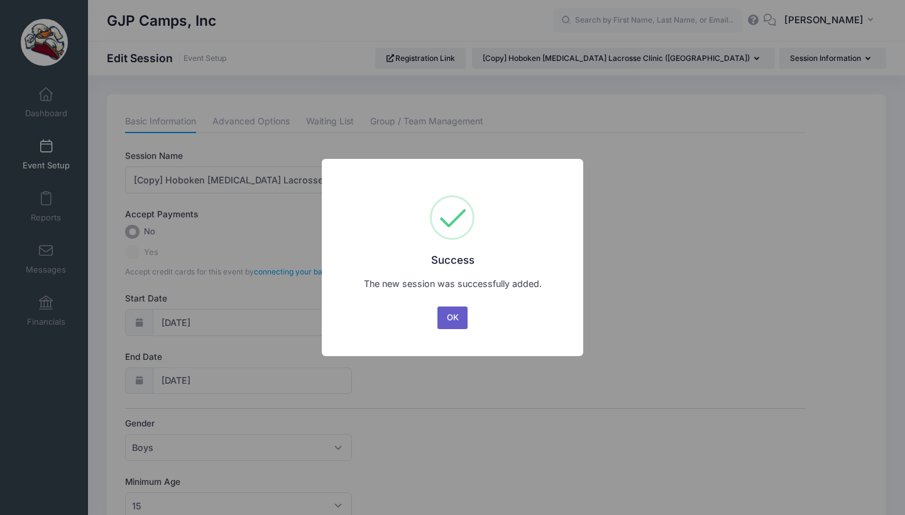
click at [458, 315] on button "OK" at bounding box center [452, 318] width 30 height 23
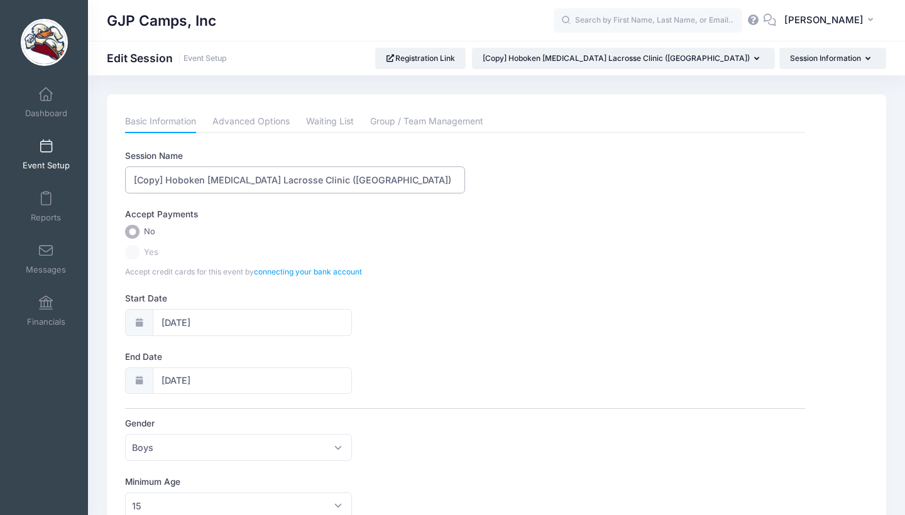
drag, startPoint x: 166, startPoint y: 180, endPoint x: 114, endPoint y: 178, distance: 52.2
click at [114, 178] on div "Please update the information for this particular session. Basic Information Ad…" at bounding box center [496, 449] width 779 height 711
drag, startPoint x: 321, startPoint y: 180, endPoint x: 288, endPoint y: 179, distance: 33.3
click at [288, 179] on input "Hoboken [MEDICAL_DATA] Lacrosse Clinic ([GEOGRAPHIC_DATA])" at bounding box center [295, 180] width 340 height 27
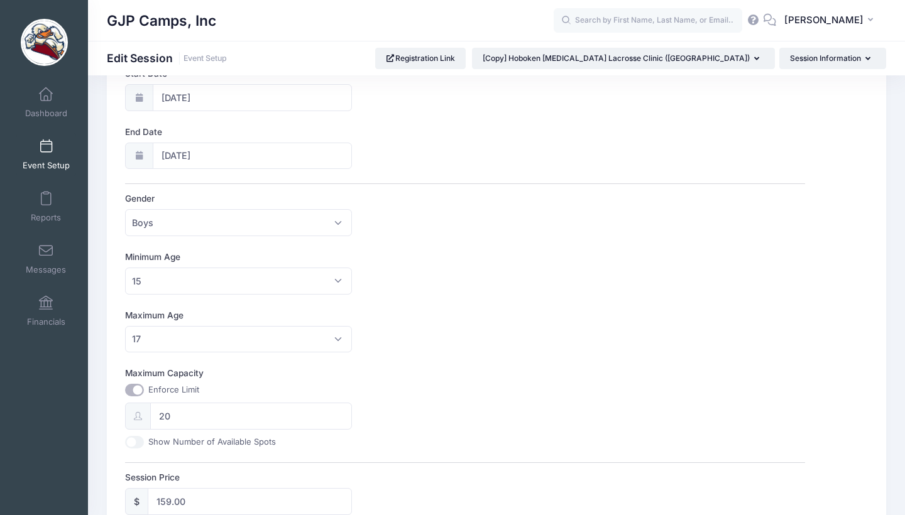
scroll to position [261, 0]
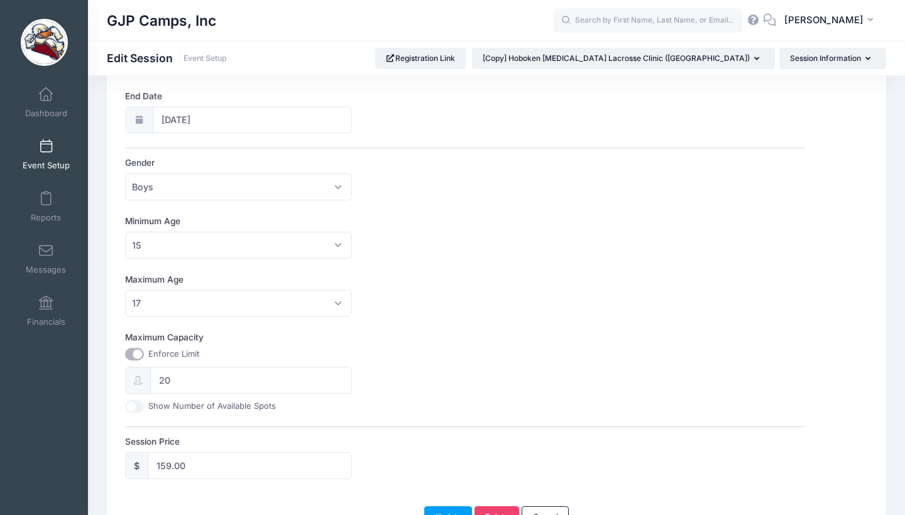
type input "Hoboken [MEDICAL_DATA] Lacrosse Clinic (SSDM)"
click at [175, 386] on input "20" at bounding box center [250, 380] width 201 height 27
type input "2"
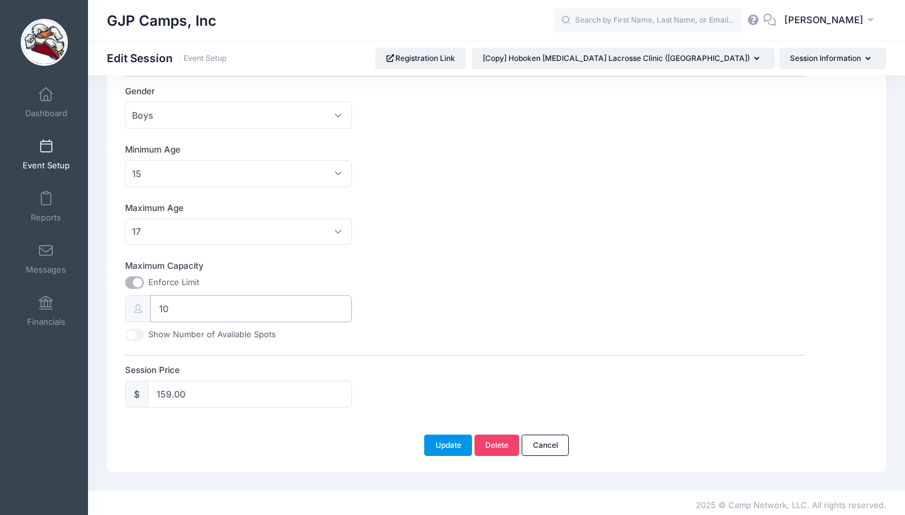
type input "10"
click at [462, 445] on button "Update" at bounding box center [448, 445] width 48 height 21
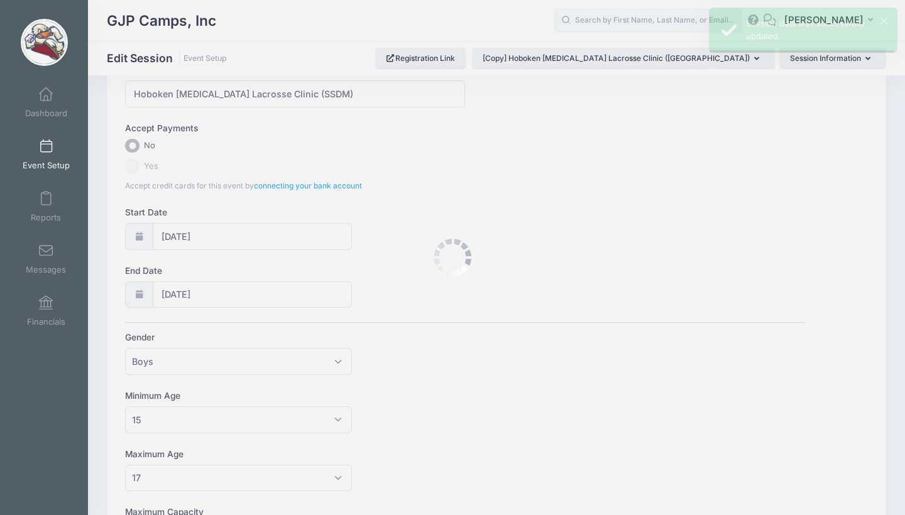
scroll to position [0, 0]
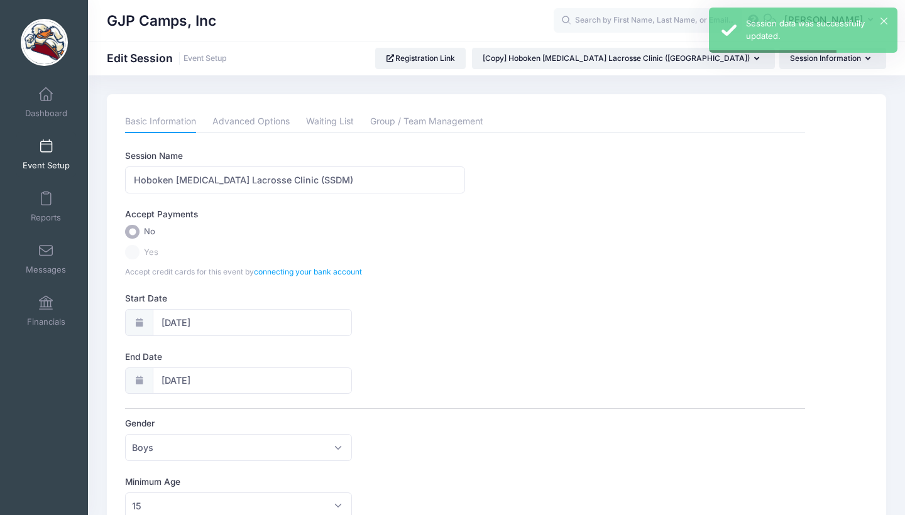
click at [49, 155] on link "Event Setup" at bounding box center [46, 155] width 60 height 44
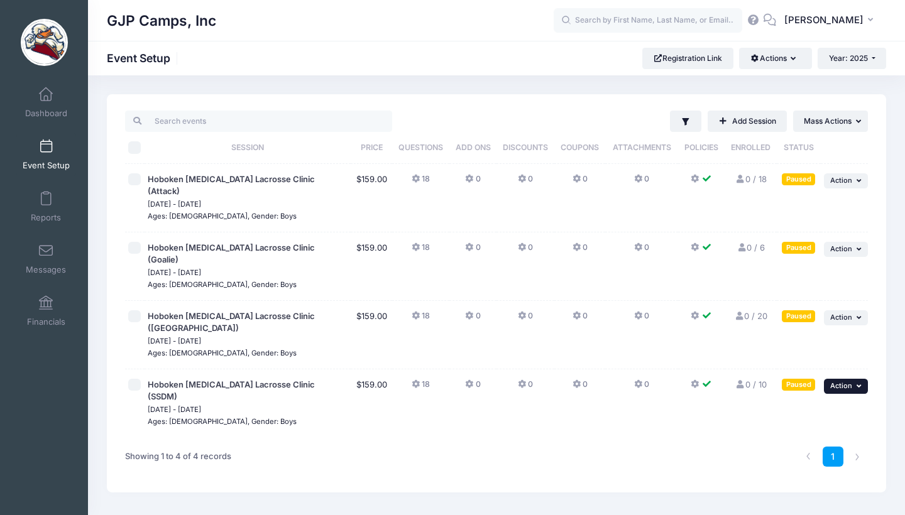
click at [859, 383] on icon "button" at bounding box center [860, 386] width 8 height 7
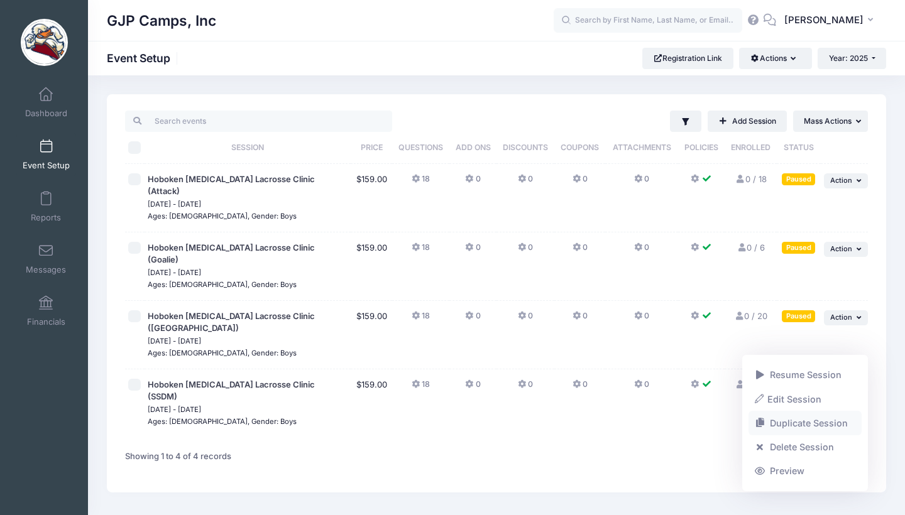
click at [828, 427] on link "Duplicate Session" at bounding box center [805, 424] width 114 height 24
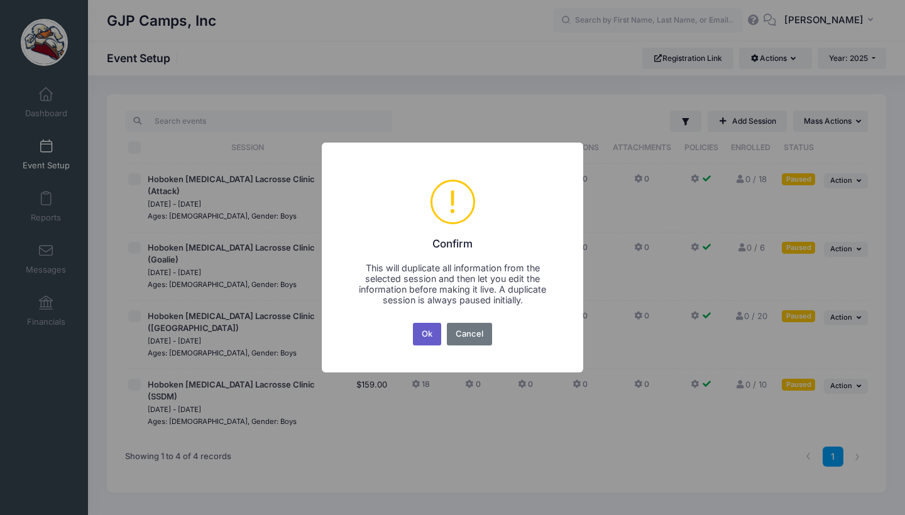
click at [424, 325] on button "Ok" at bounding box center [427, 334] width 29 height 23
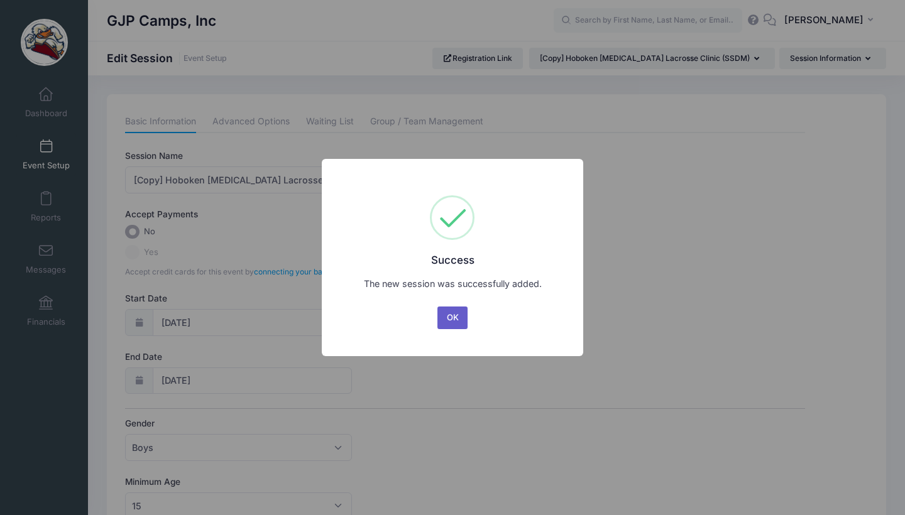
click at [449, 322] on button "OK" at bounding box center [452, 318] width 30 height 23
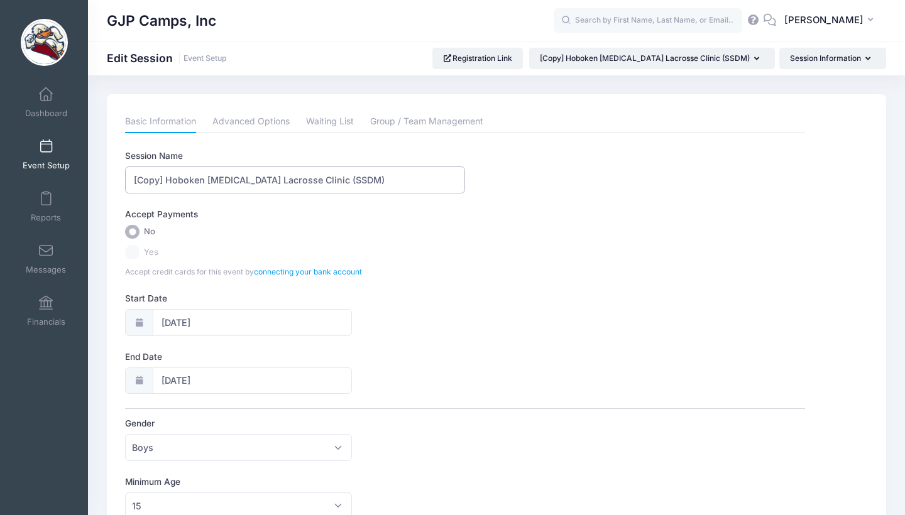
click at [347, 182] on input "[Copy] Hoboken Shootout Lacrosse Clinic (SSDM)" at bounding box center [295, 180] width 340 height 27
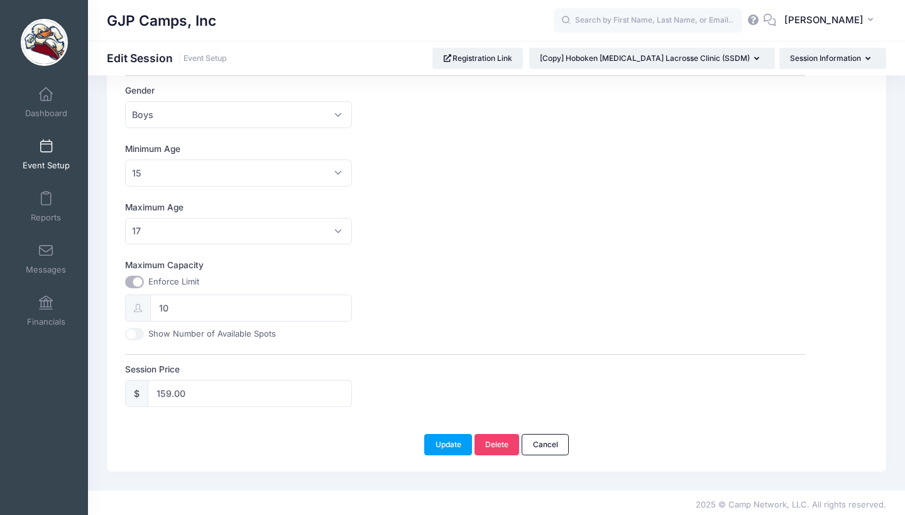
scroll to position [332, 0]
type input "[Copy] Hoboken Shootout Lacrosse Clinic (LSM)"
click at [227, 296] on input "10" at bounding box center [250, 308] width 201 height 27
click at [188, 305] on input "10" at bounding box center [250, 308] width 201 height 27
type input "1"
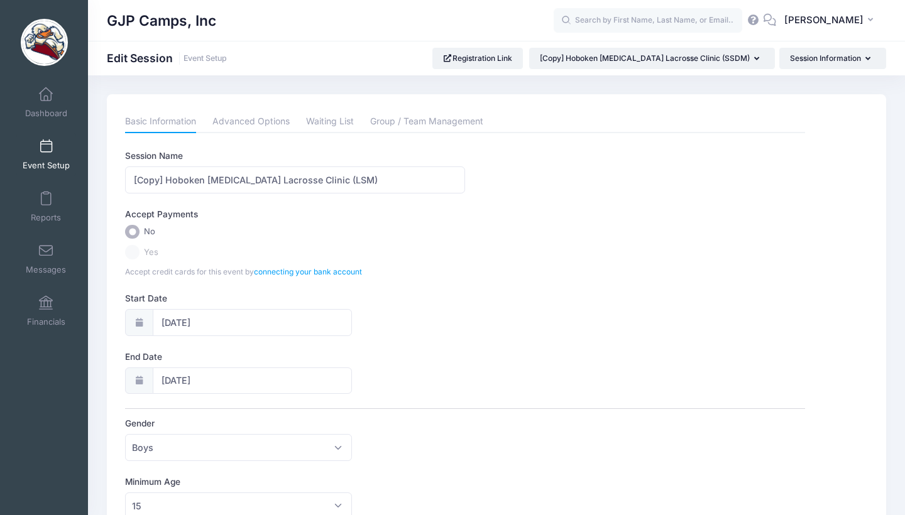
scroll to position [0, 0]
type input "8"
click at [168, 179] on input "[Copy] Hoboken Shootout Lacrosse Clinic (LSM)" at bounding box center [295, 180] width 340 height 27
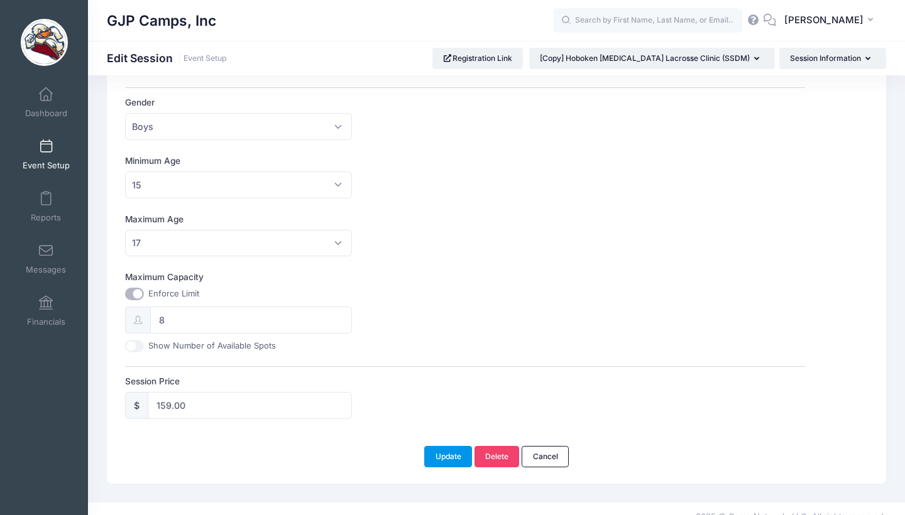
type input "Hoboken Shootout Lacrosse Clinic (LSM)"
click at [444, 451] on button "Update" at bounding box center [448, 456] width 48 height 21
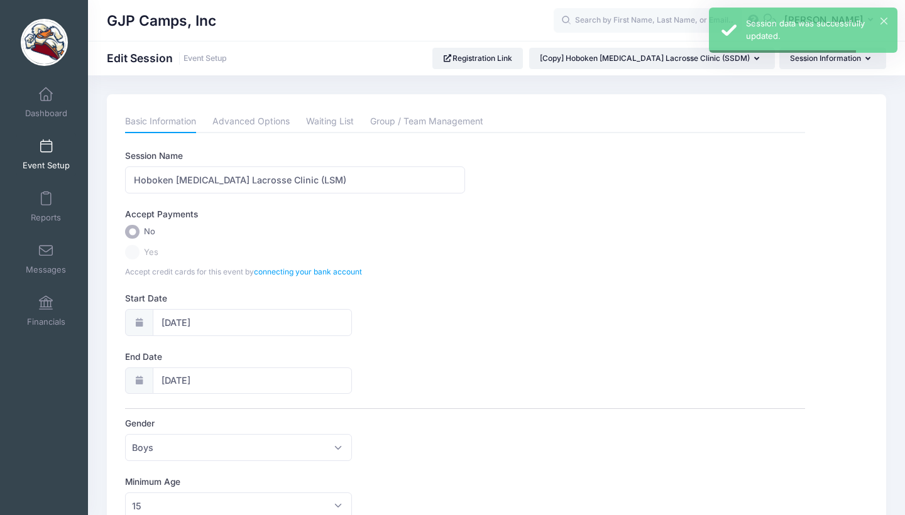
click at [53, 149] on link "Event Setup" at bounding box center [46, 155] width 60 height 44
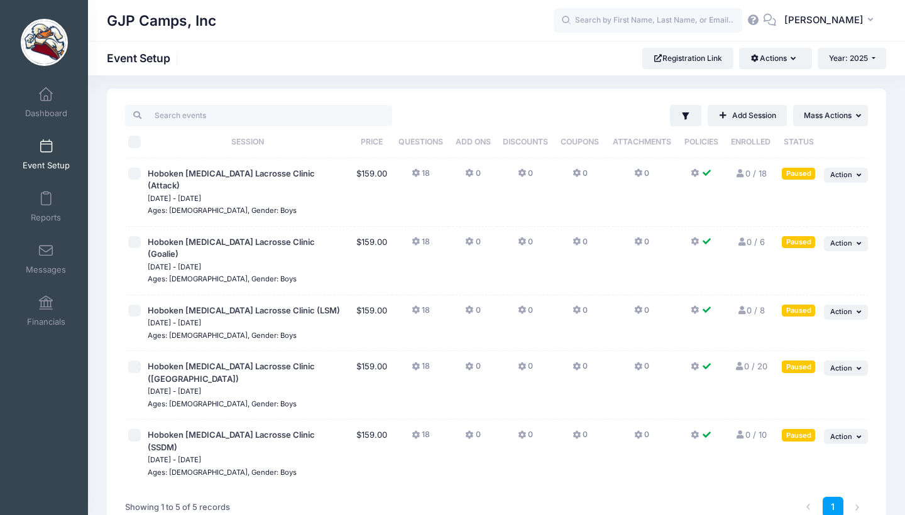
scroll to position [2, 0]
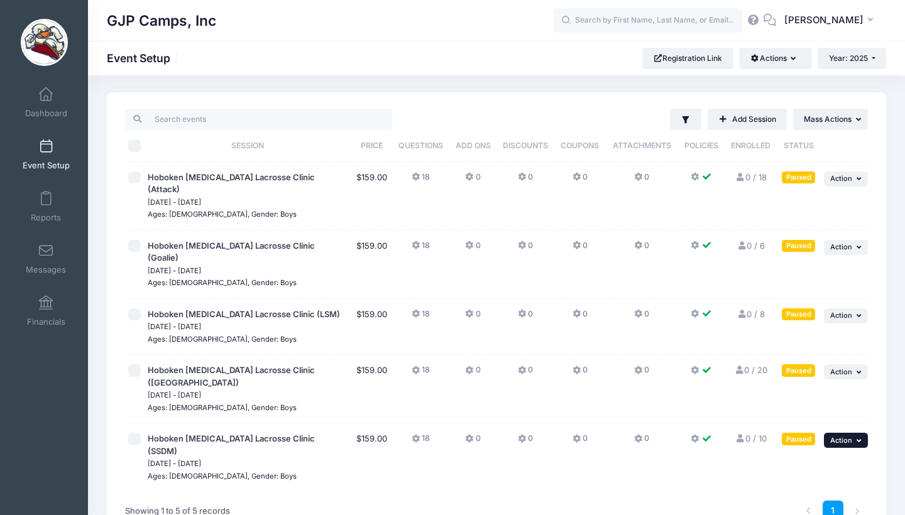
click at [857, 433] on button "... Action" at bounding box center [846, 440] width 44 height 15
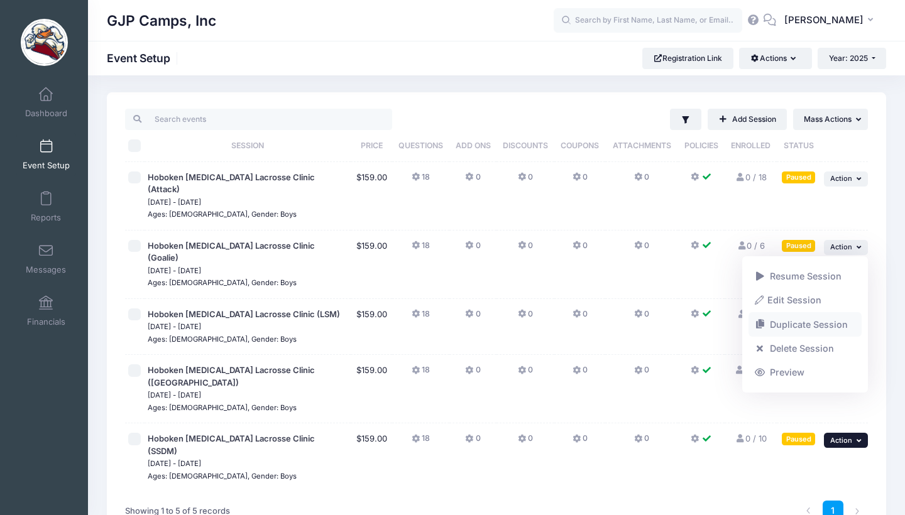
click at [806, 321] on link "Duplicate Session" at bounding box center [805, 325] width 114 height 24
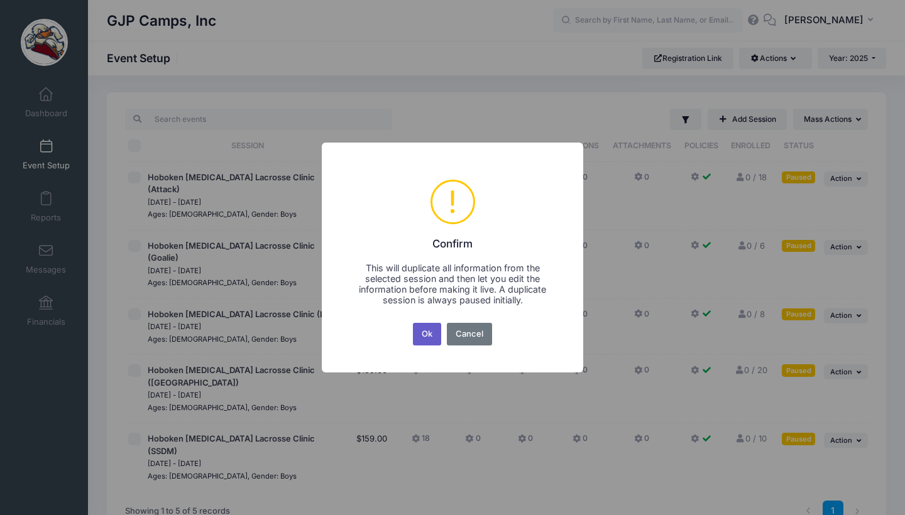
click at [434, 335] on button "Ok" at bounding box center [427, 334] width 29 height 23
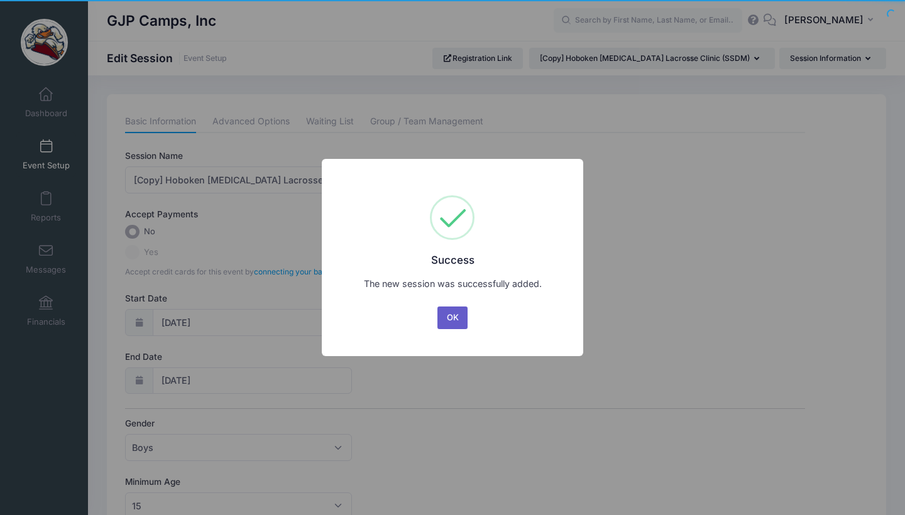
click at [452, 322] on button "OK" at bounding box center [452, 318] width 30 height 23
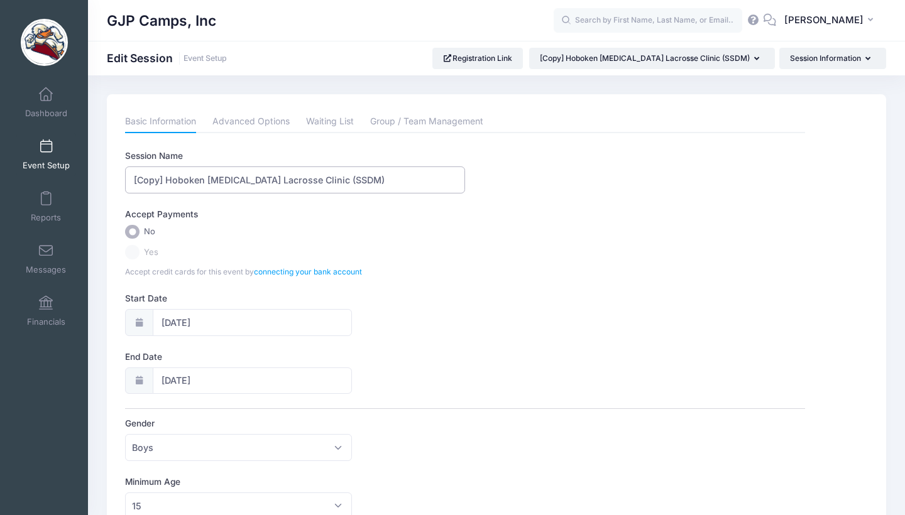
click at [164, 174] on input "[Copy] Hoboken [MEDICAL_DATA] Lacrosse Clinic (SSDM)" at bounding box center [295, 180] width 340 height 27
drag, startPoint x: 336, startPoint y: 186, endPoint x: 285, endPoint y: 178, distance: 51.5
click at [285, 178] on input "Hoboken [MEDICAL_DATA] Lacrosse Clinic (SSDM)" at bounding box center [295, 180] width 340 height 27
type input "Hoboken [MEDICAL_DATA] Lacrosse Clinic Defense"
click at [494, 292] on div "Start Date [DATE]" at bounding box center [464, 314] width 679 height 44
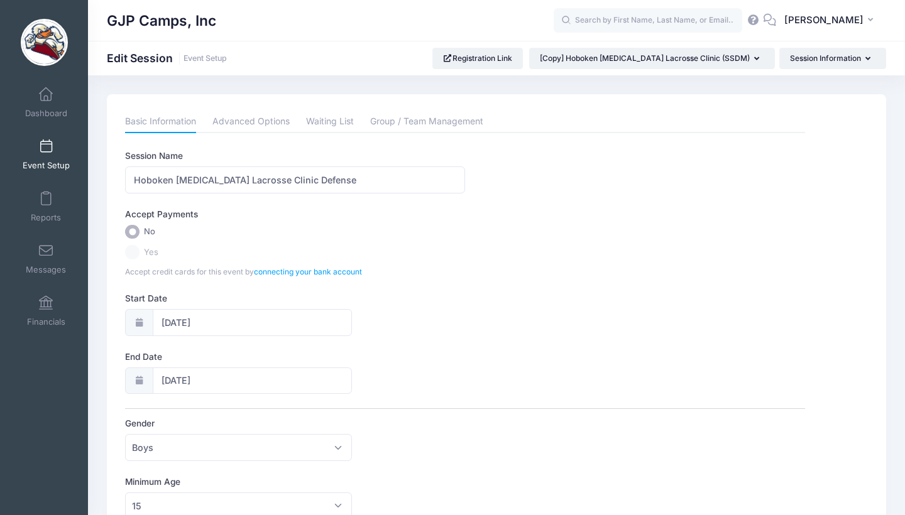
click at [131, 251] on label "Yes" at bounding box center [464, 252] width 679 height 14
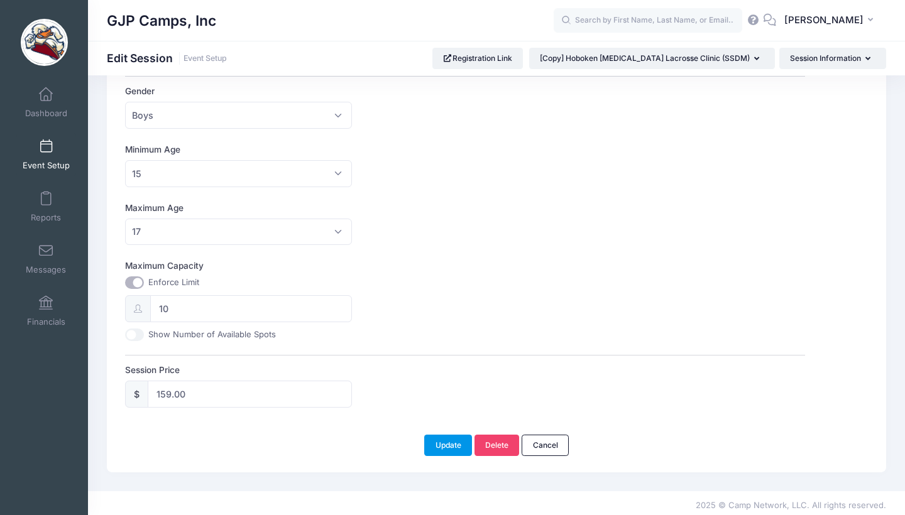
click at [454, 445] on button "Update" at bounding box center [448, 445] width 48 height 21
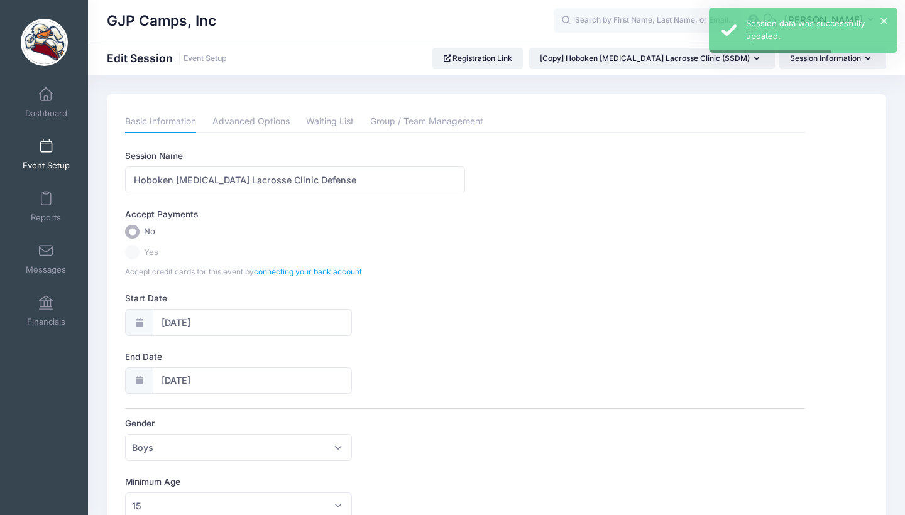
click at [40, 155] on link "Event Setup" at bounding box center [46, 155] width 60 height 44
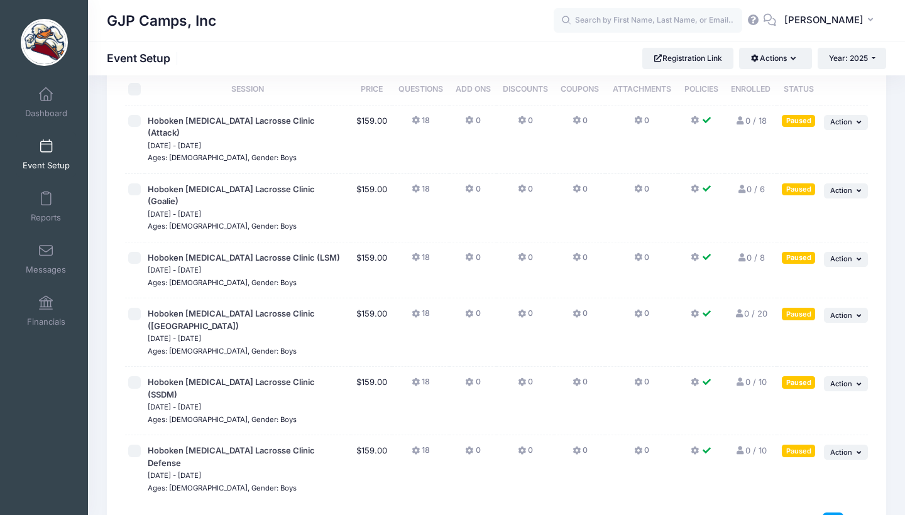
scroll to position [57, 0]
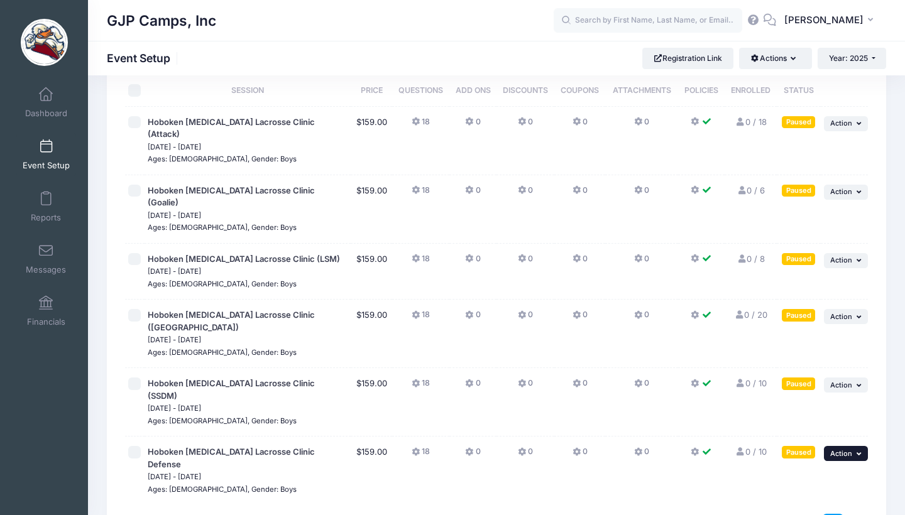
click at [848, 449] on span "Action" at bounding box center [841, 453] width 22 height 9
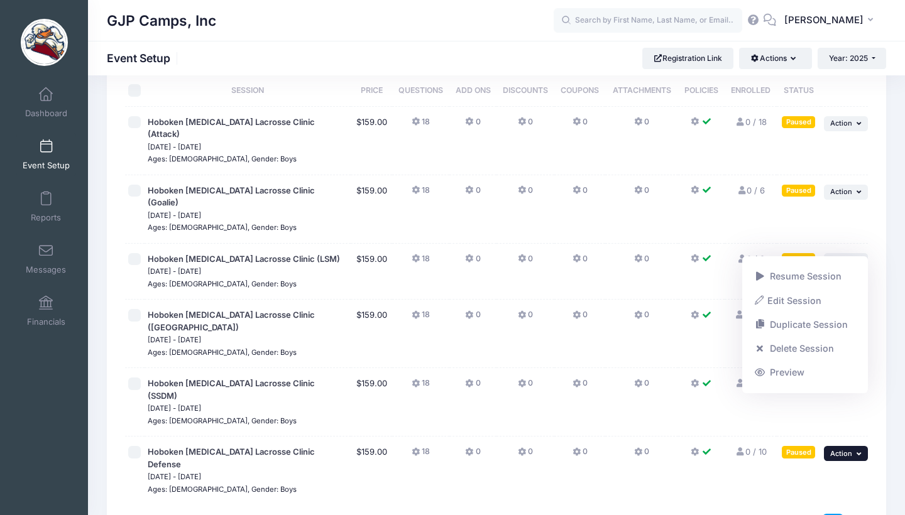
click at [800, 300] on link "Edit Session" at bounding box center [805, 301] width 114 height 24
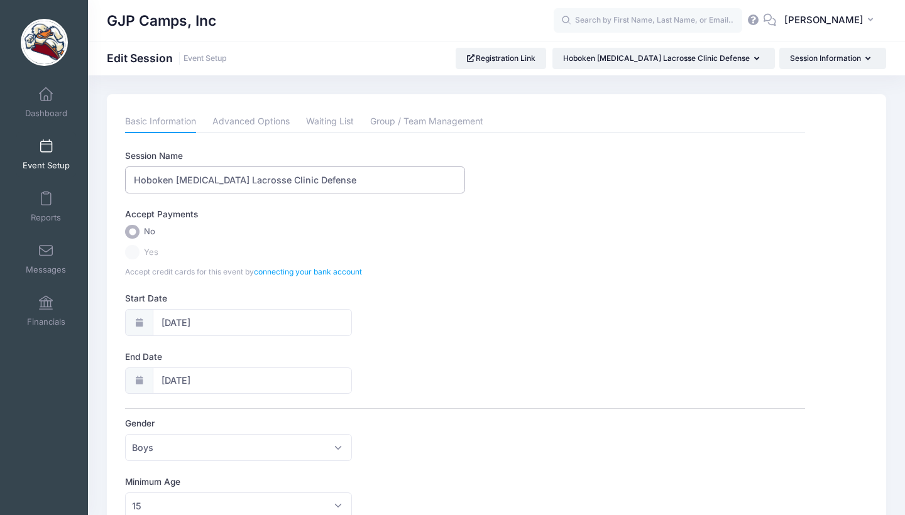
click at [286, 177] on input "Hoboken Shootout Lacrosse Clinic Defense" at bounding box center [295, 180] width 340 height 27
click at [324, 181] on input "Hoboken Shootout Lacrosse Clinic (Defense" at bounding box center [295, 180] width 340 height 27
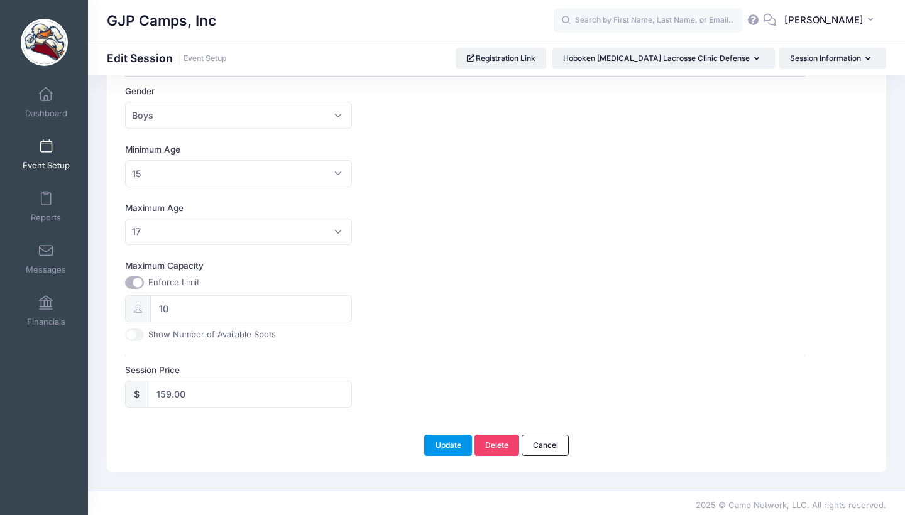
type input "Hoboken [MEDICAL_DATA] Lacrosse Clinic (Defense)"
click at [460, 440] on button "Update" at bounding box center [448, 445] width 48 height 21
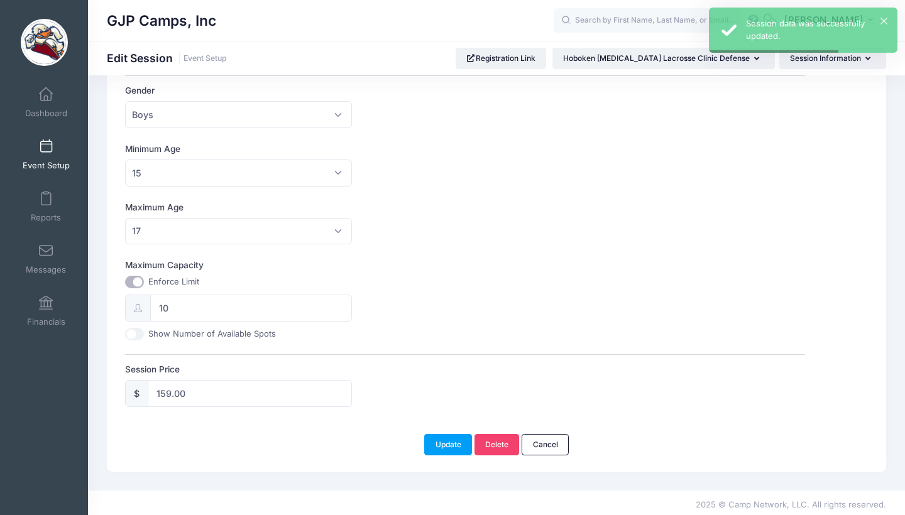
scroll to position [332, 0]
click at [26, 160] on span "Event Setup" at bounding box center [46, 165] width 47 height 11
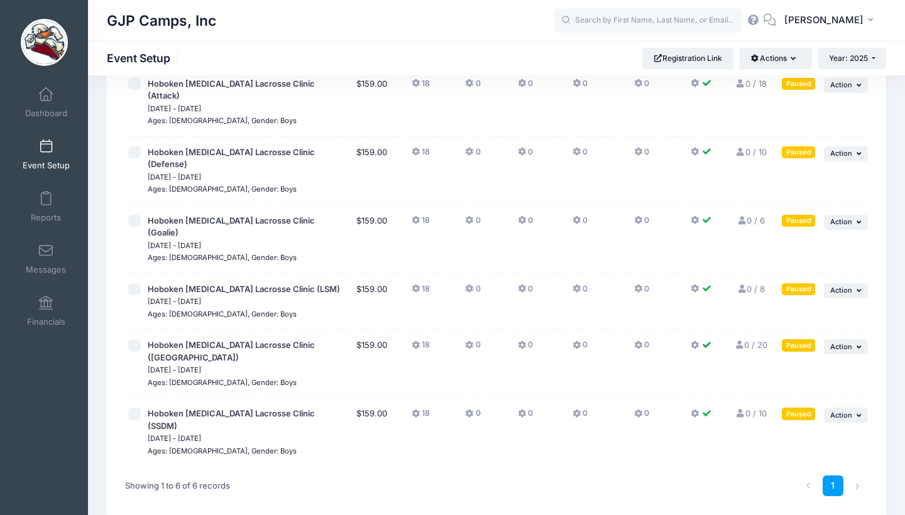
scroll to position [95, 0]
click at [848, 150] on span "Action" at bounding box center [841, 154] width 22 height 9
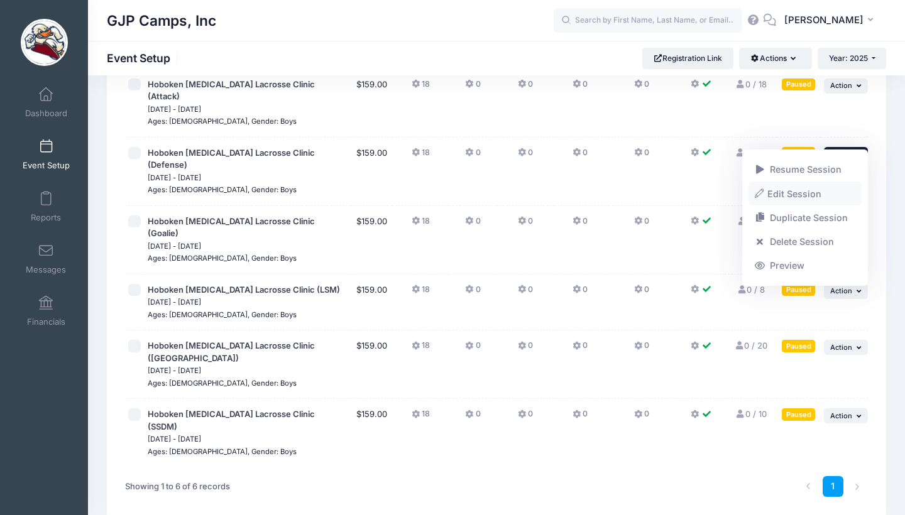
click at [806, 189] on link "Edit Session" at bounding box center [805, 194] width 114 height 24
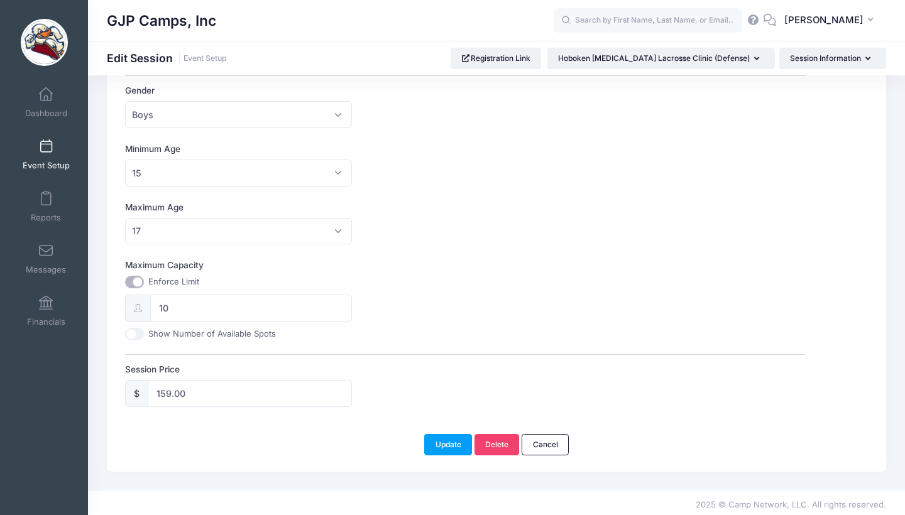
scroll to position [332, 0]
click at [186, 298] on input "10" at bounding box center [250, 308] width 201 height 27
type input "18"
click at [452, 439] on button "Update" at bounding box center [448, 445] width 48 height 21
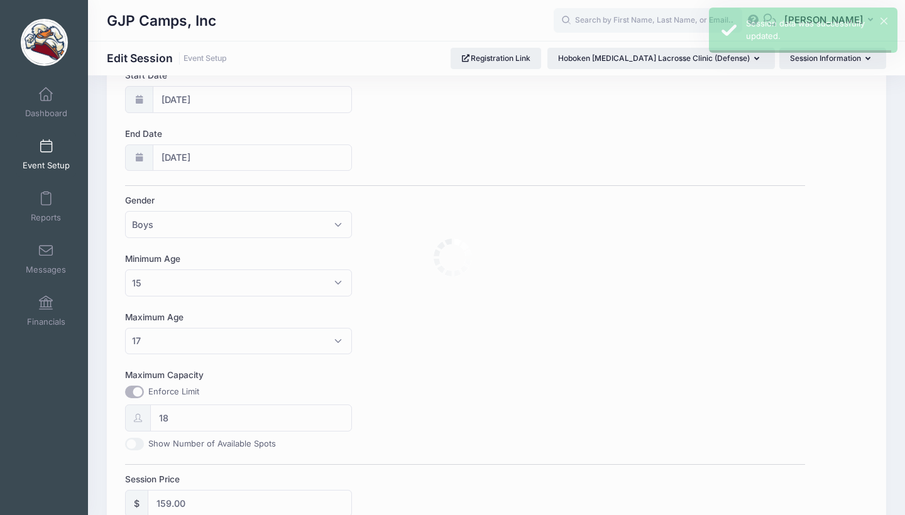
scroll to position [0, 0]
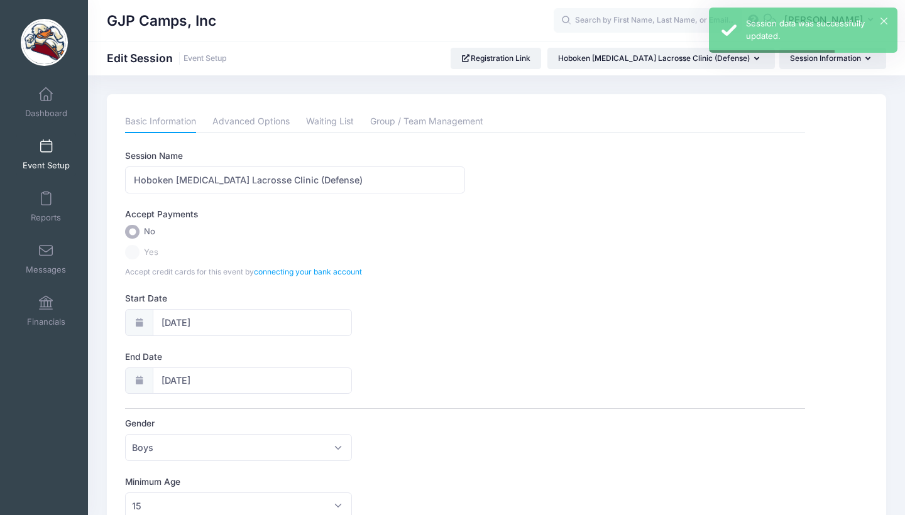
click at [46, 168] on span "Event Setup" at bounding box center [46, 165] width 47 height 11
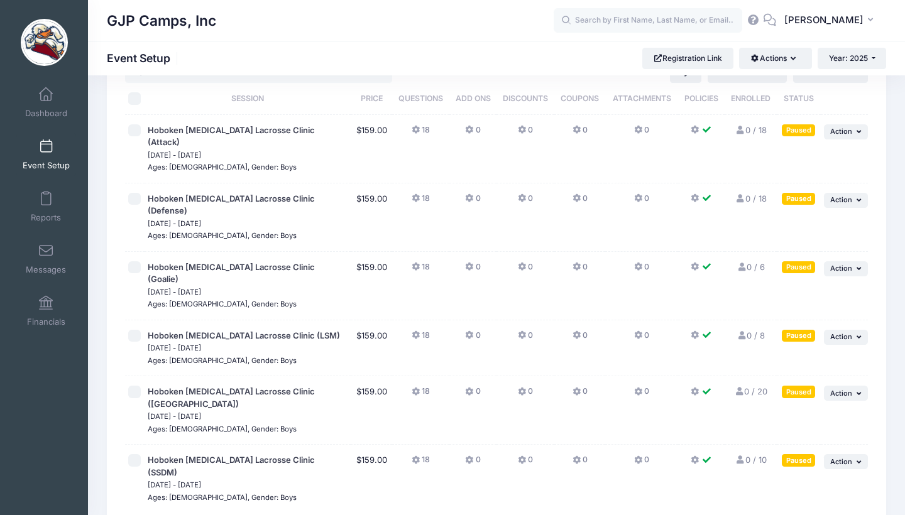
scroll to position [19, 0]
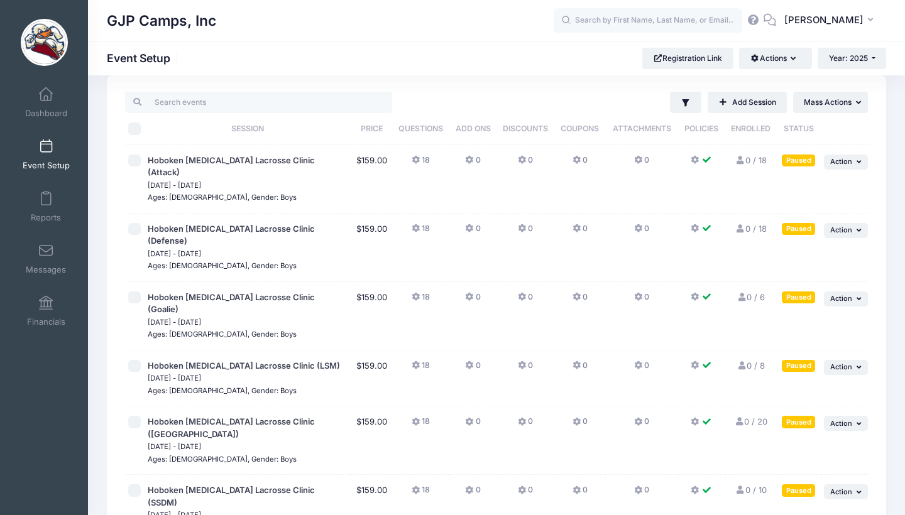
click at [847, 475] on td "... Action Resume Session Pause Session Edit Session Duplicate Session Delete S…" at bounding box center [844, 509] width 47 height 68
click at [850, 488] on span "Action" at bounding box center [841, 492] width 22 height 9
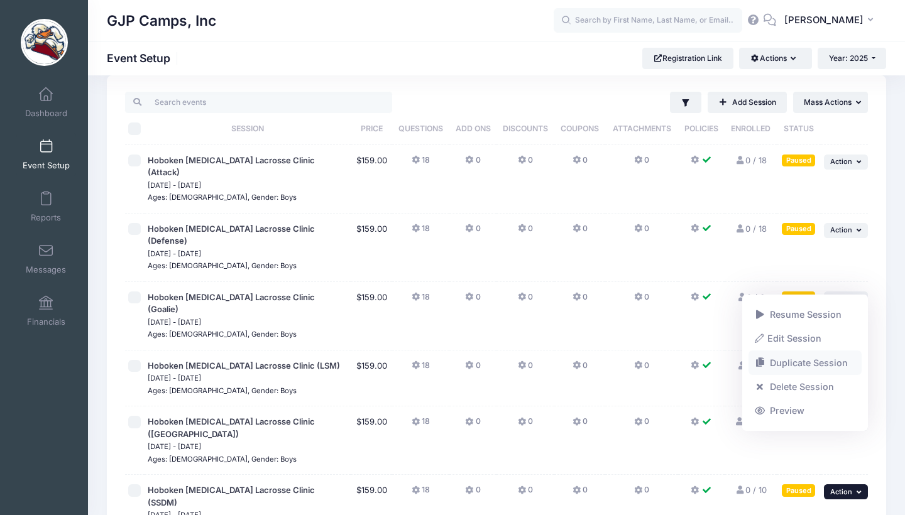
click at [812, 367] on link "Duplicate Session" at bounding box center [805, 363] width 114 height 24
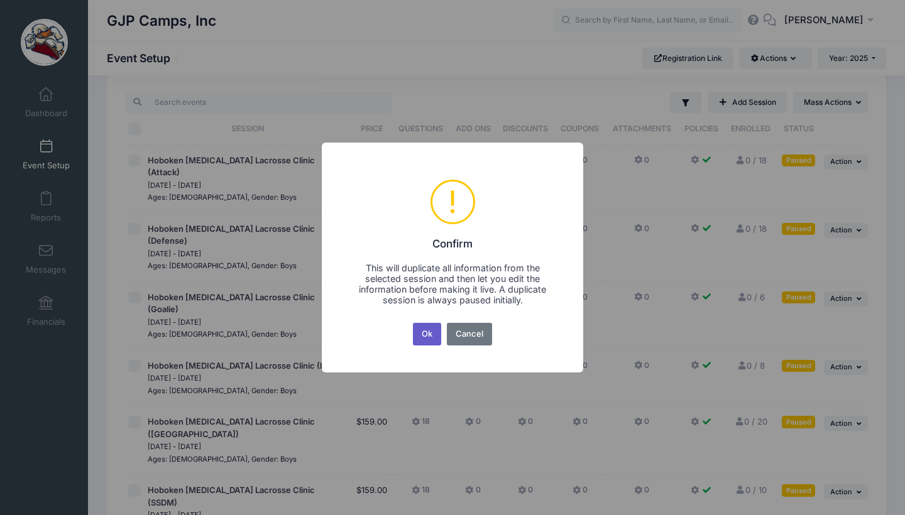
click at [422, 330] on button "Ok" at bounding box center [427, 334] width 29 height 23
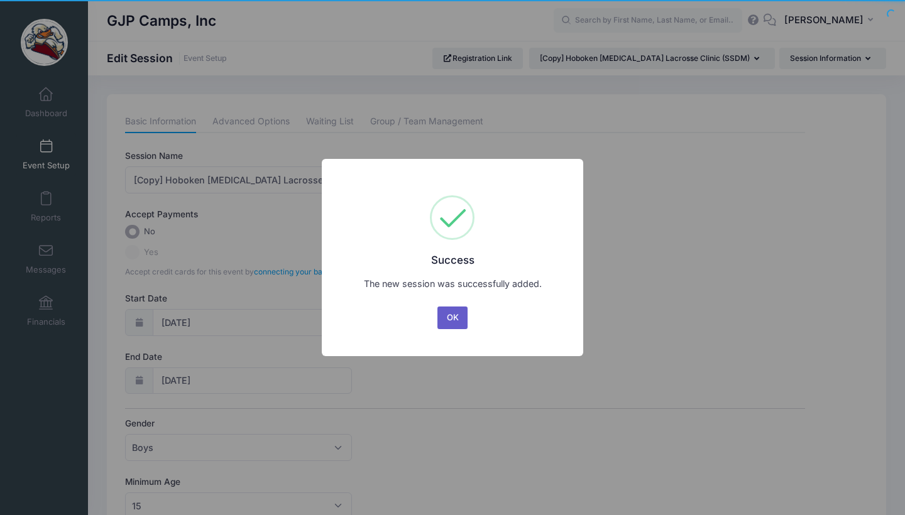
click at [446, 315] on button "OK" at bounding box center [452, 318] width 30 height 23
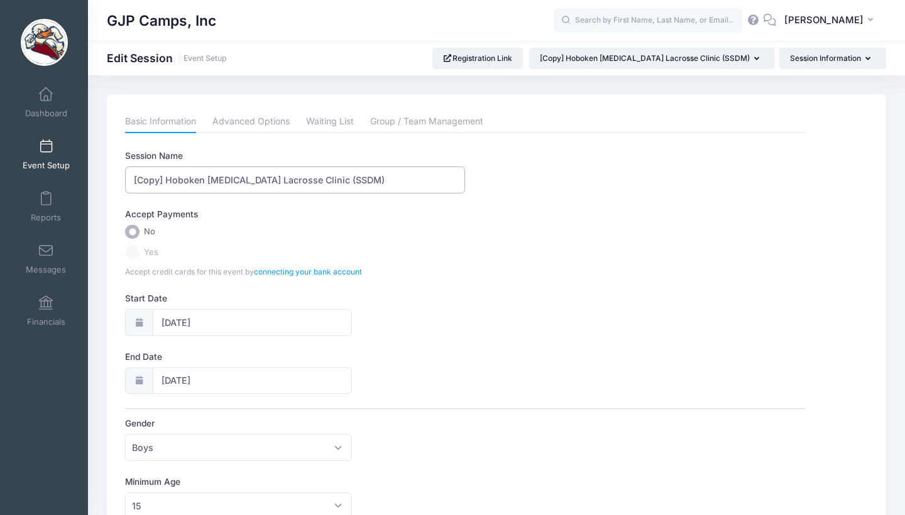
click at [165, 182] on input "[Copy] Hoboken Shootout Lacrosse Clinic (SSDM)" at bounding box center [295, 180] width 340 height 27
click at [314, 180] on input "Hoboken [MEDICAL_DATA] Lacrosse Clinic (SSDM)" at bounding box center [295, 180] width 340 height 27
type input "Hoboken [MEDICAL_DATA] Lacrosse Clinic (Face Off)"
click at [539, 288] on div "Session Name Hoboken Shootout Lacrosse Clinic (Face Off) Accept Payments No Yes…" at bounding box center [464, 445] width 679 height 591
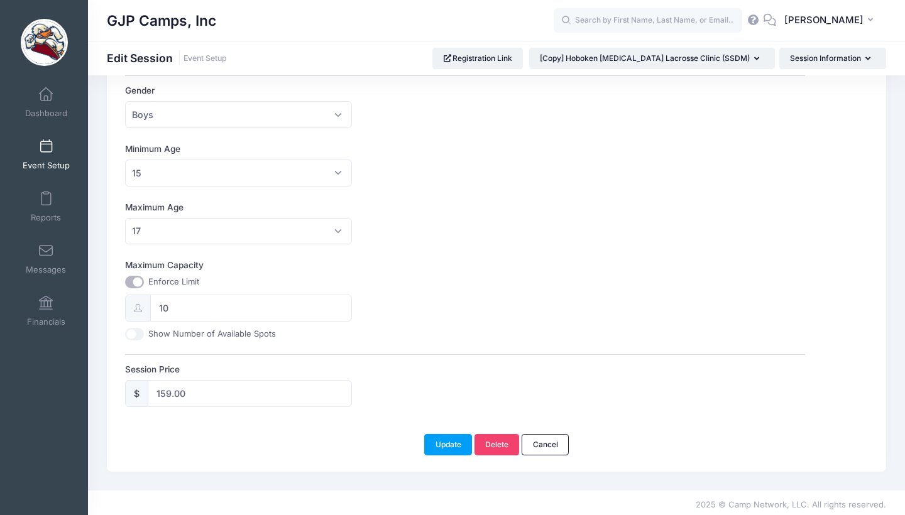
scroll to position [332, 0]
click at [172, 306] on input "10" at bounding box center [250, 308] width 201 height 27
type input "1"
type input "8"
click at [450, 446] on button "Update" at bounding box center [448, 445] width 48 height 21
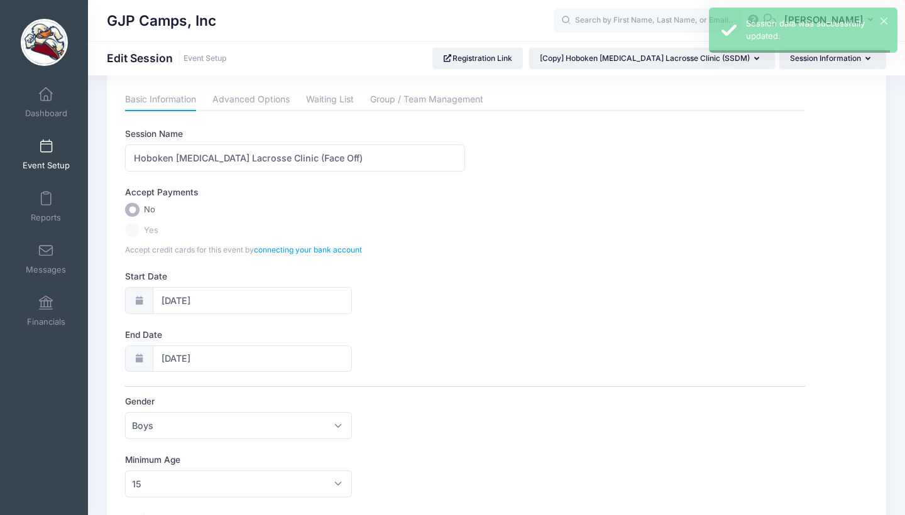
scroll to position [0, 0]
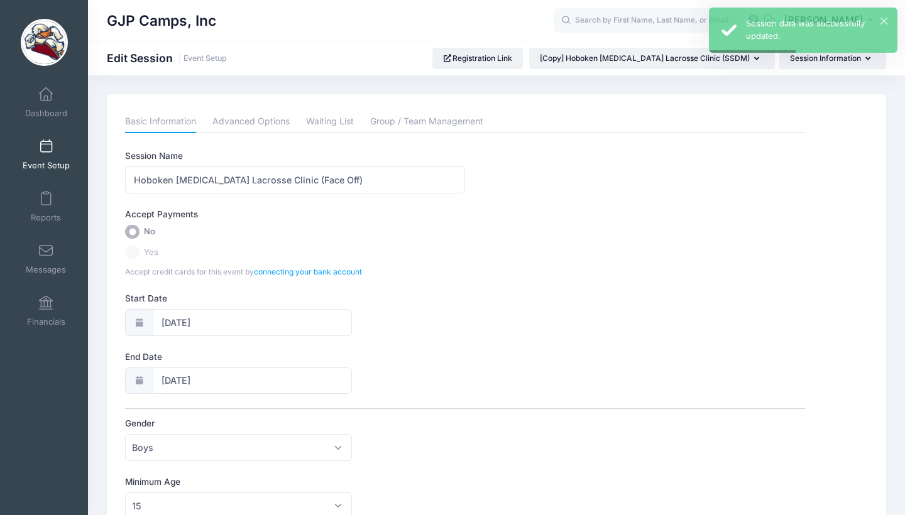
click at [45, 160] on span "Event Setup" at bounding box center [46, 165] width 47 height 11
